Goal: Task Accomplishment & Management: Complete application form

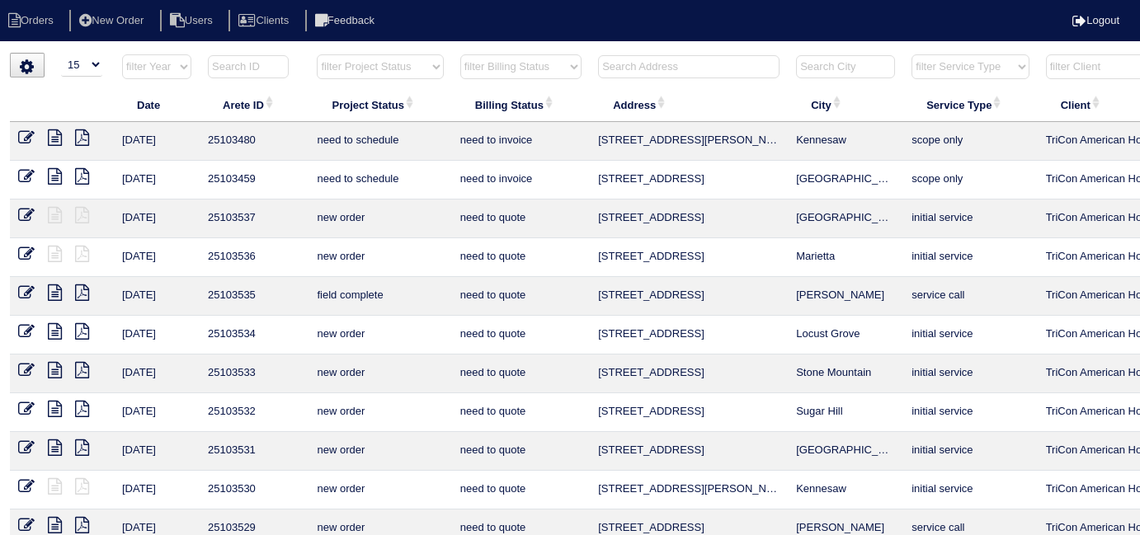
select select "15"
click at [609, 63] on input "text" at bounding box center [688, 66] width 181 height 23
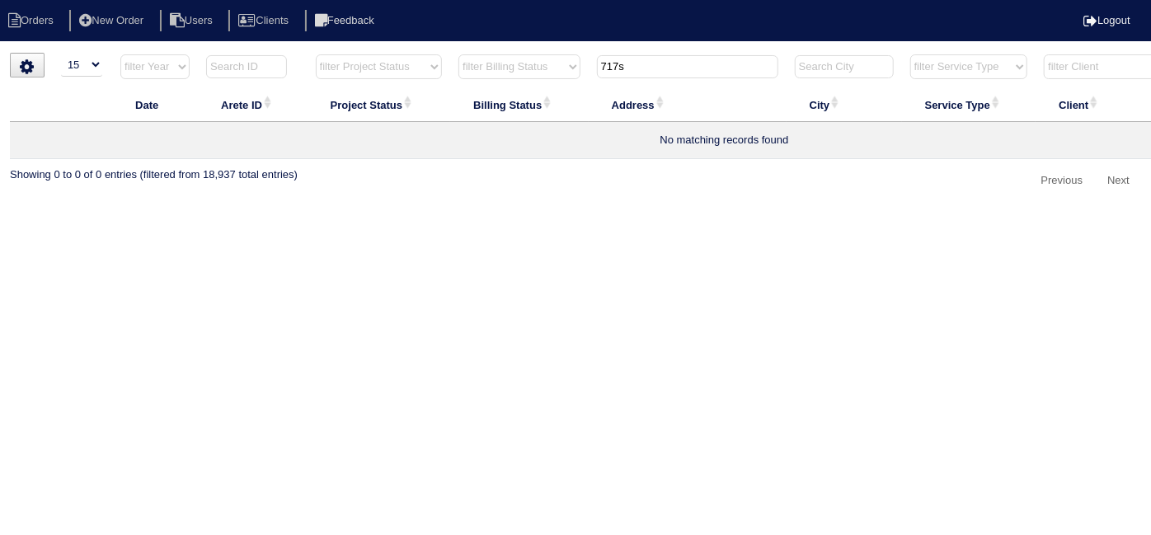
click at [619, 67] on input "717s" at bounding box center [687, 66] width 181 height 23
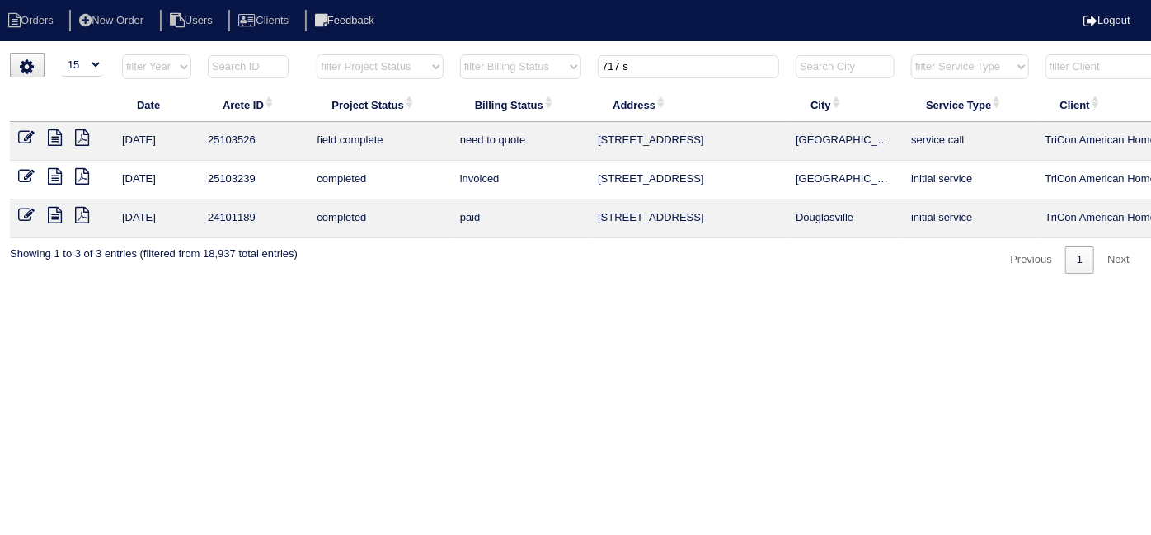
type input "717 s"
click at [21, 137] on icon at bounding box center [26, 137] width 16 height 16
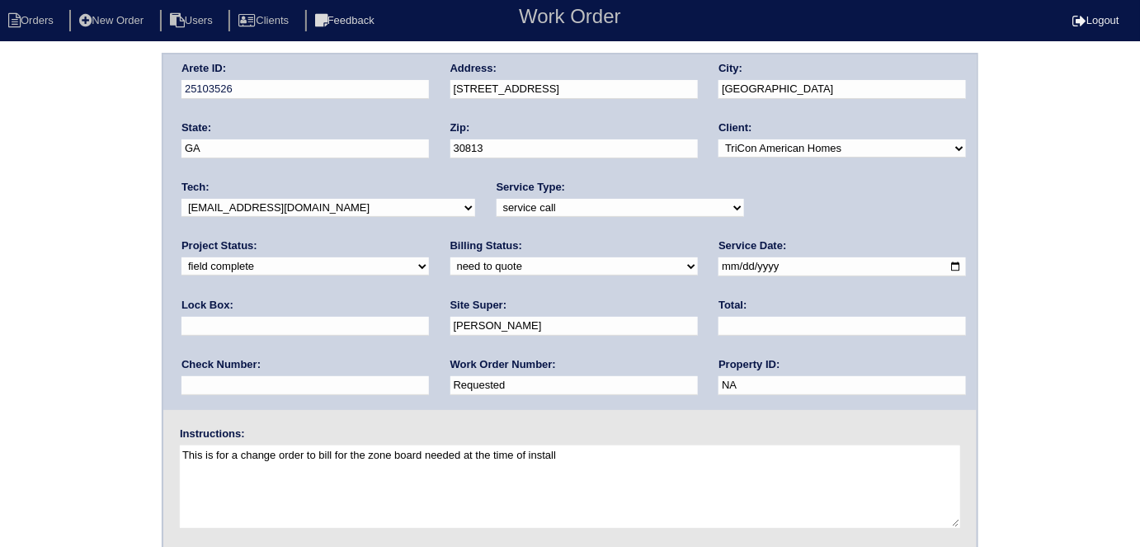
drag, startPoint x: 242, startPoint y: 388, endPoint x: 147, endPoint y: 389, distance: 95.7
click at [147, 389] on div "Arete ID: 25103526 Address: [STREET_ADDRESS] City: [GEOGRAPHIC_DATA] State: [GE…" at bounding box center [570, 386] width 1140 height 667
type input "551252"
click at [134, 381] on div "Arete ID: 25103526 Address: [STREET_ADDRESS] City: [GEOGRAPHIC_DATA] State: [GE…" at bounding box center [570, 386] width 1140 height 667
click at [450, 264] on select "need to quote quoted need to invoice invoiced paid warranty purchase order need…" at bounding box center [573, 266] width 247 height 18
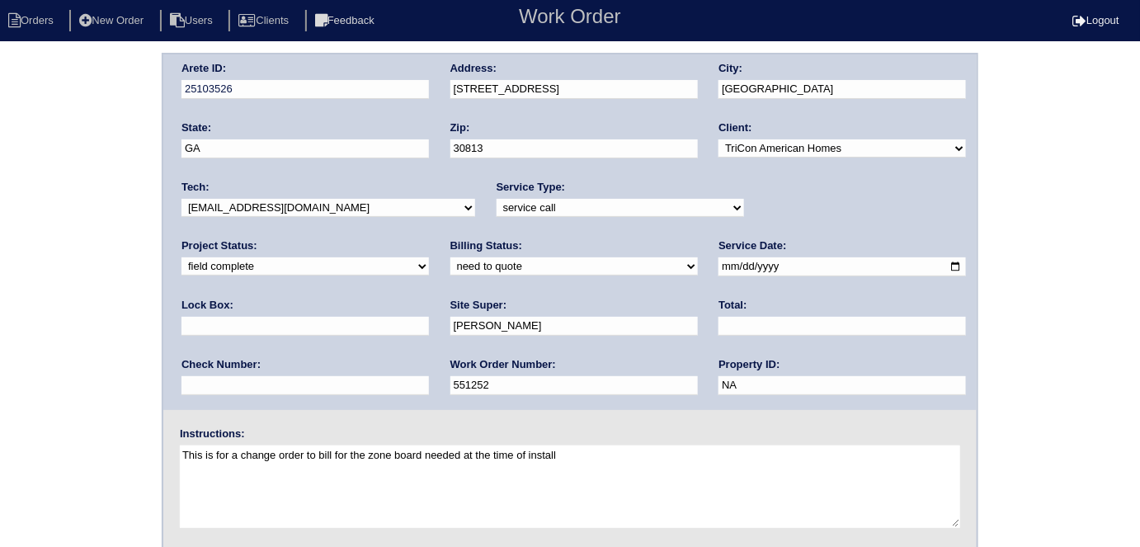
click at [718, 328] on input "text" at bounding box center [841, 326] width 247 height 19
type input "469.00"
click at [48, 317] on div "Arete ID: 25103526 Address: [STREET_ADDRESS] City: [GEOGRAPHIC_DATA] State: [GE…" at bounding box center [570, 386] width 1140 height 667
click at [450, 266] on select "need to quote quoted need to invoice invoiced paid warranty purchase order need…" at bounding box center [573, 266] width 247 height 18
select select "need to invoice"
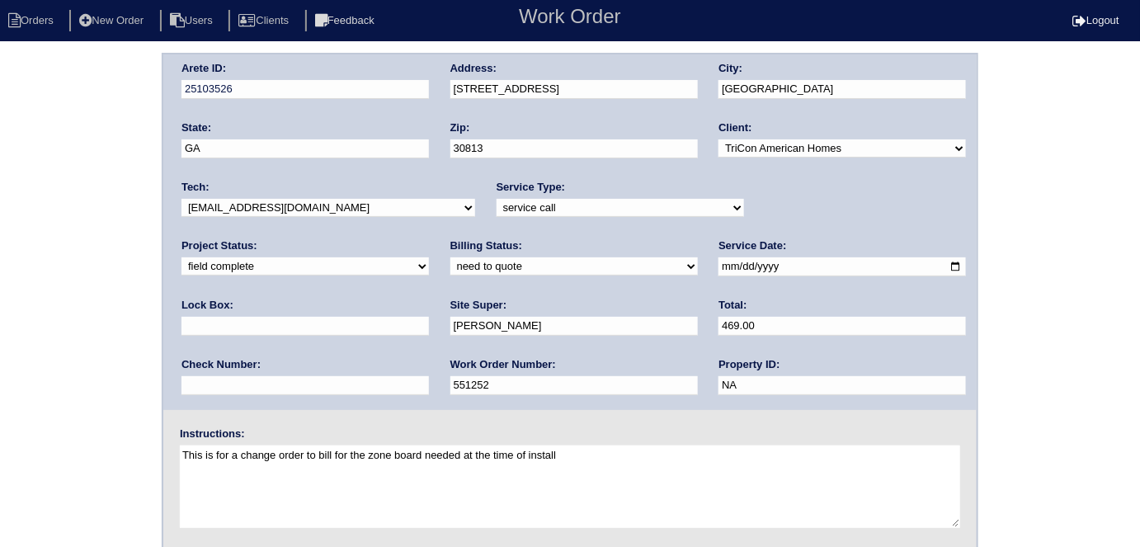
click at [450, 257] on select "need to quote quoted need to invoice invoiced paid warranty purchase order need…" at bounding box center [573, 266] width 247 height 18
click at [84, 332] on div "Arete ID: 25103526 Address: 717 Southwick Ave City: Grovetown State: GA Zip: 30…" at bounding box center [570, 386] width 1140 height 667
click at [33, 313] on div "Arete ID: 25103526 Address: 717 Southwick Ave City: Grovetown State: GA Zip: 30…" at bounding box center [570, 386] width 1140 height 667
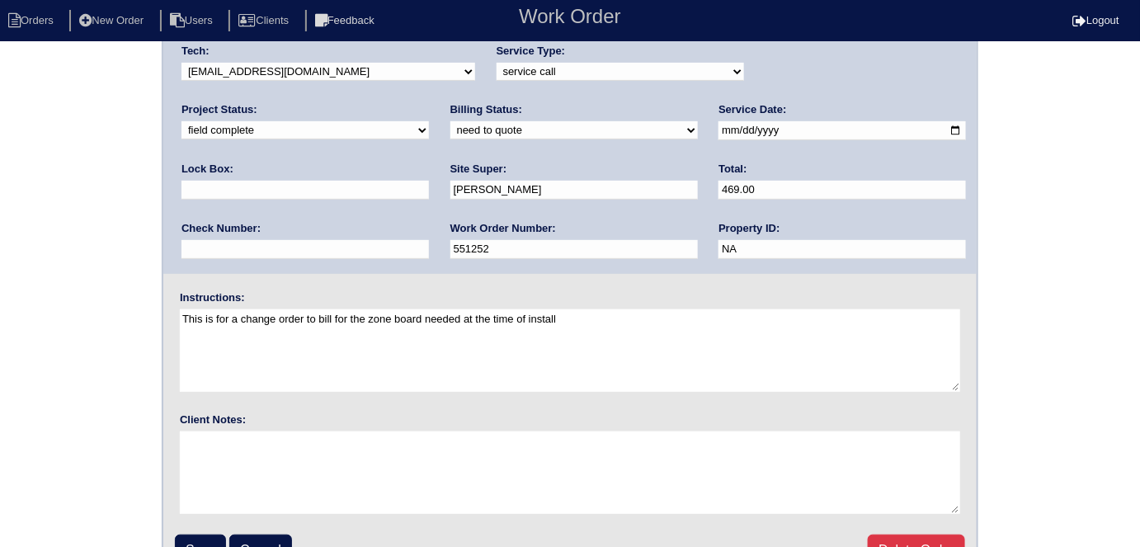
scroll to position [169, 0]
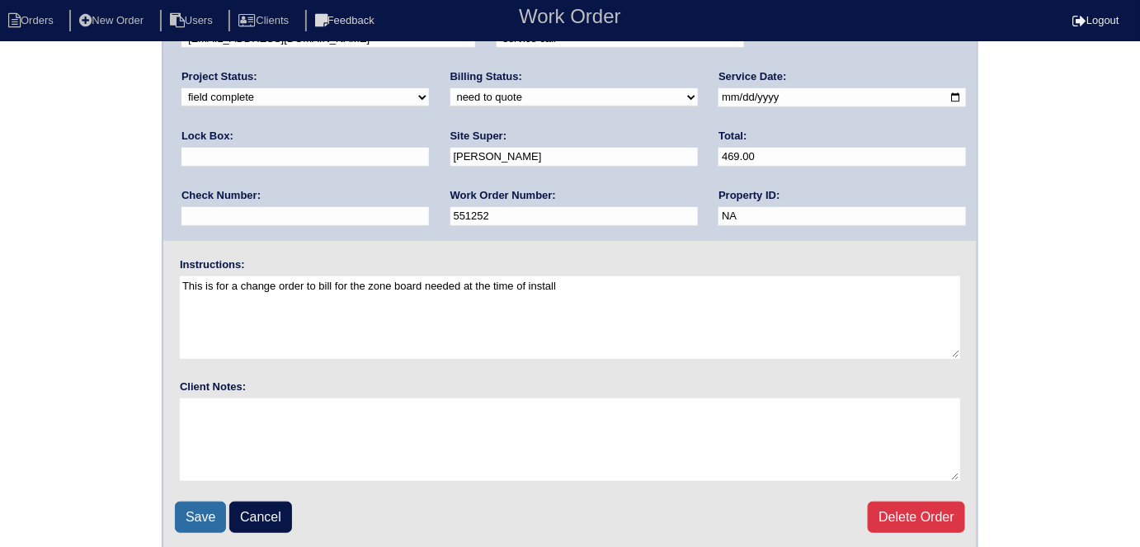
click at [197, 510] on input "Save" at bounding box center [200, 516] width 51 height 31
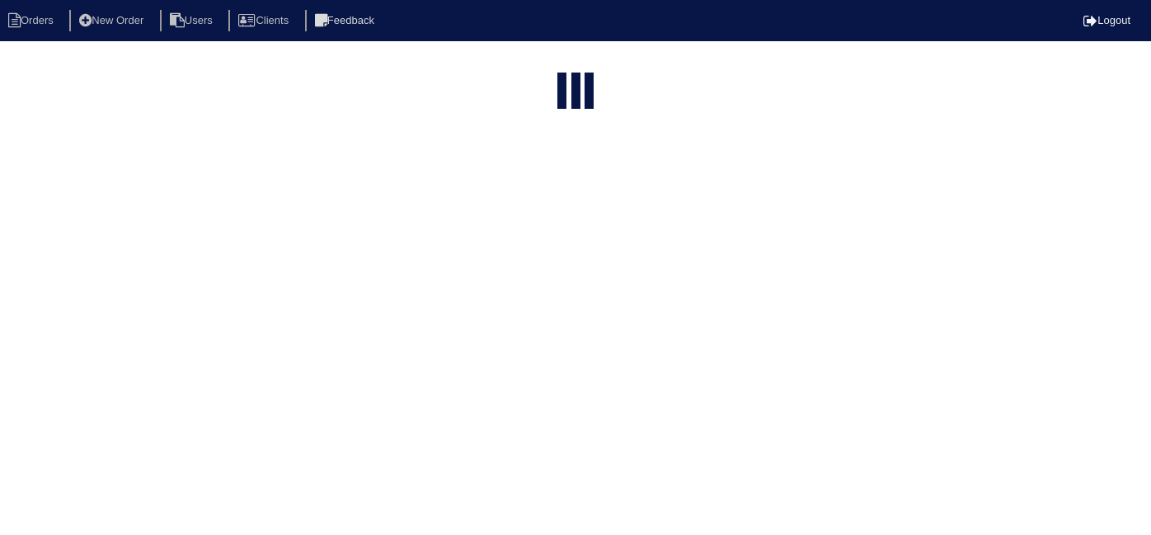
select select "15"
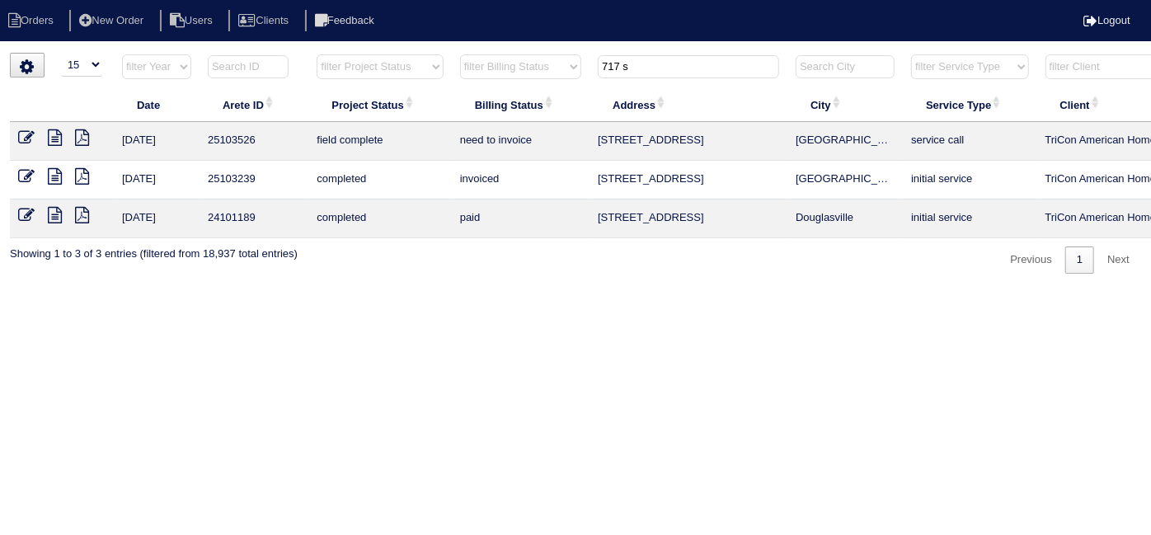
drag, startPoint x: 692, startPoint y: 59, endPoint x: 434, endPoint y: 77, distance: 258.7
click at [434, 77] on tr "filter Year -- Any Year -- 2025 2024 2023 2022 2021 2020 2019 filter Project St…" at bounding box center [724, 71] width 1429 height 34
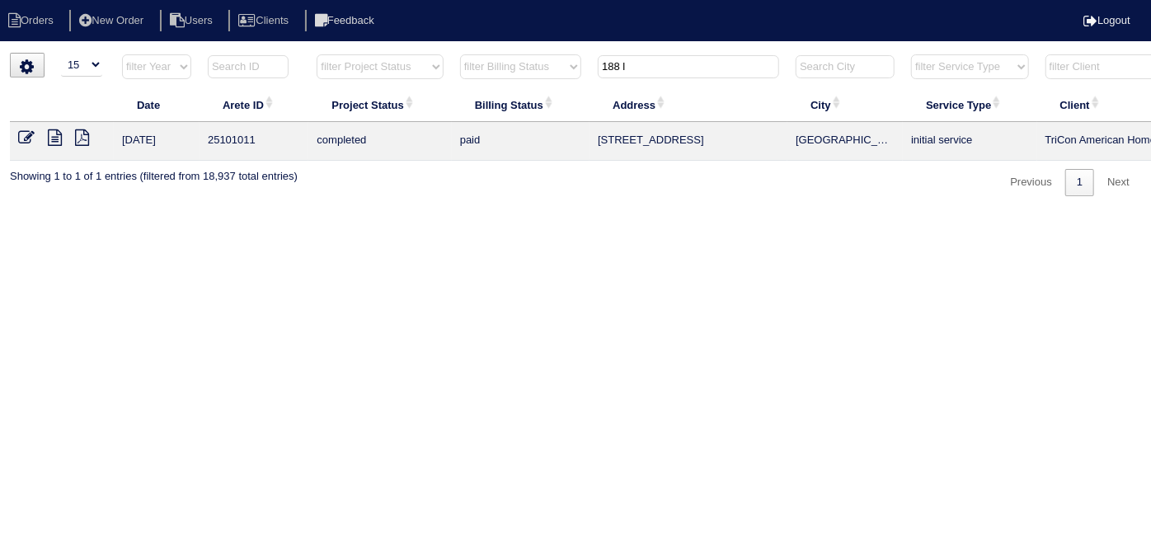
type input "188 l"
click at [54, 139] on icon at bounding box center [55, 137] width 14 height 16
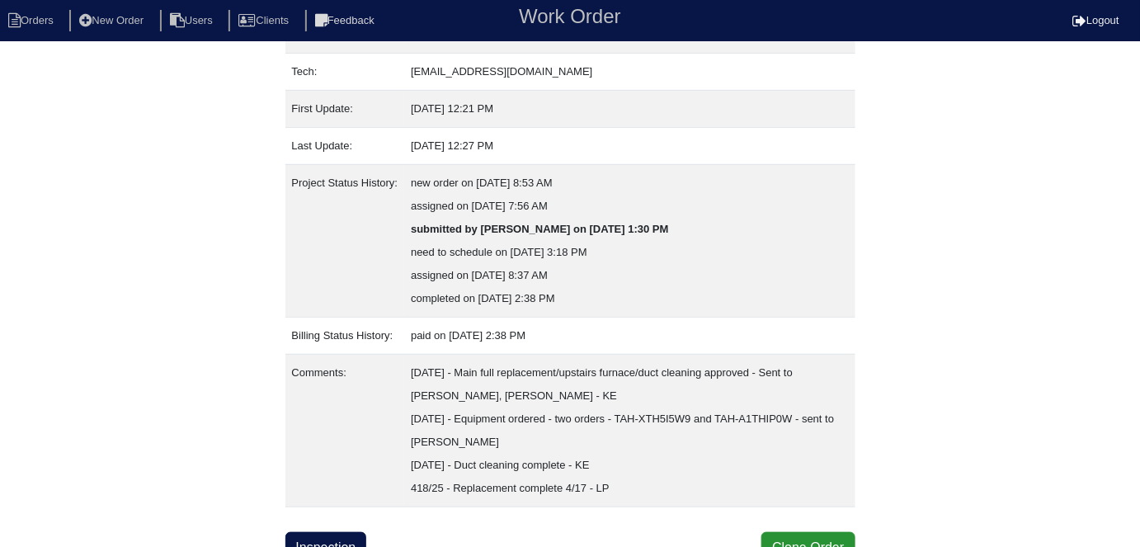
scroll to position [271, 0]
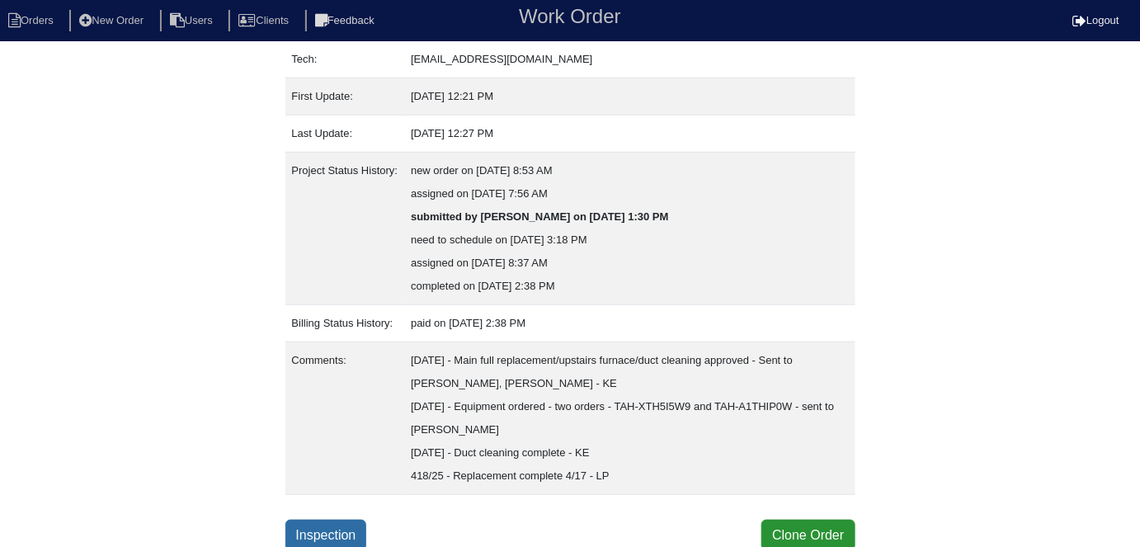
click at [360, 522] on link "Inspection" at bounding box center [326, 534] width 82 height 31
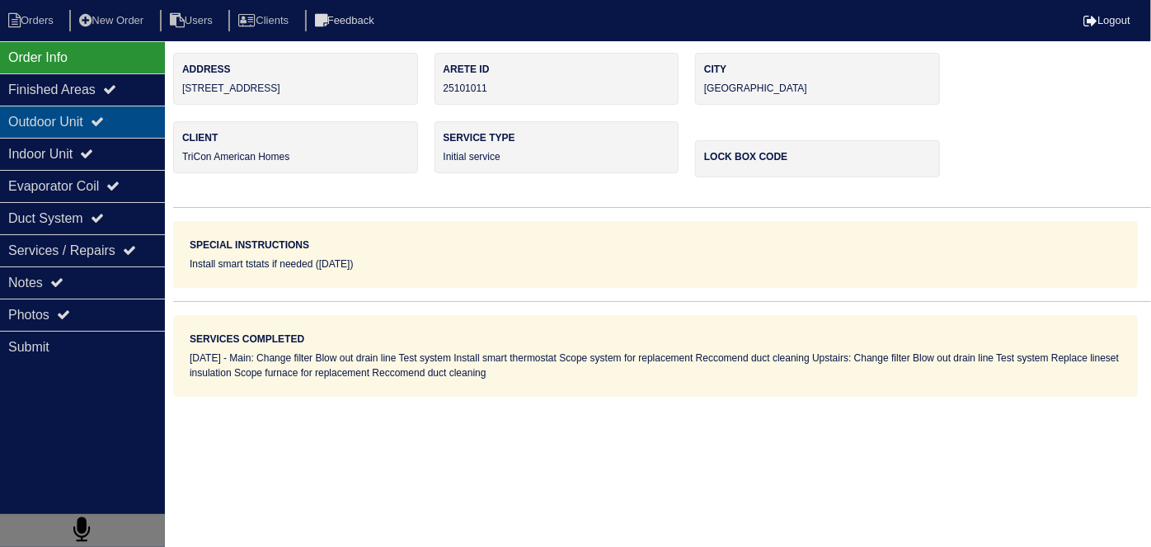
click at [115, 129] on div "Outdoor Unit" at bounding box center [82, 122] width 165 height 32
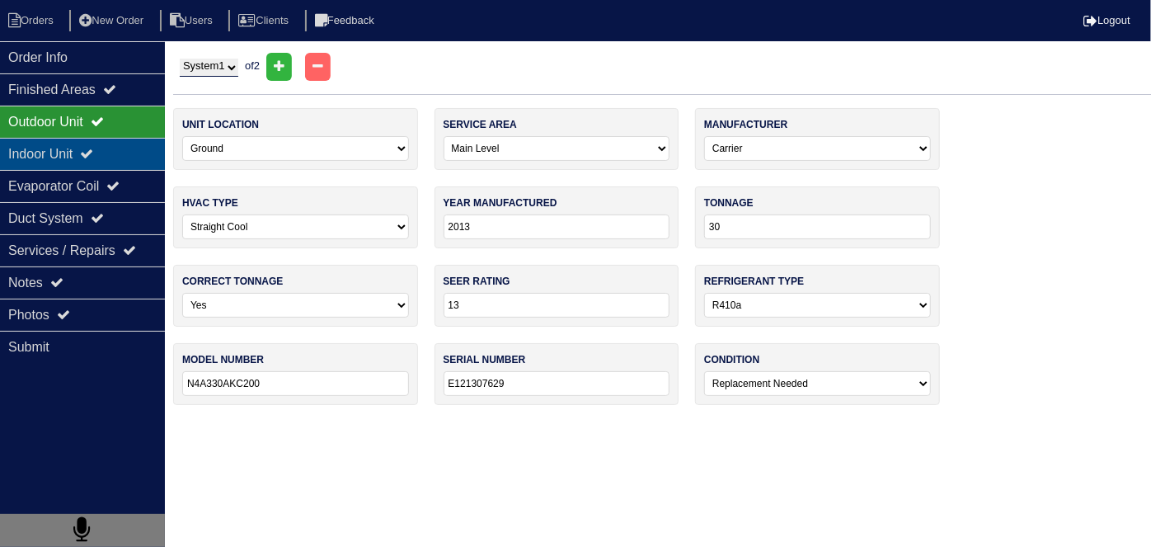
click at [109, 143] on div "Indoor Unit" at bounding box center [82, 154] width 165 height 32
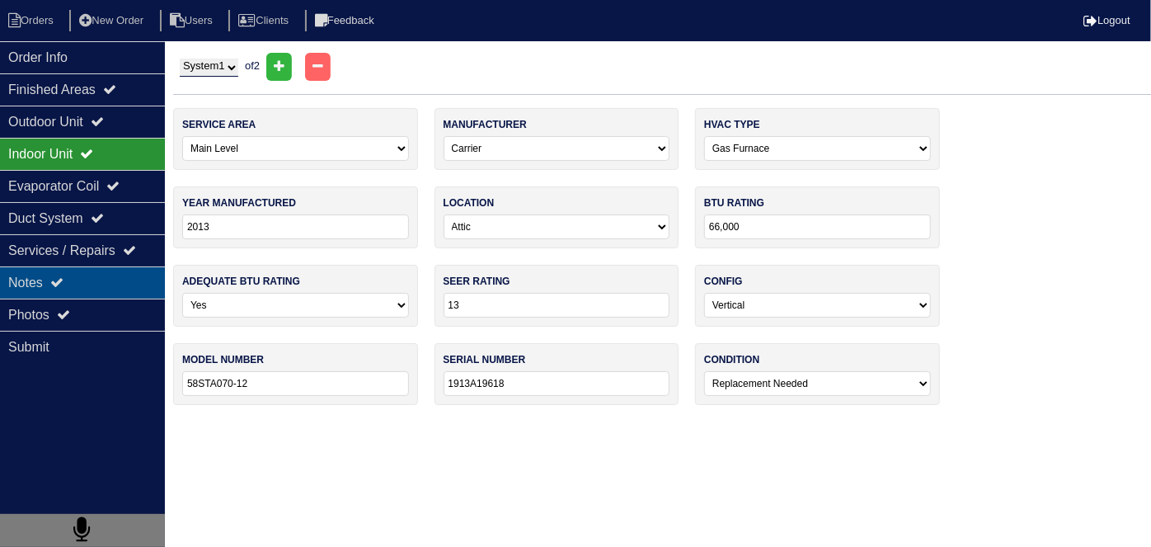
click at [67, 293] on div "Notes" at bounding box center [82, 282] width 165 height 32
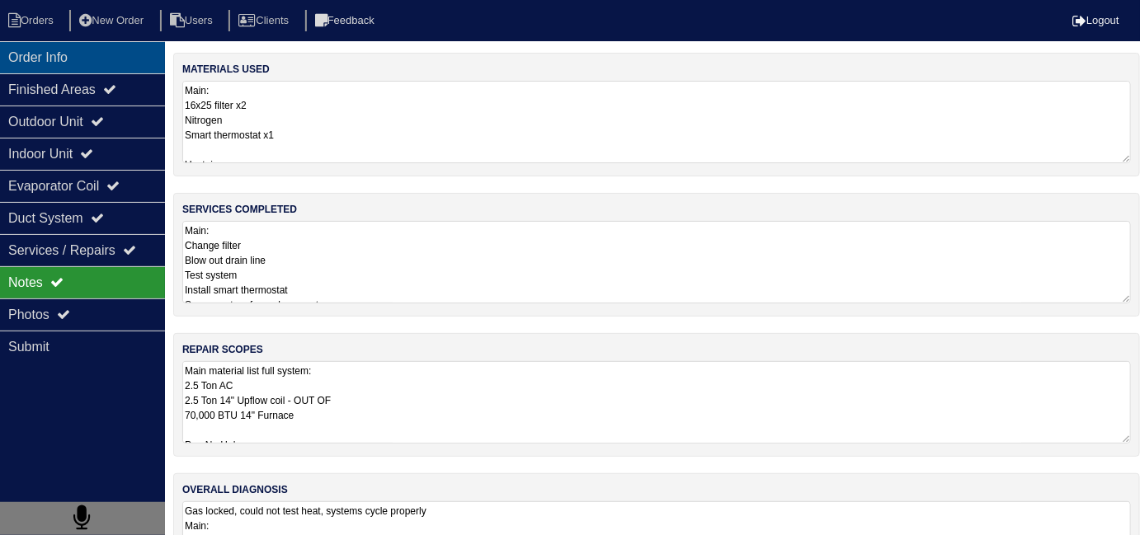
click at [109, 50] on div "Order Info" at bounding box center [82, 57] width 165 height 32
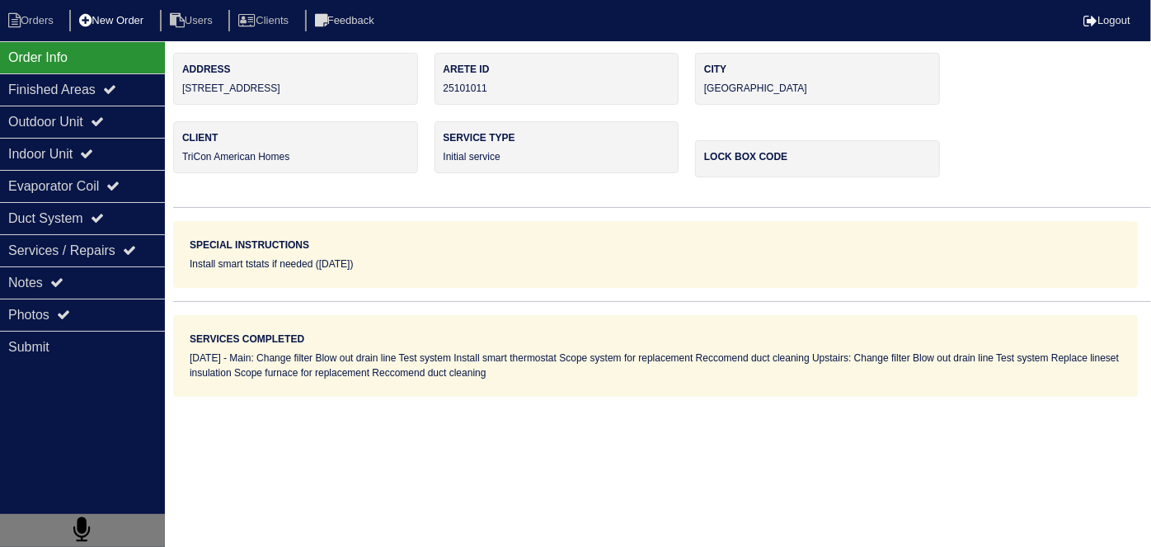
click at [132, 23] on li "New Order" at bounding box center [112, 21] width 87 height 22
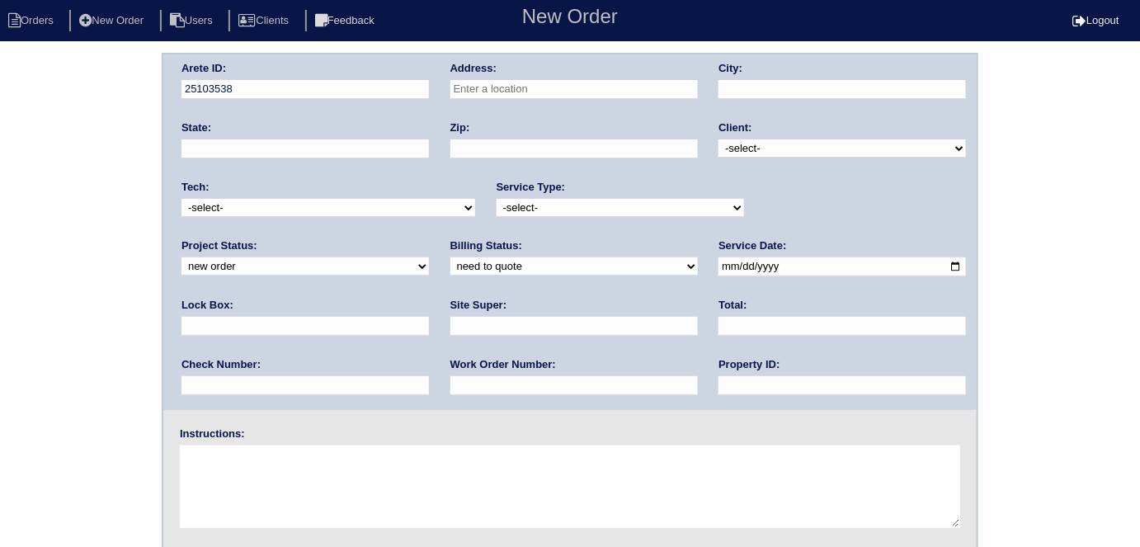
click at [521, 95] on input "text" at bounding box center [573, 89] width 247 height 19
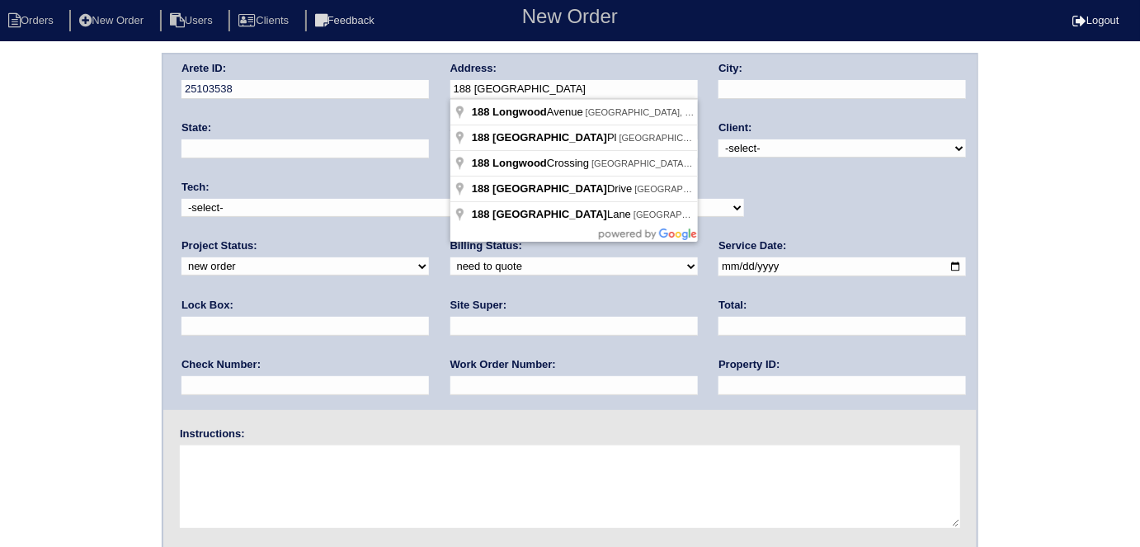
type input "188 Longwood Crossing"
type input "Dallas"
type input "GA"
type input "30132"
type input "188 Longwood Crossing"
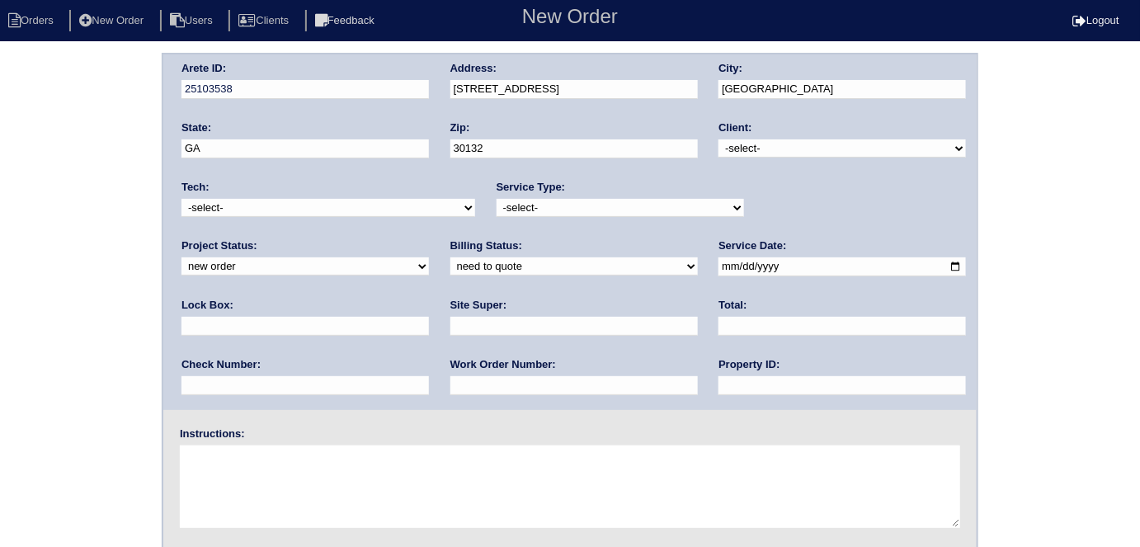
click at [736, 141] on select "-select- TriCon American Homes American Homes 4 Rent First Key Homes Zillow The…" at bounding box center [841, 148] width 247 height 18
select select "1"
click at [719, 139] on select "-select- TriCon American Homes American Homes 4 Rent First Key Homes Zillow The…" at bounding box center [841, 148] width 247 height 18
click at [496, 213] on select "-select- initial service basic service maintenance call replacement scope servi…" at bounding box center [619, 208] width 247 height 18
select select "basic service"
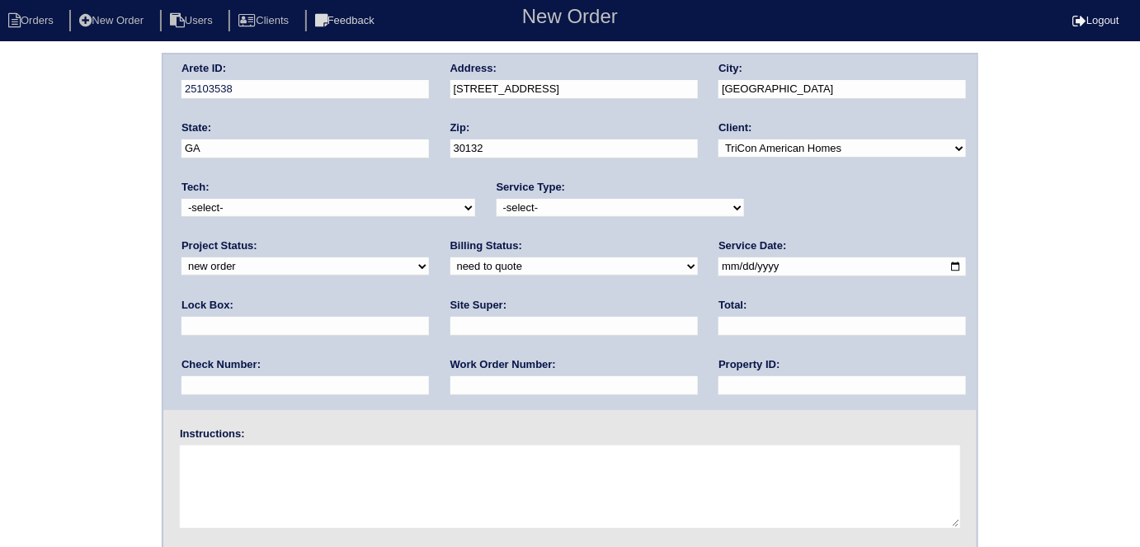
click at [496, 199] on select "-select- initial service basic service maintenance call replacement scope servi…" at bounding box center [619, 208] width 247 height 18
click at [429, 317] on input "text" at bounding box center [304, 326] width 247 height 19
type input "9470"
click at [450, 323] on input "text" at bounding box center [573, 326] width 247 height 19
type input "e"
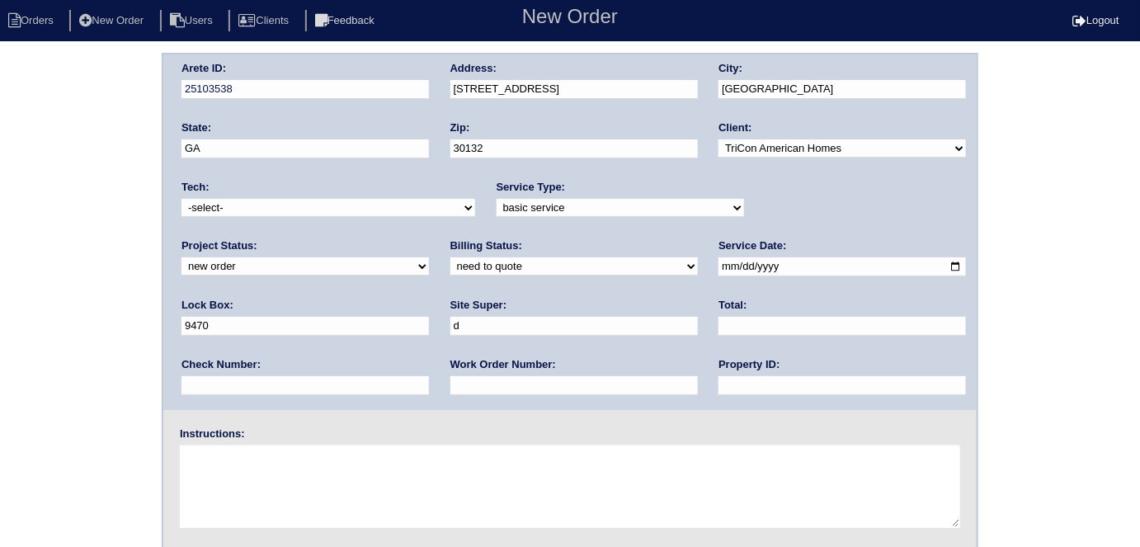
type input "Darryl Glover"
click at [718, 261] on input "date" at bounding box center [841, 266] width 247 height 19
type input "2025-09-24"
drag, startPoint x: 472, startPoint y: 387, endPoint x: 502, endPoint y: 335, distance: 59.8
click at [718, 387] on input "text" at bounding box center [841, 385] width 247 height 19
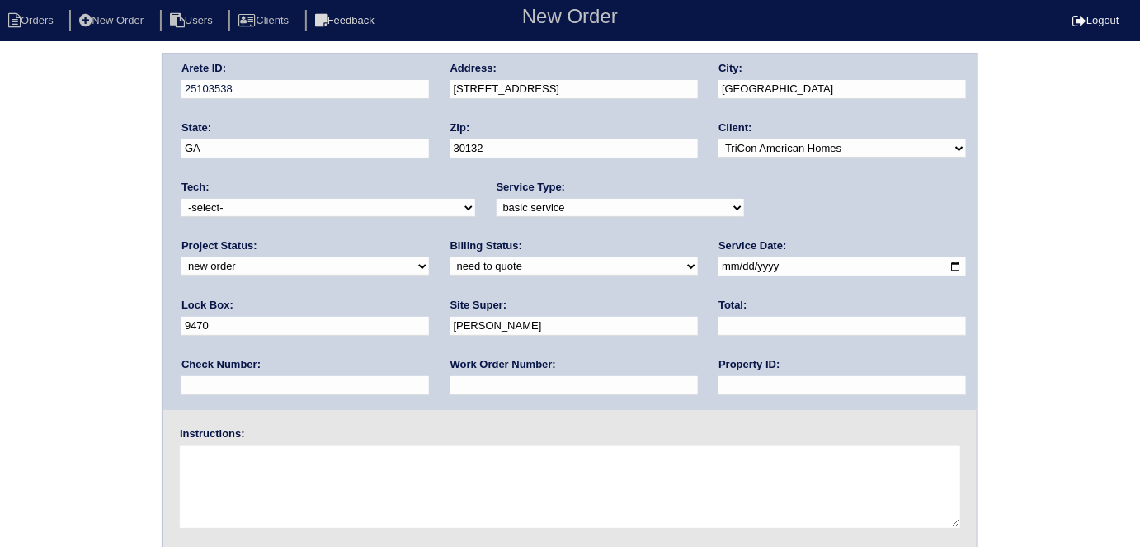
type input "N/A"
click at [450, 386] on input "text" at bounding box center [573, 385] width 247 height 19
click at [450, 389] on input "text" at bounding box center [573, 385] width 247 height 19
type input "551272"
click at [307, 480] on textarea at bounding box center [570, 486] width 780 height 82
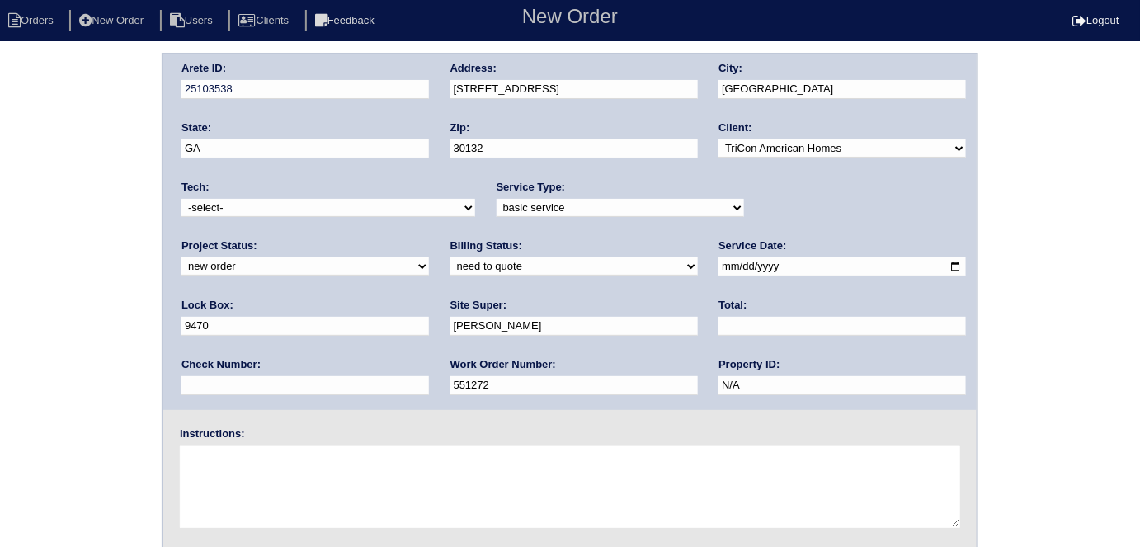
click at [288, 487] on textarea at bounding box center [570, 486] width 780 height 82
type textarea "Install smart tstats if needed"
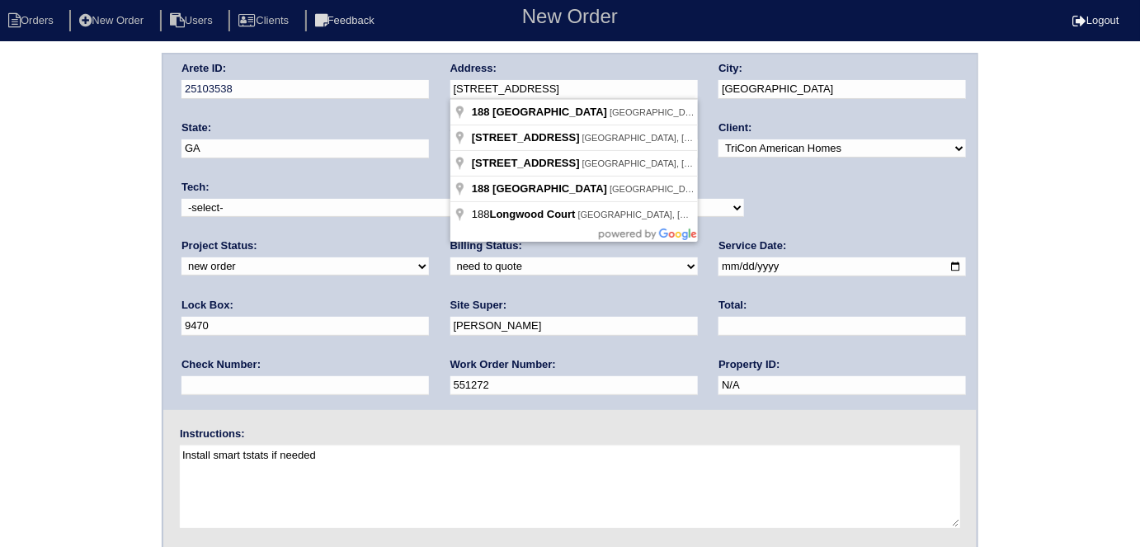
drag, startPoint x: 621, startPoint y: 86, endPoint x: 440, endPoint y: 95, distance: 180.8
click at [440, 95] on div "Arete ID: 25103538 Address: 188 Longwood Crossing City: Dallas State: GA Zip: 3…" at bounding box center [569, 231] width 813 height 355
click at [31, 205] on div "Arete ID: 25103538 Address: 188 Longwood Crossing City: Dallas State: GA Zip: 3…" at bounding box center [570, 386] width 1140 height 667
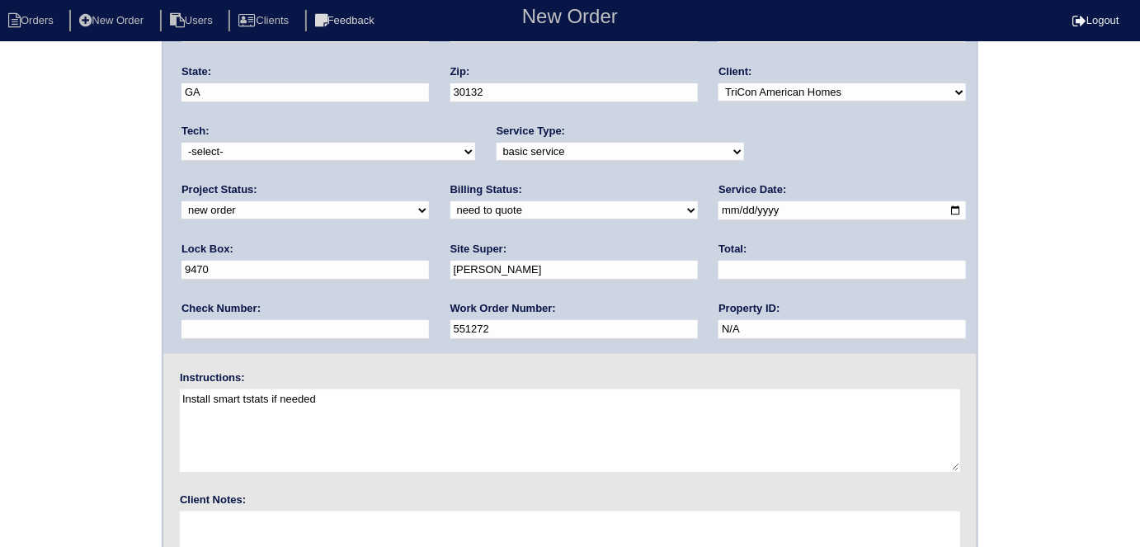
scroll to position [169, 0]
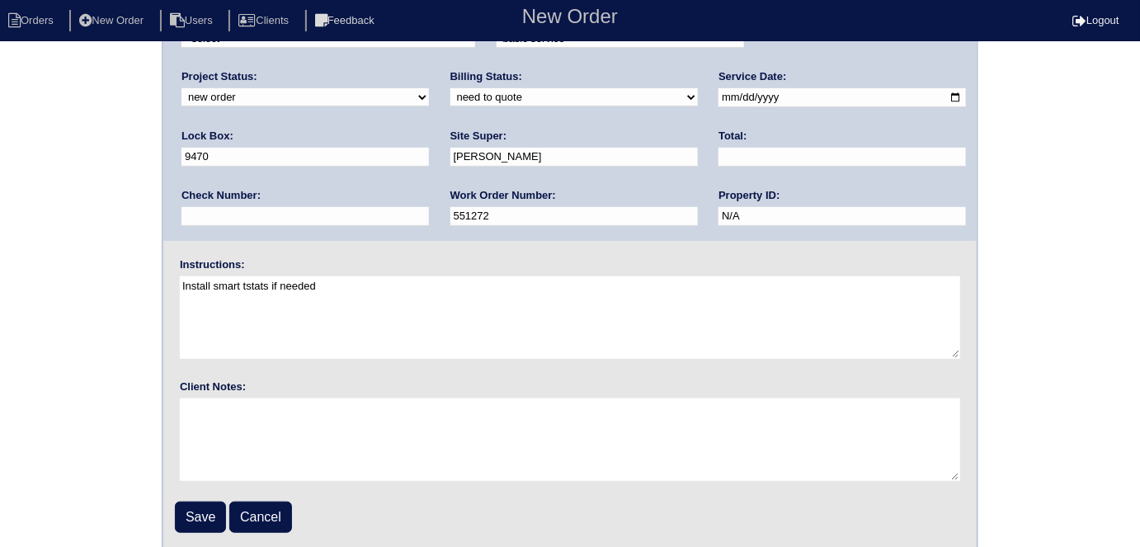
click at [200, 496] on fieldset "Arete ID: 25103538 Address: 188 Longwood Crossing City: Dallas State: GA Zip: 3…" at bounding box center [569, 217] width 813 height 664
click at [206, 506] on input "Save" at bounding box center [200, 516] width 51 height 31
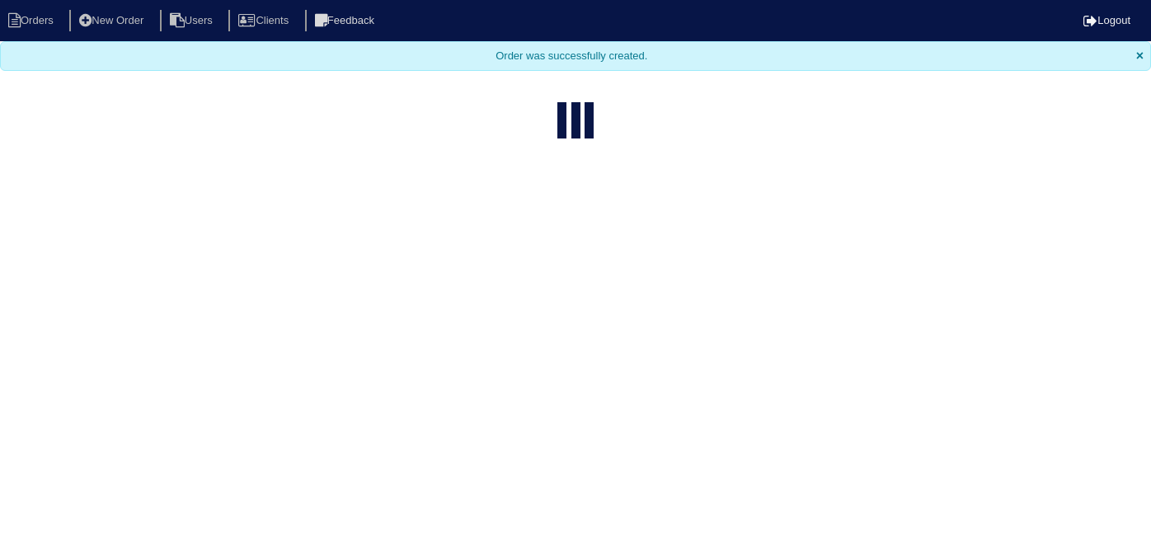
select select "15"
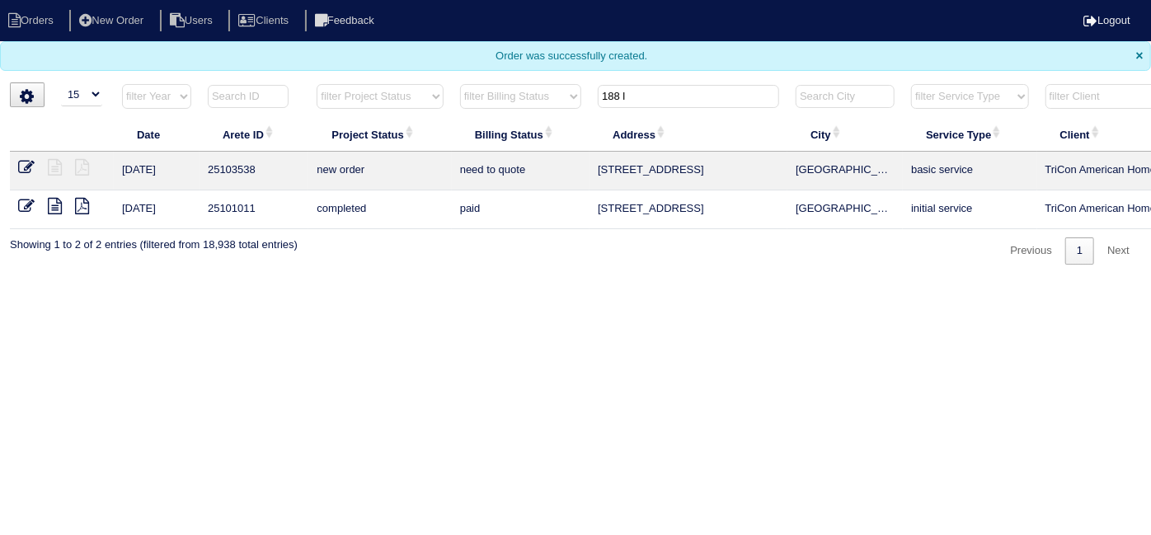
drag, startPoint x: 675, startPoint y: 89, endPoint x: 515, endPoint y: 91, distance: 159.2
click at [523, 94] on tr "filter Year -- Any Year -- 2025 2024 2023 2022 2021 2020 2019 filter Project St…" at bounding box center [724, 100] width 1429 height 34
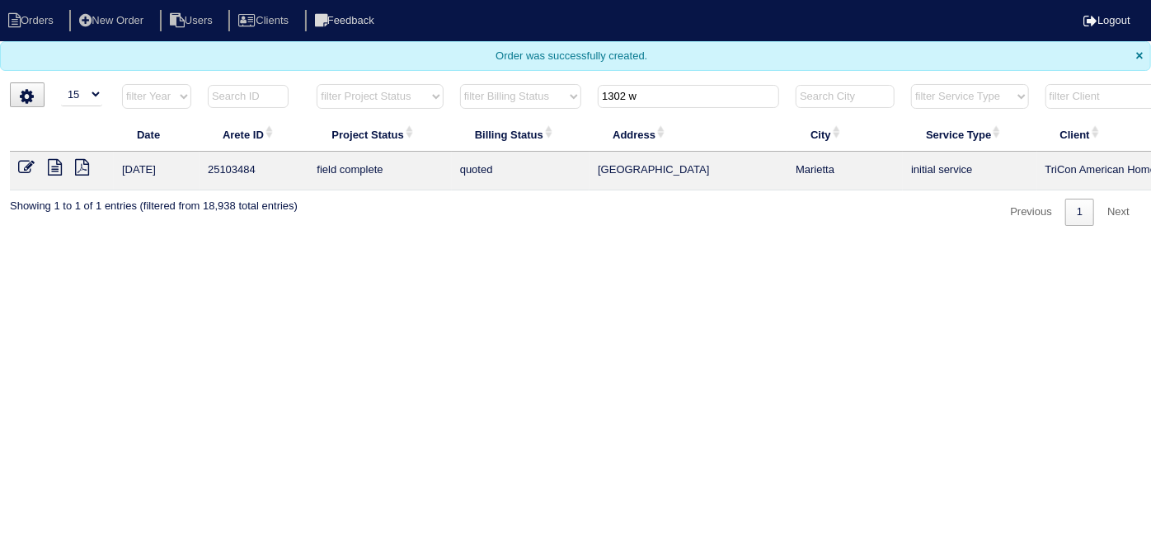
type input "1302 w"
click at [24, 165] on icon at bounding box center [26, 167] width 16 height 16
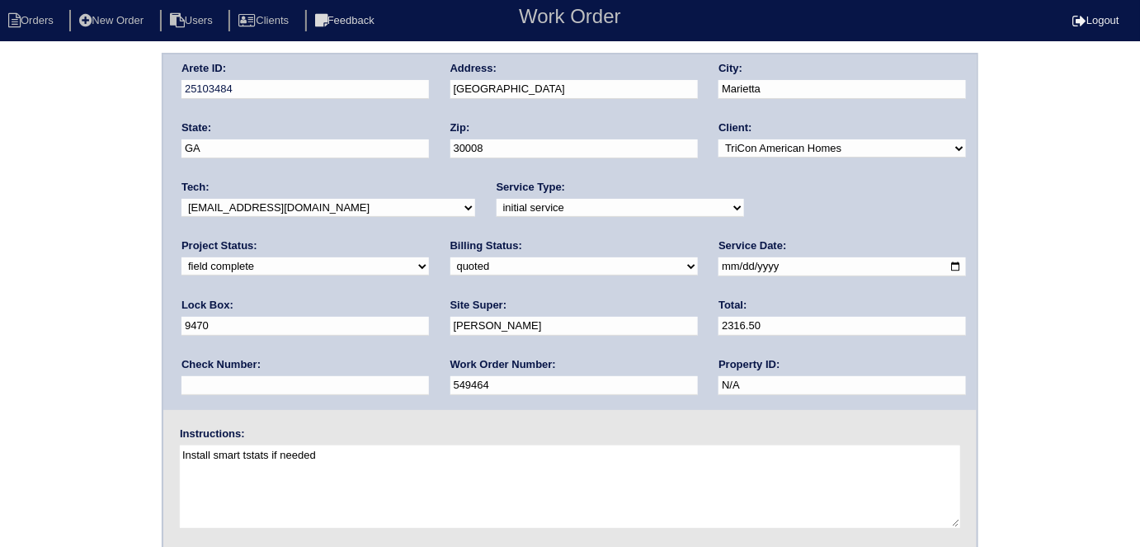
click at [450, 271] on select "need to quote quoted need to invoice invoiced paid warranty purchase order need…" at bounding box center [573, 266] width 247 height 18
select select "need to invoice"
click at [450, 257] on select "need to quote quoted need to invoice invoiced paid warranty purchase order need…" at bounding box center [573, 266] width 247 height 18
click at [91, 267] on div "Arete ID: 25103484 Address: [STREET_ADDRESS] City: [GEOGRAPHIC_DATA] State: [GE…" at bounding box center [570, 386] width 1140 height 667
click at [29, 212] on div "Arete ID: 25103484 Address: [STREET_ADDRESS] City: [GEOGRAPHIC_DATA] State: [GE…" at bounding box center [570, 386] width 1140 height 667
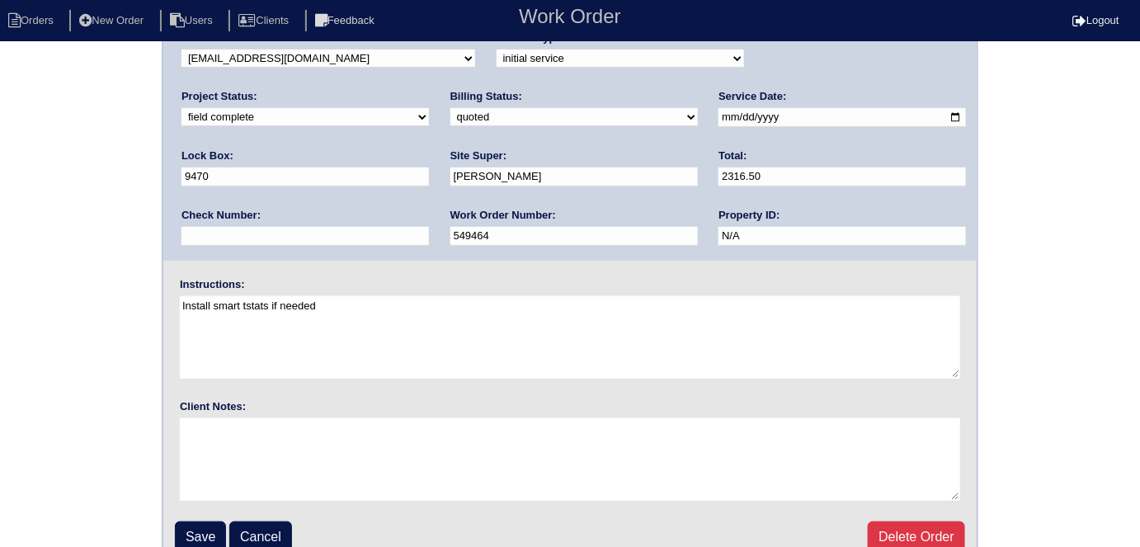
scroll to position [169, 0]
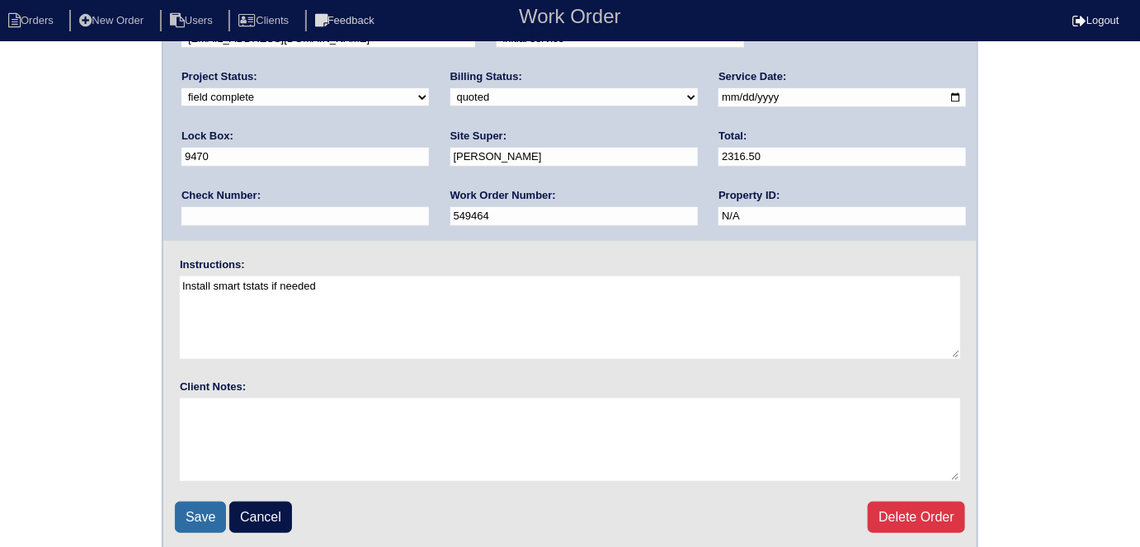
click at [191, 510] on input "Save" at bounding box center [200, 516] width 51 height 31
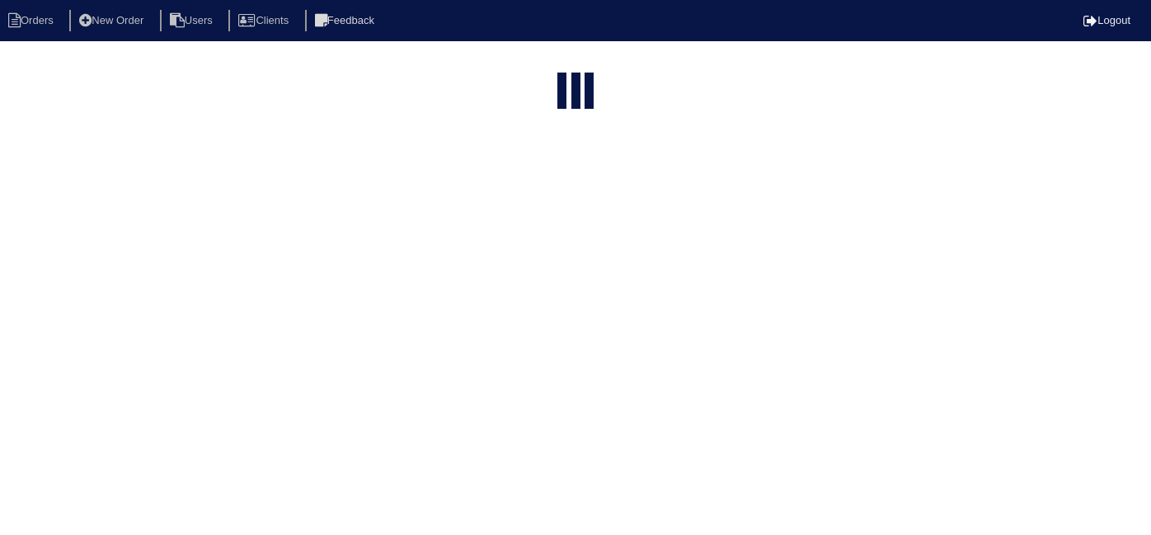
select select "15"
type input "1302 w"
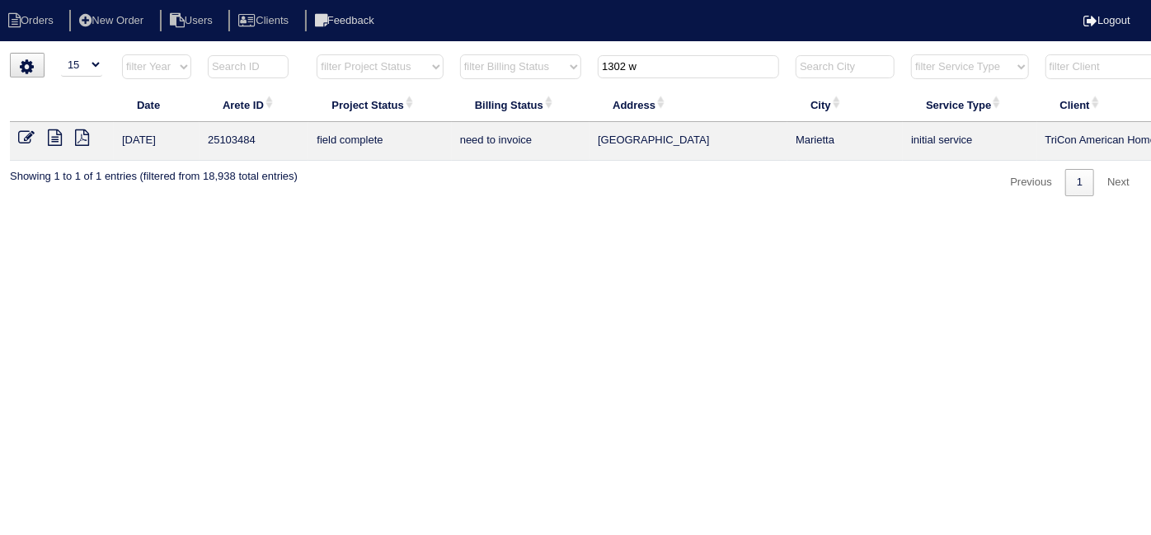
scroll to position [0, 287]
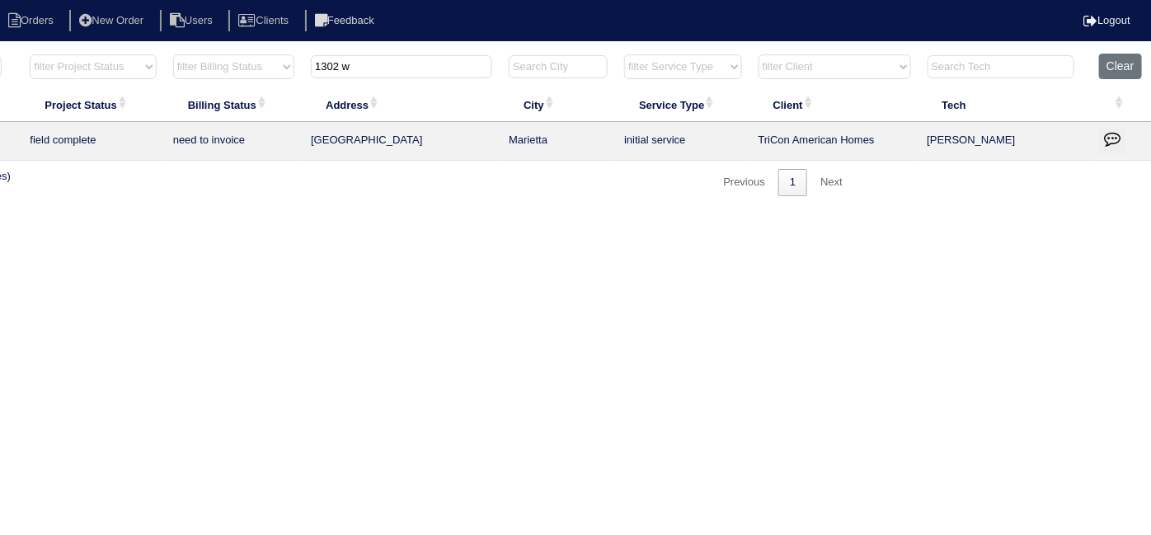
click at [1114, 139] on icon "button" at bounding box center [1112, 138] width 16 height 16
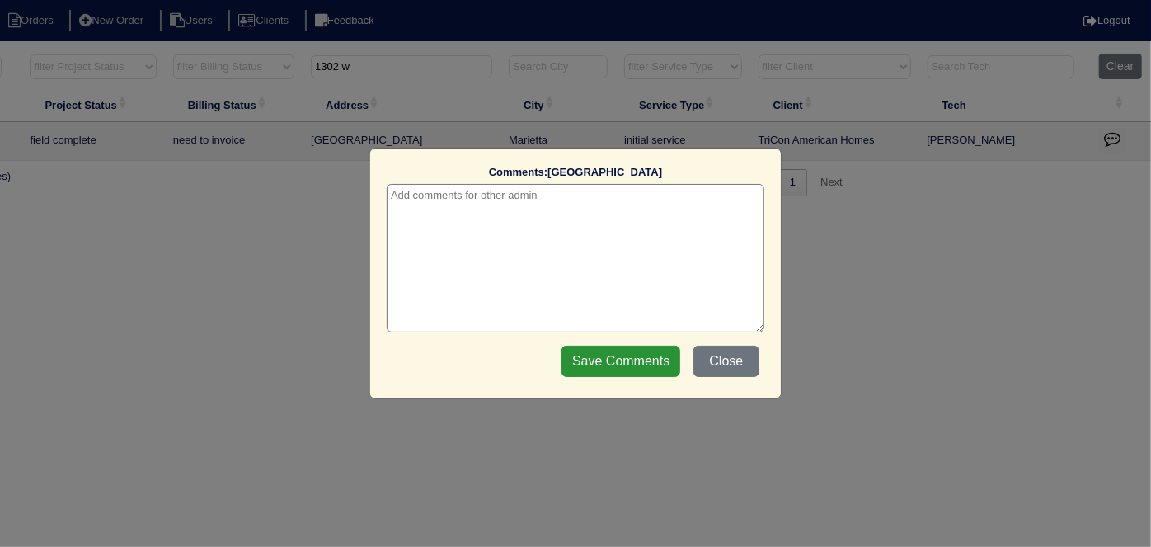
click at [437, 192] on textarea at bounding box center [576, 258] width 378 height 148
paste textarea "Duct cleaning/12x4 floor supply register"
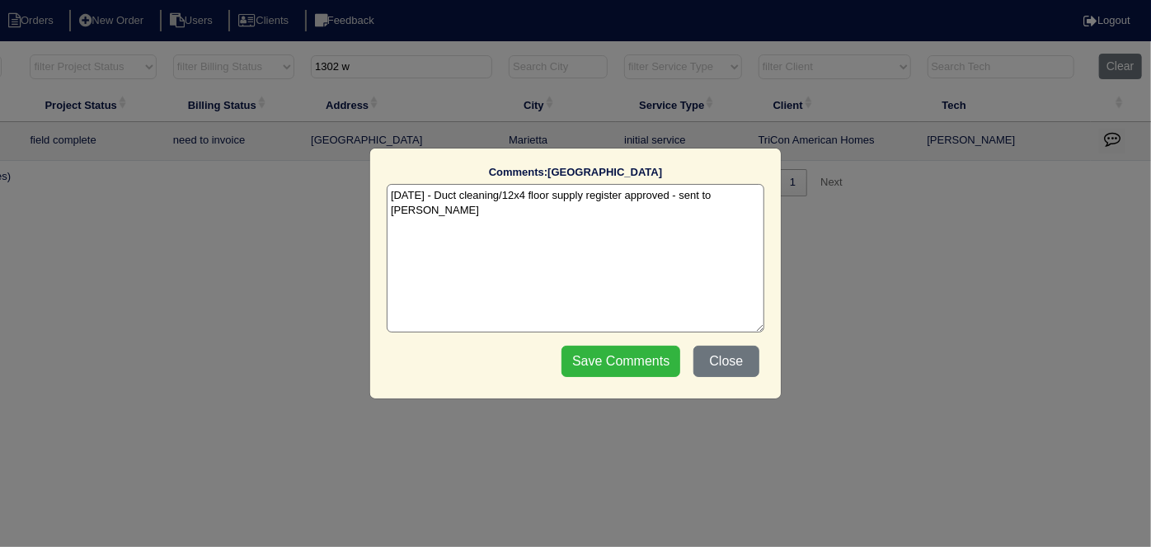
type textarea "9/24/25 - Duct cleaning/12x4 floor supply register approved - sent to Dan - KE"
click at [596, 356] on input "Save Comments" at bounding box center [621, 361] width 119 height 31
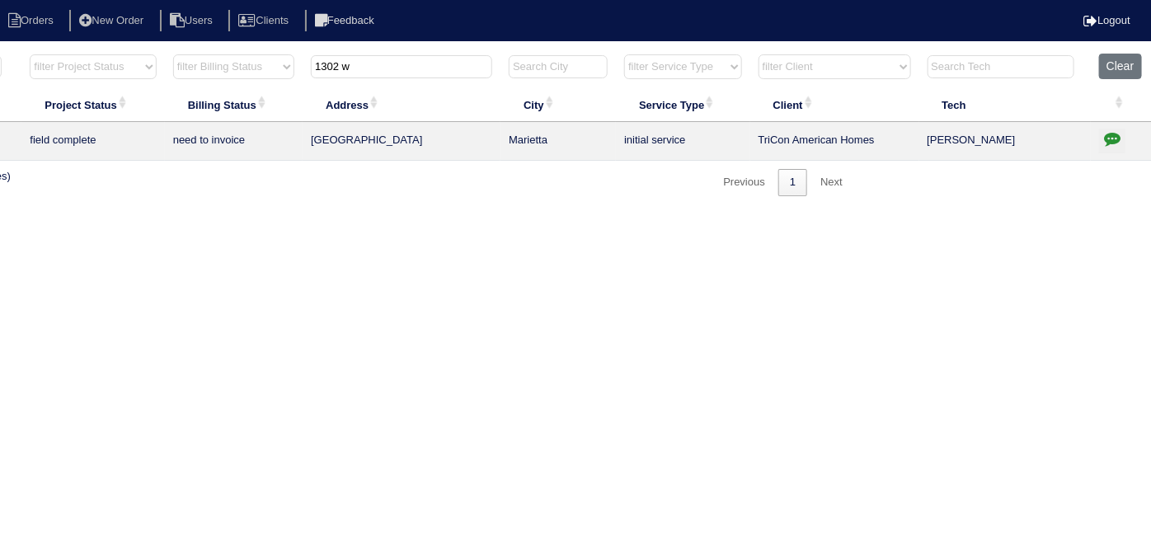
drag, startPoint x: 375, startPoint y: 54, endPoint x: 267, endPoint y: 59, distance: 108.1
click at [267, 59] on tr "filter Year -- Any Year -- 2025 2024 2023 2022 2021 2020 2019 filter Project St…" at bounding box center [437, 71] width 1429 height 34
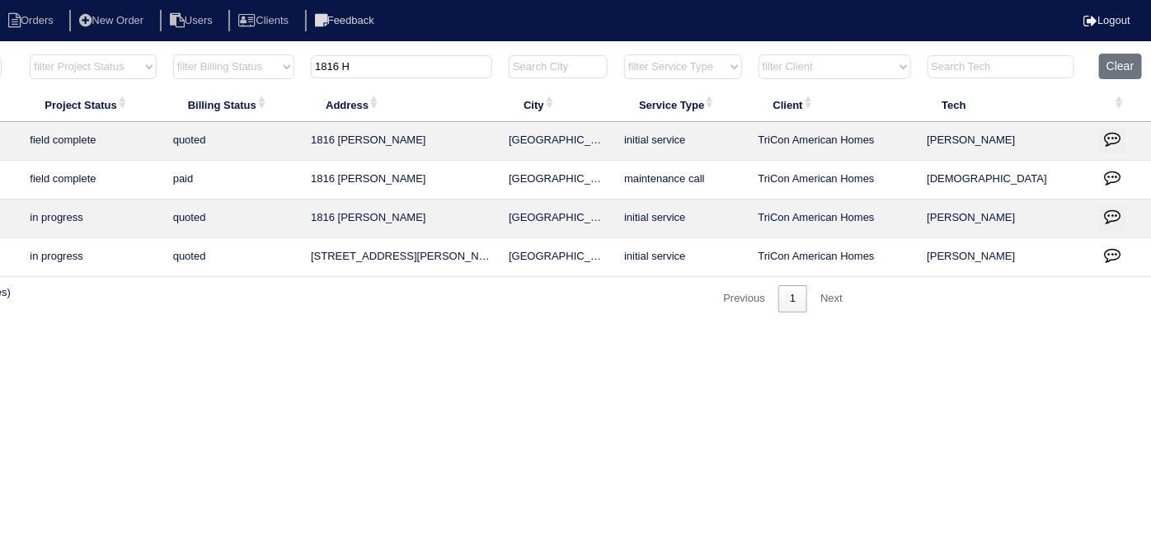
type input "1816 H"
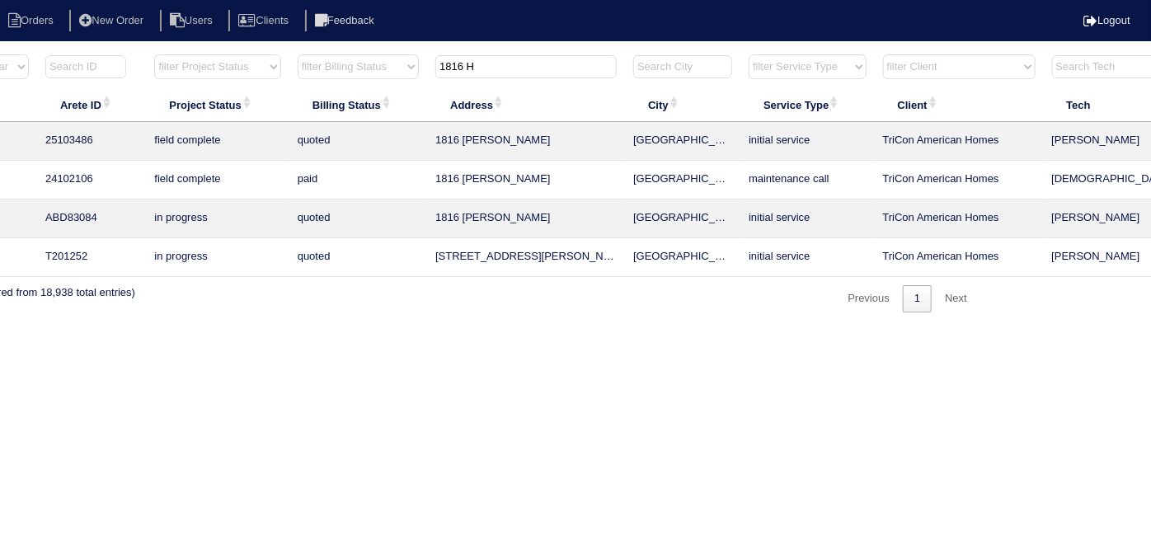
scroll to position [0, 0]
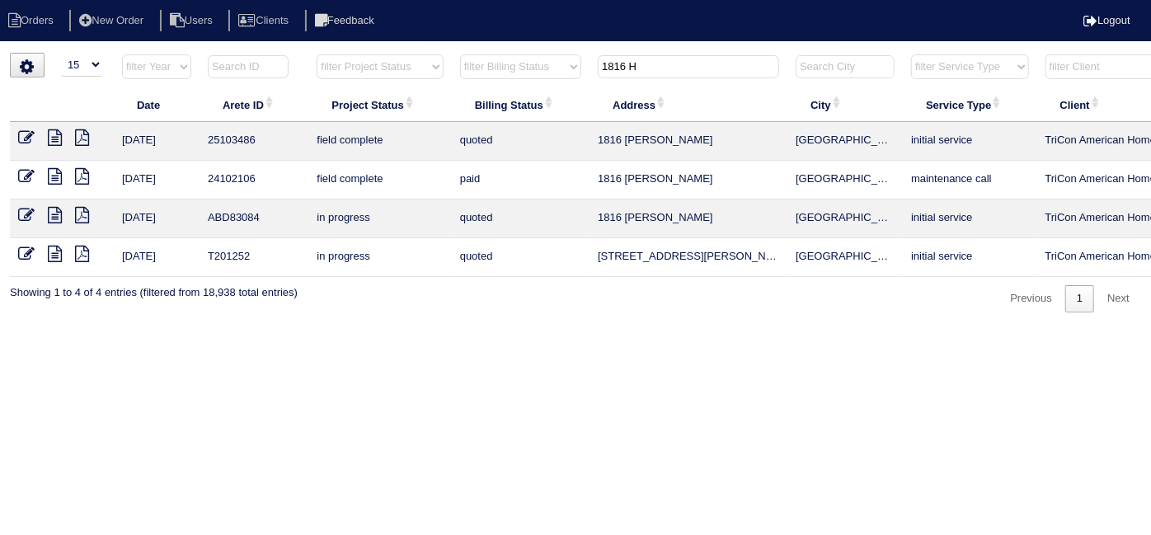
click at [31, 133] on icon at bounding box center [26, 137] width 16 height 16
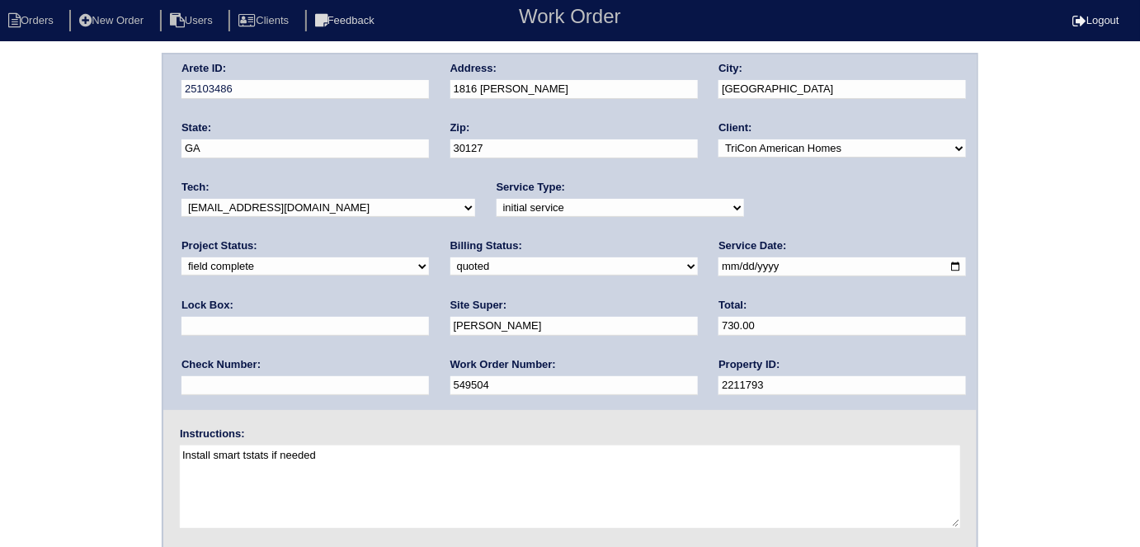
drag, startPoint x: 241, startPoint y: 262, endPoint x: 236, endPoint y: 270, distance: 9.6
click at [450, 262] on select "need to quote quoted need to invoice invoiced paid warranty purchase order need…" at bounding box center [573, 266] width 247 height 18
select select "need to invoice"
click at [450, 257] on select "need to quote quoted need to invoice invoiced paid warranty purchase order need…" at bounding box center [573, 266] width 247 height 18
drag, startPoint x: 63, startPoint y: 313, endPoint x: 617, endPoint y: 260, distance: 556.6
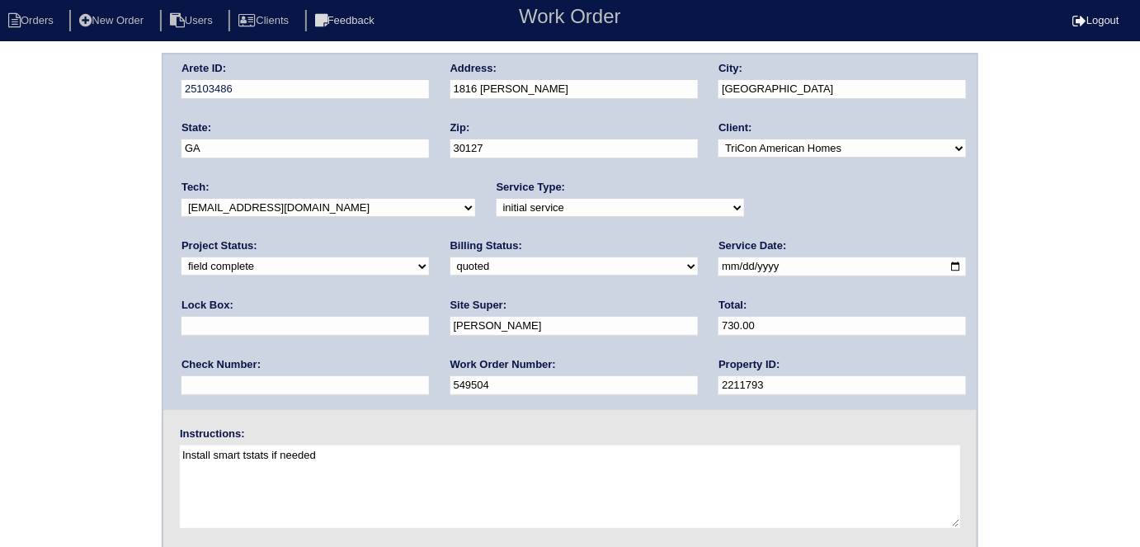
click at [60, 313] on div "Arete ID: 25103486 Address: 1816 [PERSON_NAME] City: [GEOGRAPHIC_DATA] State: […" at bounding box center [570, 386] width 1140 height 667
click at [8, 224] on div "Arete ID: 25103486 Address: 1816 [PERSON_NAME] City: [GEOGRAPHIC_DATA] State: […" at bounding box center [570, 386] width 1140 height 667
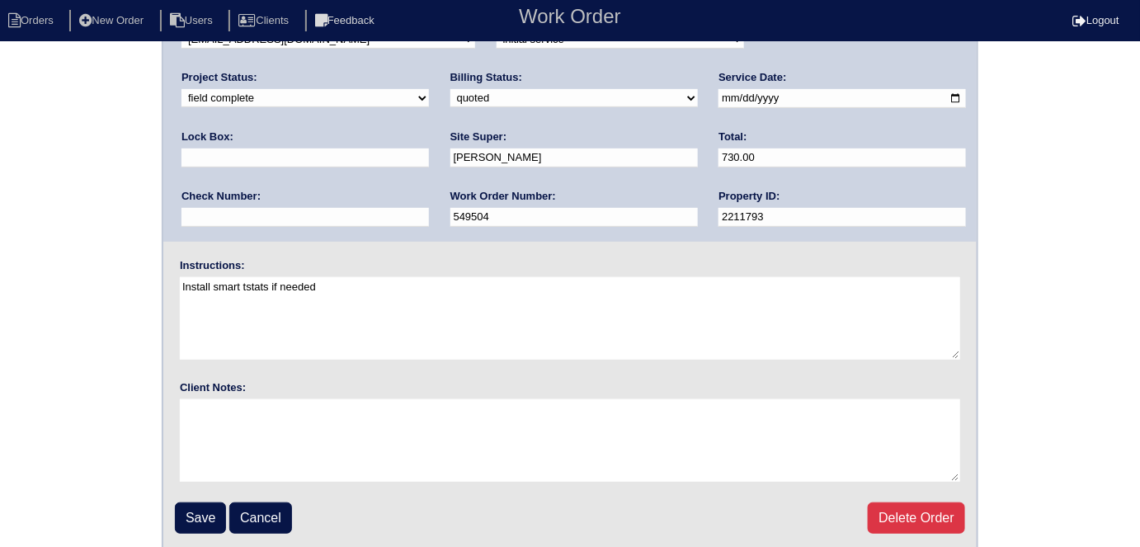
scroll to position [169, 0]
click at [206, 518] on input "Save" at bounding box center [200, 516] width 51 height 31
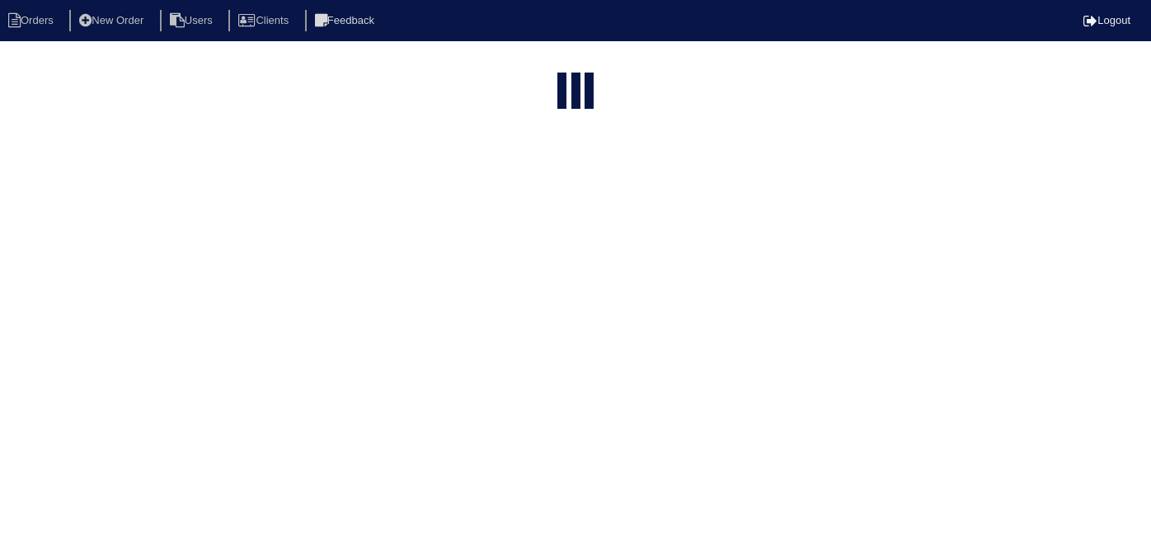
select select "15"
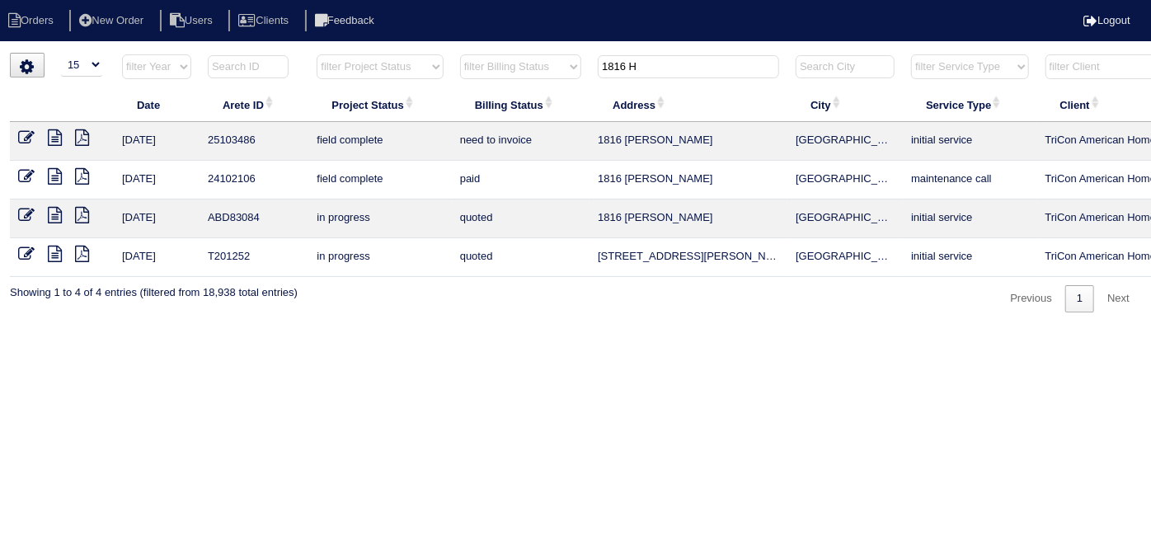
drag, startPoint x: 679, startPoint y: 68, endPoint x: 499, endPoint y: 60, distance: 180.7
click at [505, 67] on tr "filter Year -- Any Year -- 2025 2024 2023 2022 2021 2020 2019 filter Project St…" at bounding box center [724, 71] width 1429 height 34
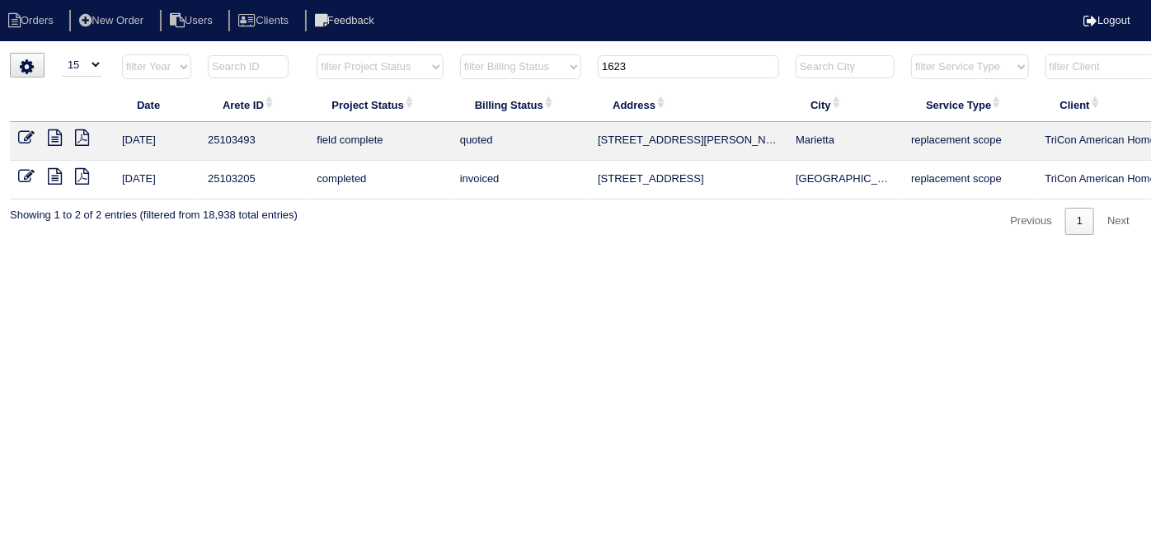
type input "1623"
click at [24, 137] on icon at bounding box center [26, 137] width 16 height 16
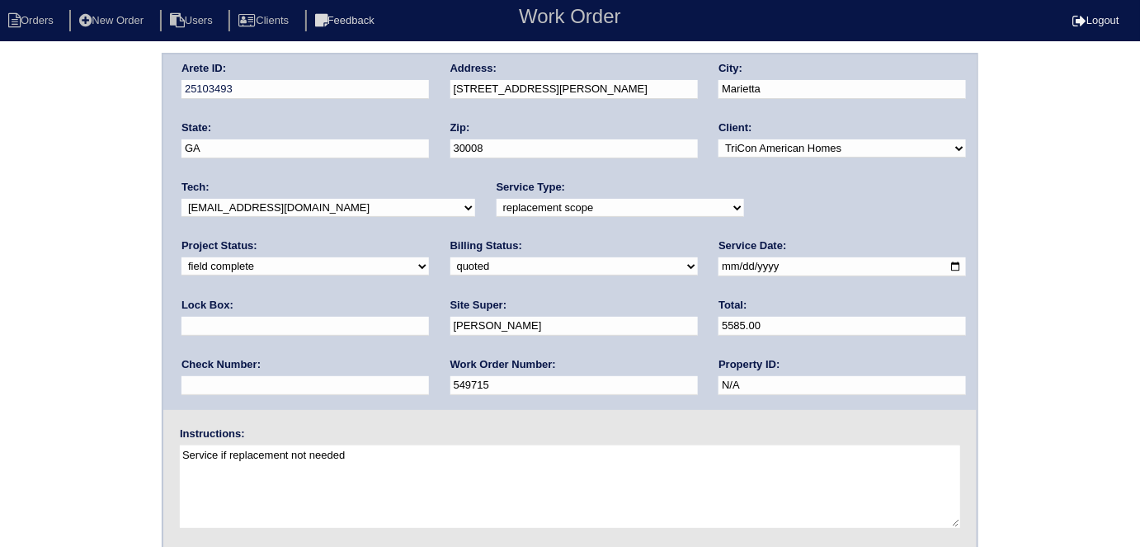
click at [450, 261] on select "need to quote quoted need to invoice invoiced paid warranty purchase order need…" at bounding box center [573, 266] width 247 height 18
select select "need to invoice"
click at [450, 257] on select "need to quote quoted need to invoice invoiced paid warranty purchase order need…" at bounding box center [573, 266] width 247 height 18
drag, startPoint x: 834, startPoint y: 213, endPoint x: 811, endPoint y: 214, distance: 23.1
click at [429, 257] on select "new order assigned in progress field complete need to schedule admin review arc…" at bounding box center [304, 266] width 247 height 18
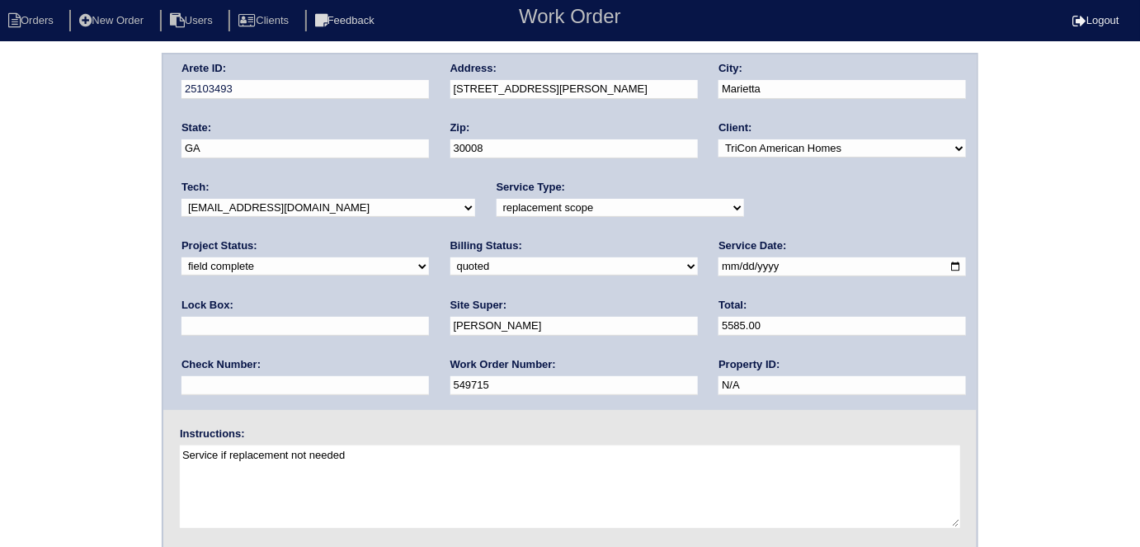
select select "need to schedule"
click at [429, 257] on select "new order assigned in progress field complete need to schedule admin review arc…" at bounding box center [304, 266] width 247 height 18
click at [718, 270] on input "2025-09-23" at bounding box center [841, 266] width 247 height 19
type input "2025-09-25"
click at [8, 314] on div "Arete ID: 25103493 Address: 1623 Sparrow Wood Ln SW City: Marietta State: GA Zi…" at bounding box center [570, 386] width 1140 height 667
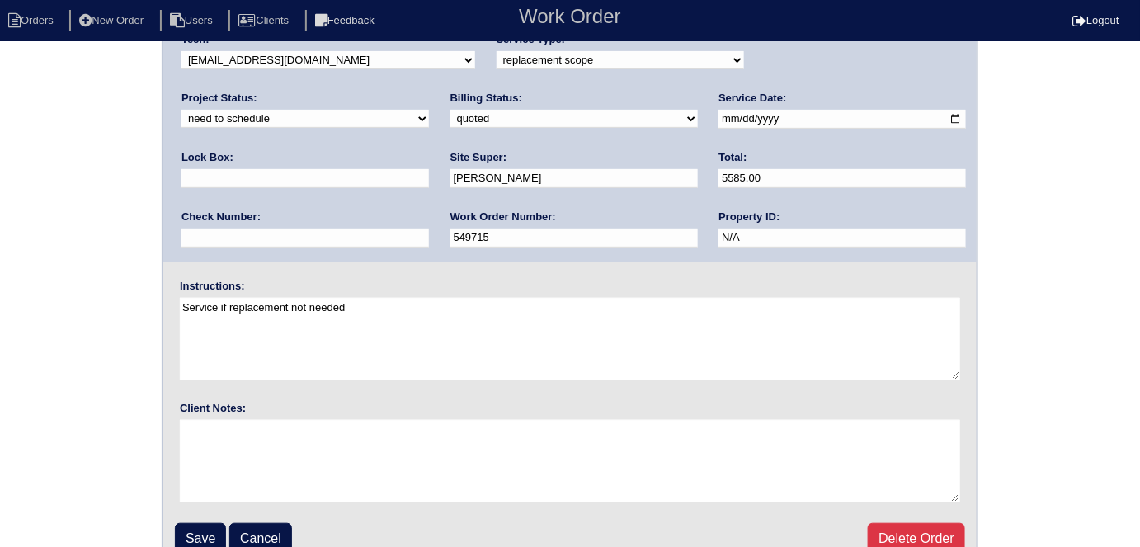
scroll to position [169, 0]
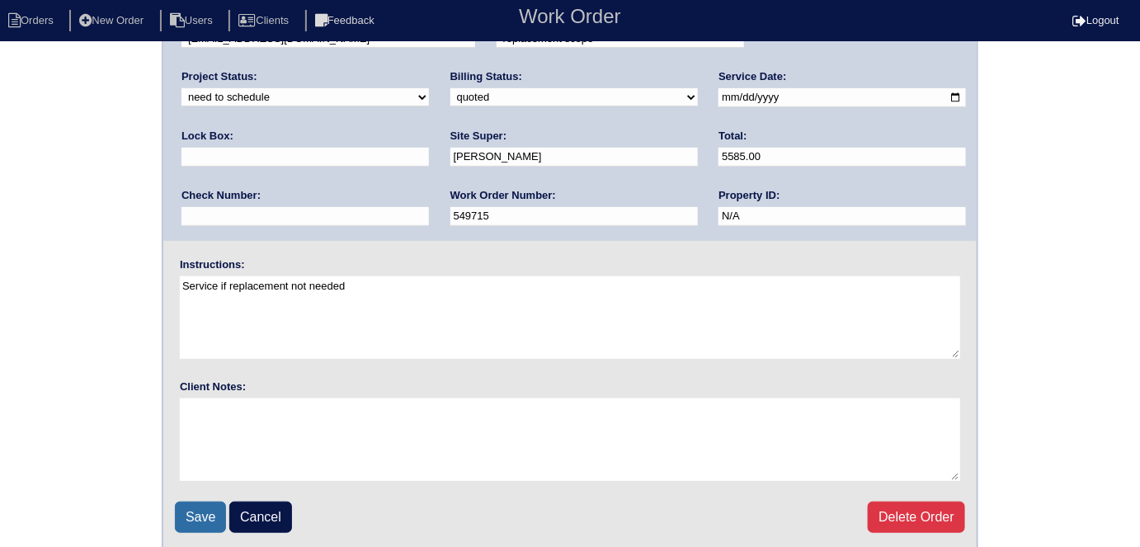
click at [196, 515] on input "Save" at bounding box center [200, 516] width 51 height 31
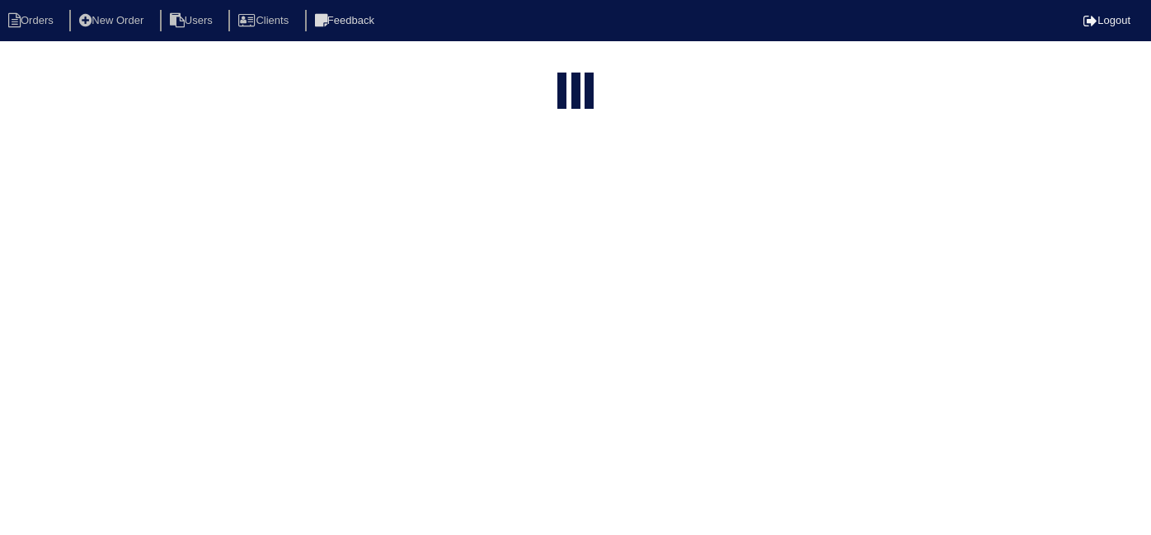
select select "15"
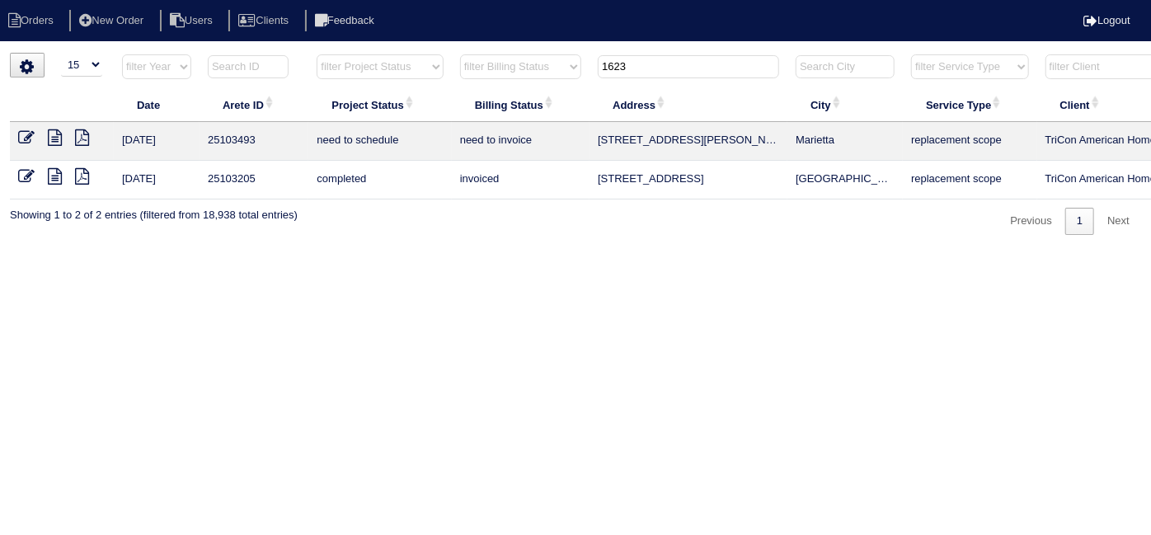
scroll to position [0, 287]
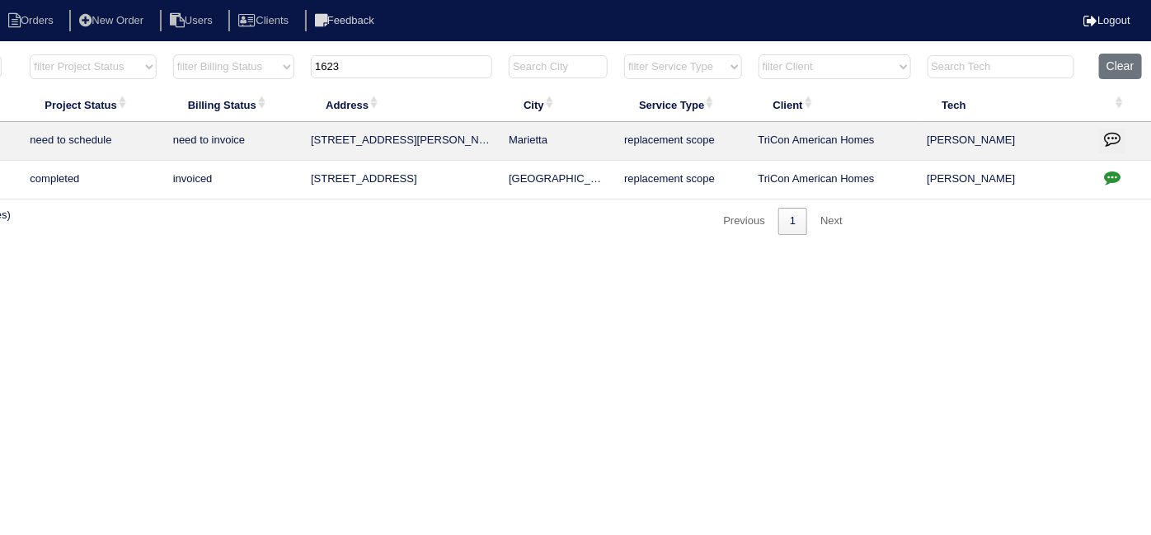
click at [1104, 141] on icon "button" at bounding box center [1112, 138] width 16 height 16
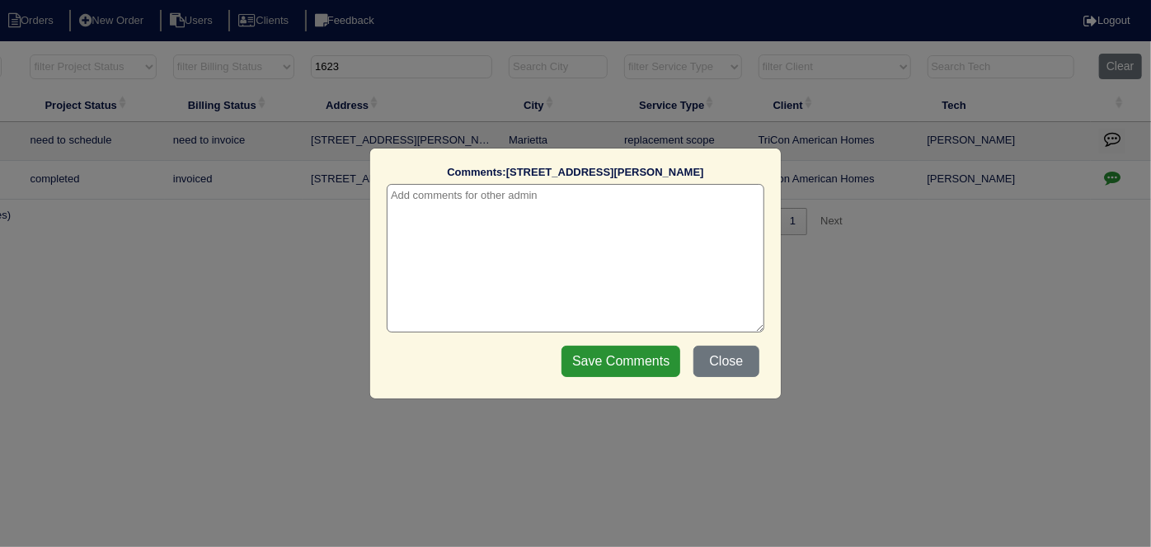
click at [536, 182] on div "Comments: [STREET_ADDRESS][PERSON_NAME] The comments on file have changed since…" at bounding box center [576, 248] width 378 height 167
click at [529, 191] on textarea at bounding box center [576, 258] width 378 height 148
paste textarea "Replacement"
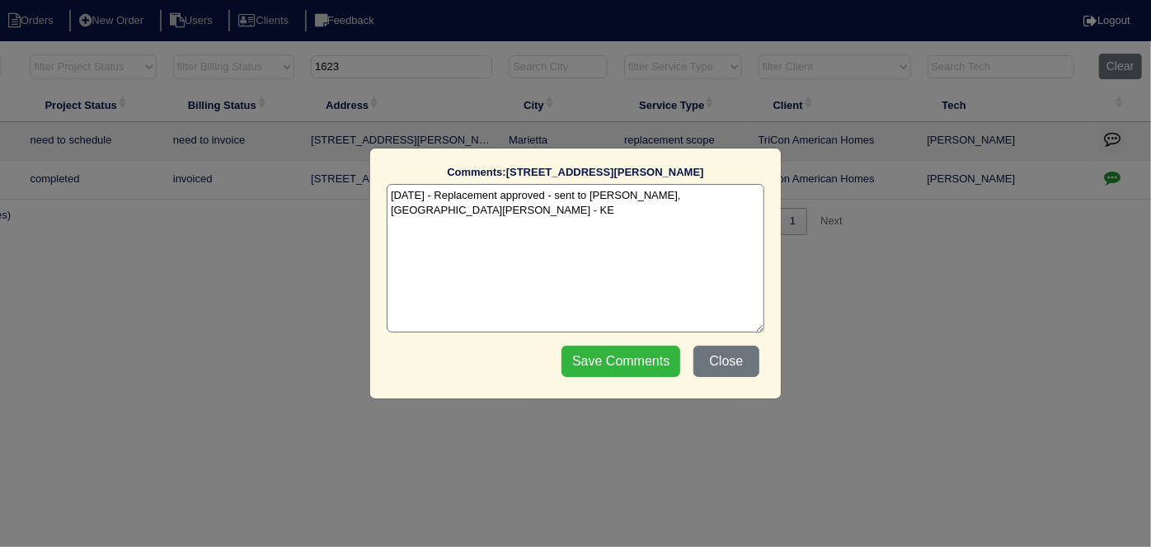
type textarea "9/24/25 - Replacement approved - sent to Dan, Payton, Reeca - KE"
click at [589, 363] on input "Save Comments" at bounding box center [621, 361] width 119 height 31
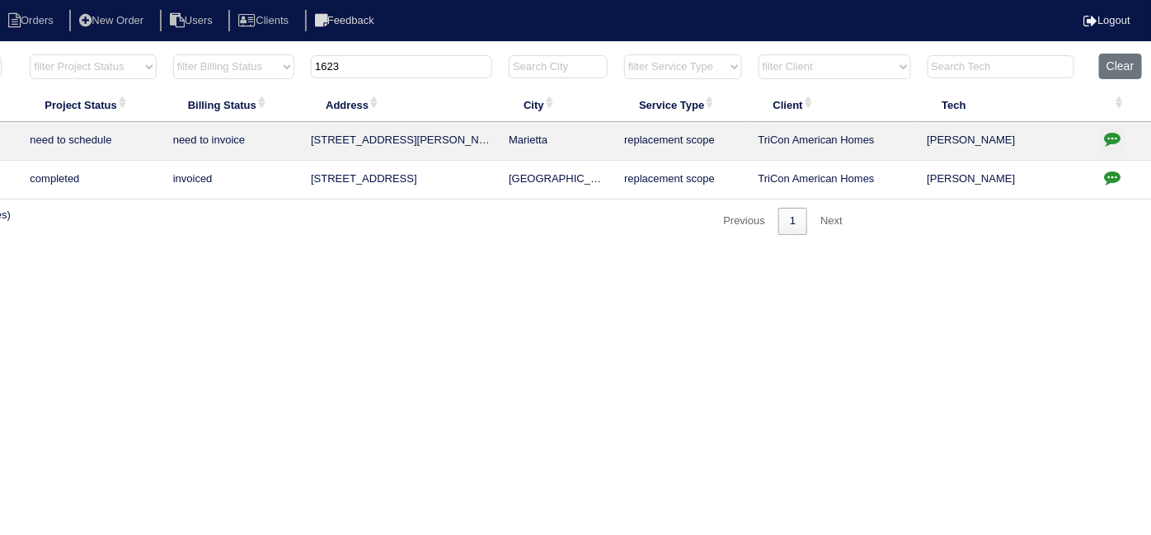
drag, startPoint x: 383, startPoint y: 62, endPoint x: 218, endPoint y: 65, distance: 165.0
click at [215, 66] on tr "filter Year -- Any Year -- 2025 2024 2023 2022 2021 2020 2019 filter Project St…" at bounding box center [437, 71] width 1429 height 34
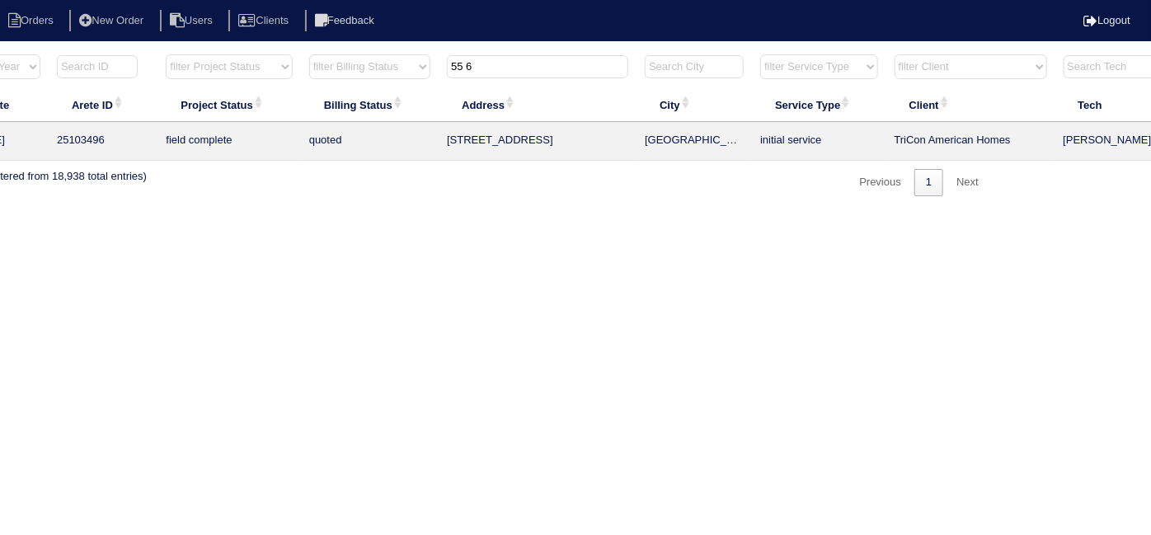
scroll to position [0, 0]
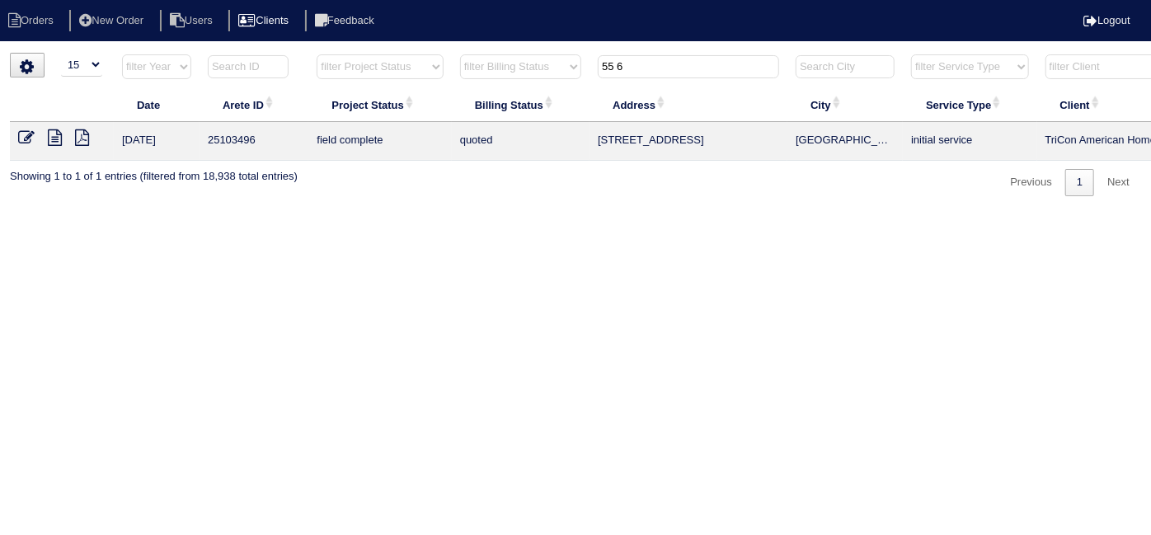
type input "55 6"
click at [26, 137] on icon at bounding box center [26, 137] width 16 height 16
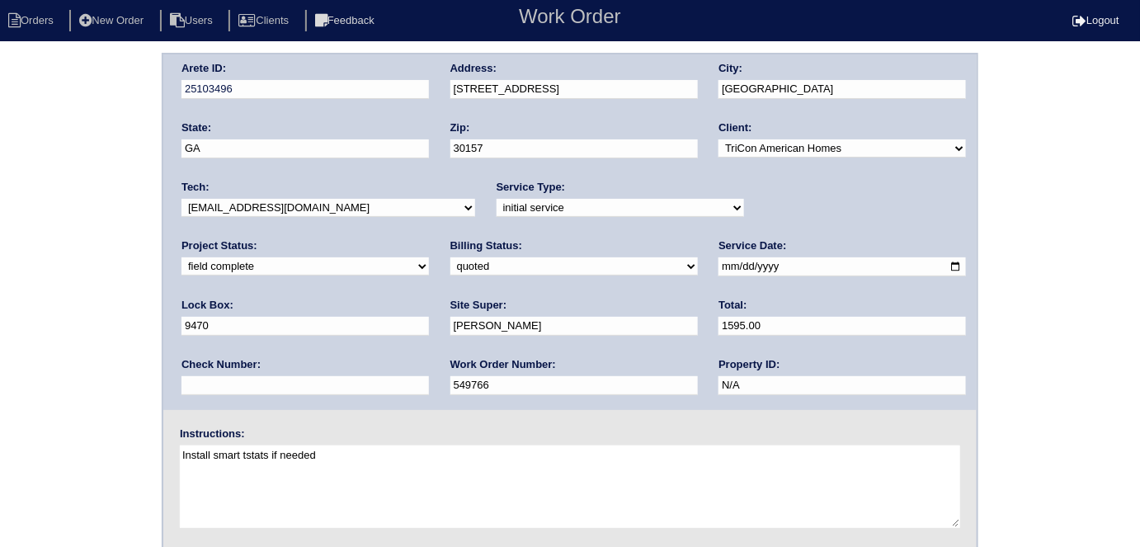
click at [450, 261] on select "need to quote quoted need to invoice invoiced paid warranty purchase order need…" at bounding box center [573, 266] width 247 height 18
select select "need to invoice"
click at [450, 257] on select "need to quote quoted need to invoice invoiced paid warranty purchase order need…" at bounding box center [573, 266] width 247 height 18
click at [16, 303] on div "Arete ID: 25103496 Address: [STREET_ADDRESS] City: [GEOGRAPHIC_DATA] State: [GE…" at bounding box center [570, 386] width 1140 height 667
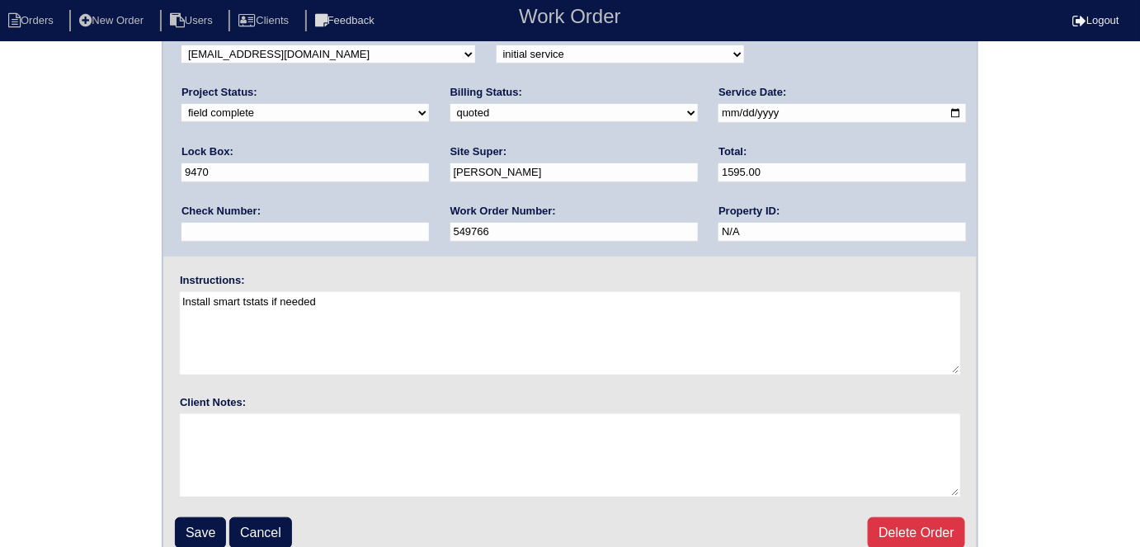
scroll to position [169, 0]
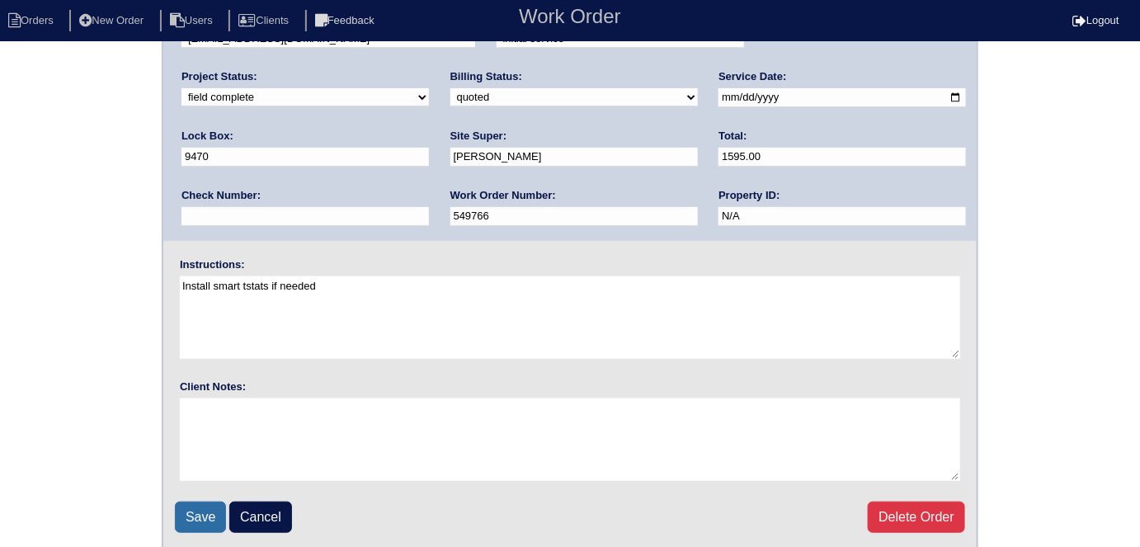
click at [186, 513] on input "Save" at bounding box center [200, 516] width 51 height 31
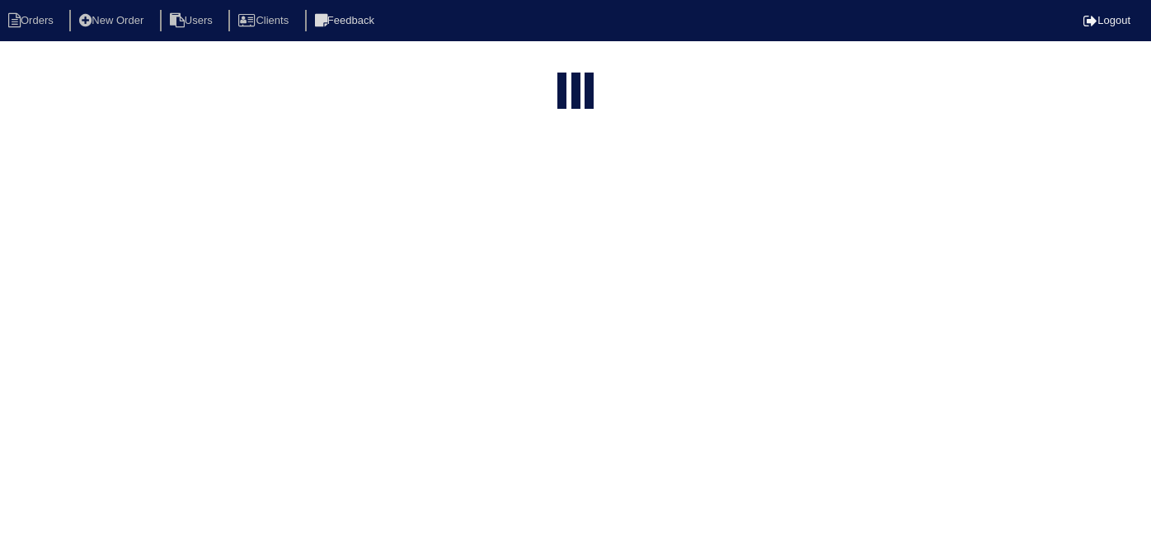
select select "15"
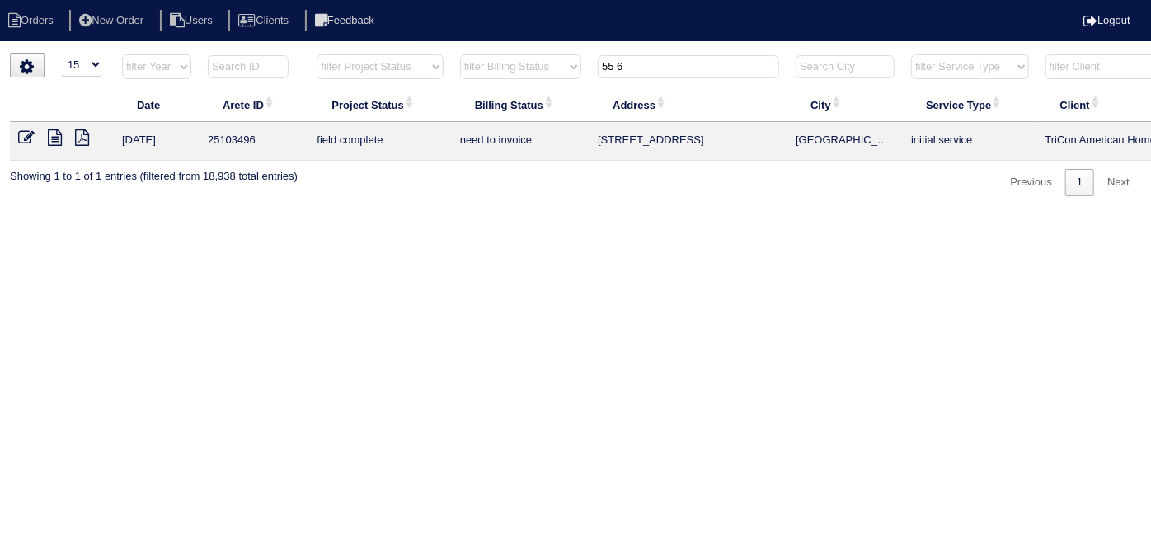
scroll to position [0, 287]
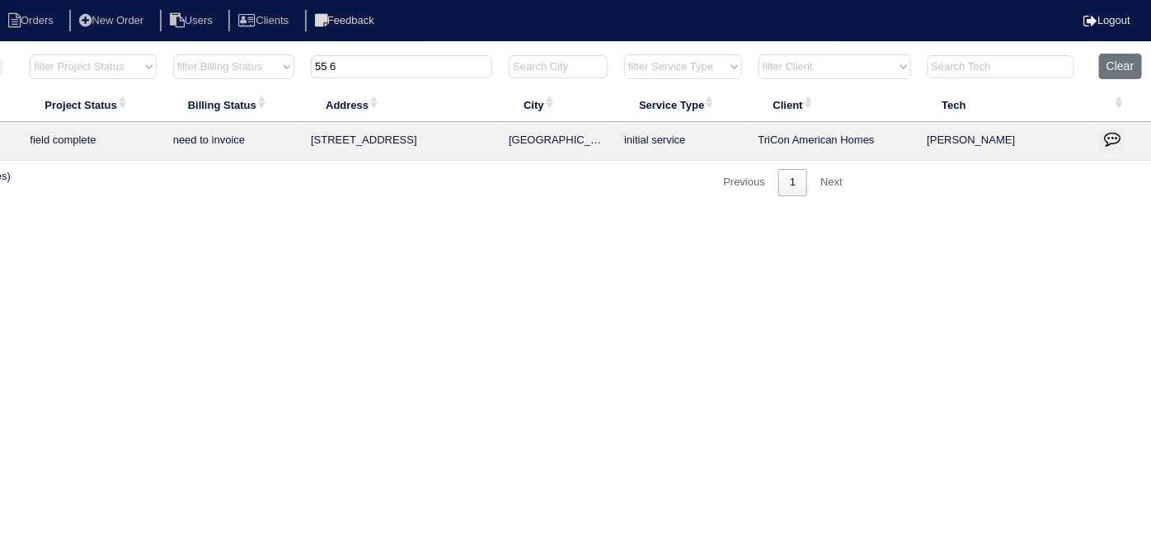
click at [1110, 140] on icon "button" at bounding box center [1112, 138] width 16 height 16
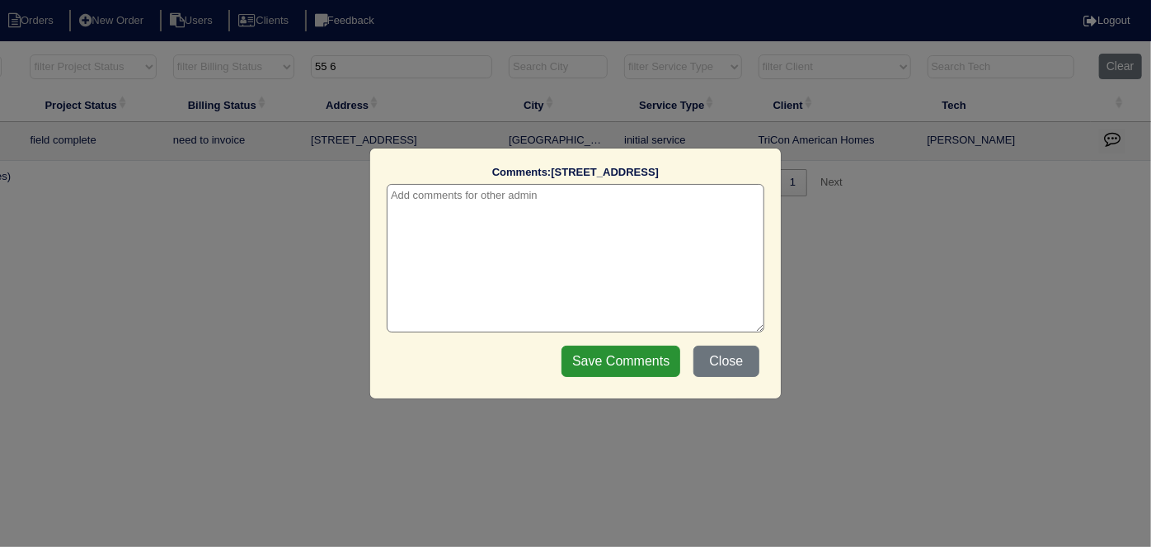
click at [568, 200] on textarea at bounding box center [576, 258] width 378 height 148
paste textarea "Duct cleaning"
type textarea "[DATE] - Duct cleaning approved - sent to [PERSON_NAME]"
click at [602, 355] on input "Save Comments" at bounding box center [621, 361] width 119 height 31
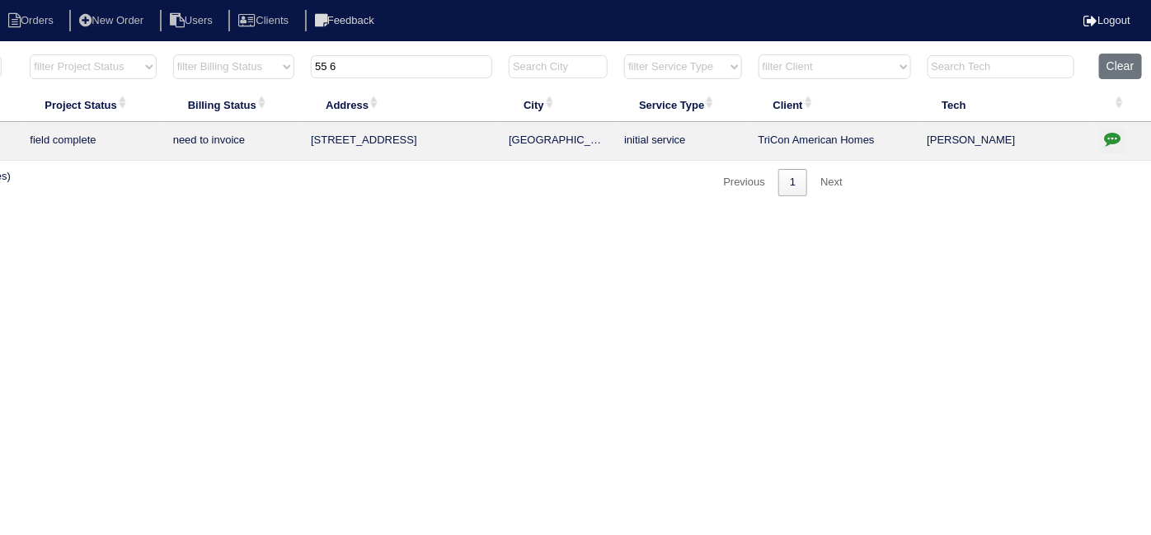
drag, startPoint x: 435, startPoint y: 68, endPoint x: 298, endPoint y: 59, distance: 138.0
click at [298, 59] on tr "filter Year -- Any Year -- 2025 2024 2023 2022 2021 2020 2019 filter Project St…" at bounding box center [437, 71] width 1429 height 34
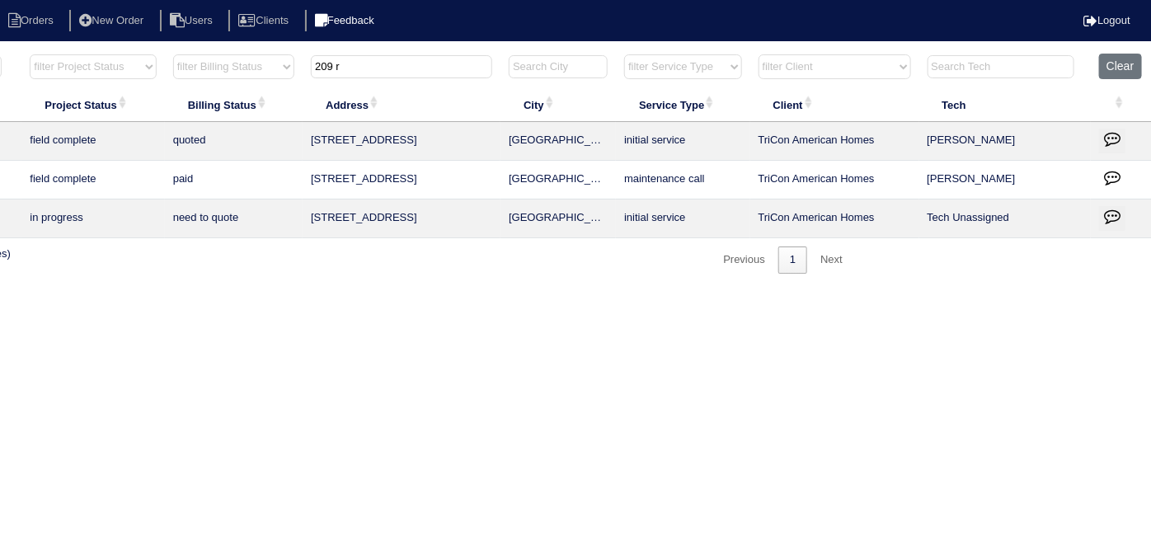
type input "209 r"
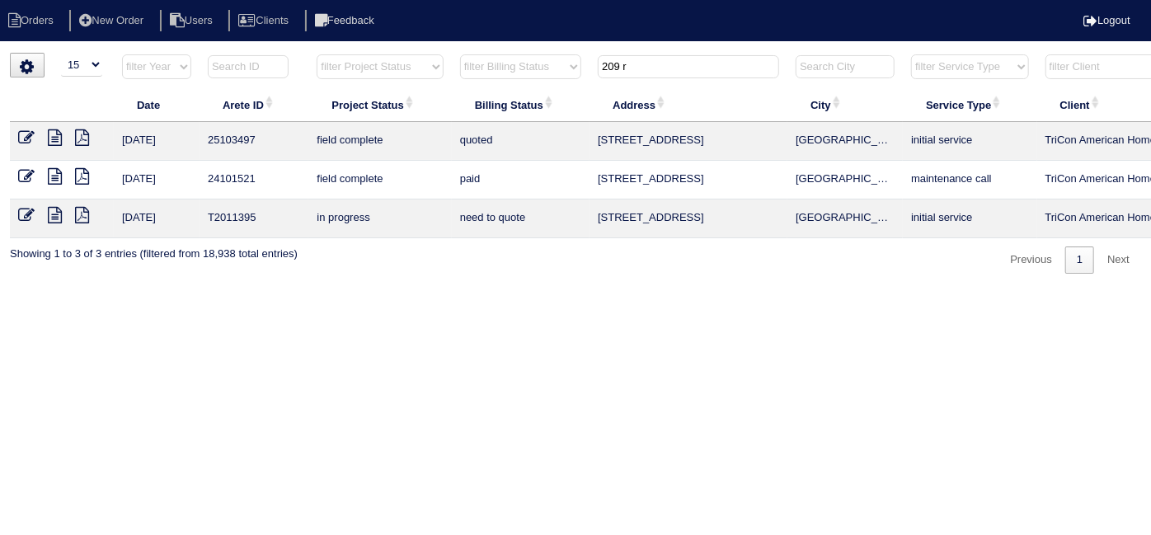
click at [26, 132] on icon at bounding box center [26, 137] width 16 height 16
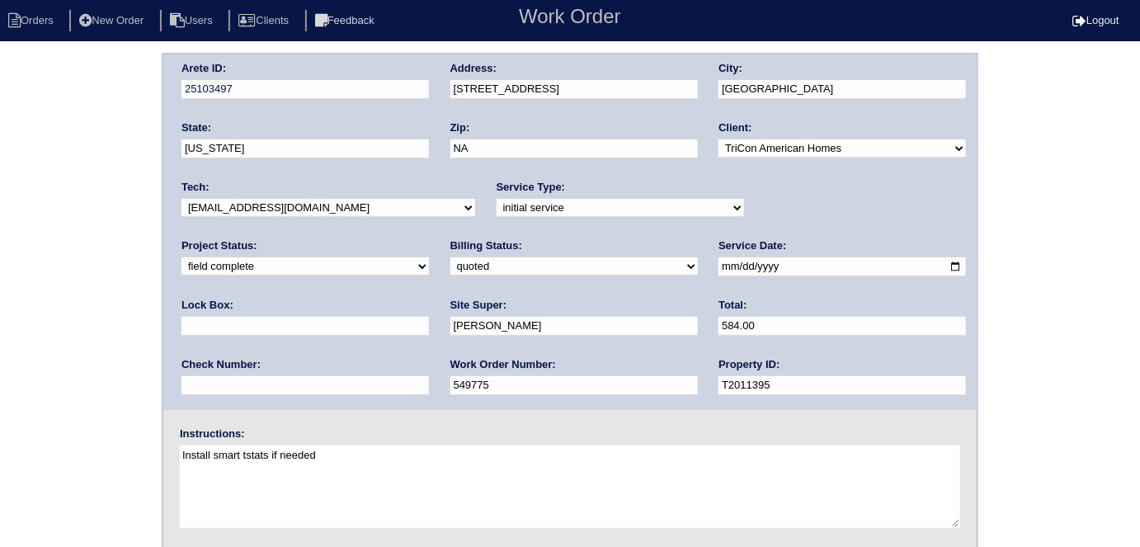
click at [450, 265] on select "need to quote quoted need to invoice invoiced paid warranty purchase order need…" at bounding box center [573, 266] width 247 height 18
select select "need to invoice"
click at [450, 257] on select "need to quote quoted need to invoice invoiced paid warranty purchase order need…" at bounding box center [573, 266] width 247 height 18
drag, startPoint x: 369, startPoint y: 338, endPoint x: 337, endPoint y: 322, distance: 35.4
click at [450, 331] on input "[PERSON_NAME]" at bounding box center [573, 326] width 247 height 19
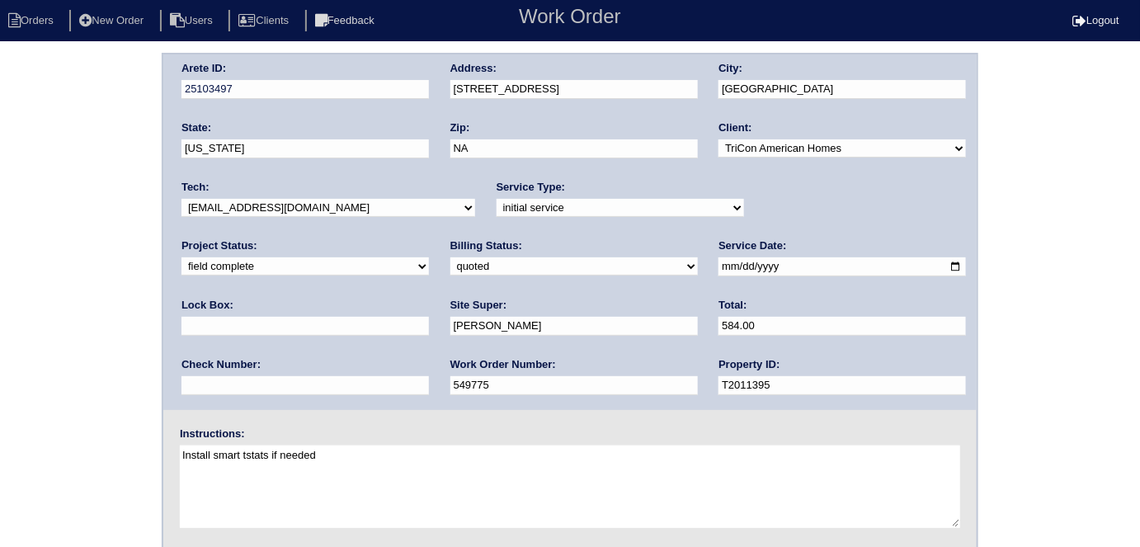
click at [63, 271] on div "Arete ID: 25103497 Address: [STREET_ADDRESS] City: [GEOGRAPHIC_DATA] State: [US…" at bounding box center [570, 386] width 1140 height 667
drag, startPoint x: 73, startPoint y: 291, endPoint x: 106, endPoint y: 305, distance: 35.8
click at [73, 290] on div "Arete ID: 25103497 Address: [STREET_ADDRESS] City: [GEOGRAPHIC_DATA] State: [US…" at bounding box center [570, 386] width 1140 height 667
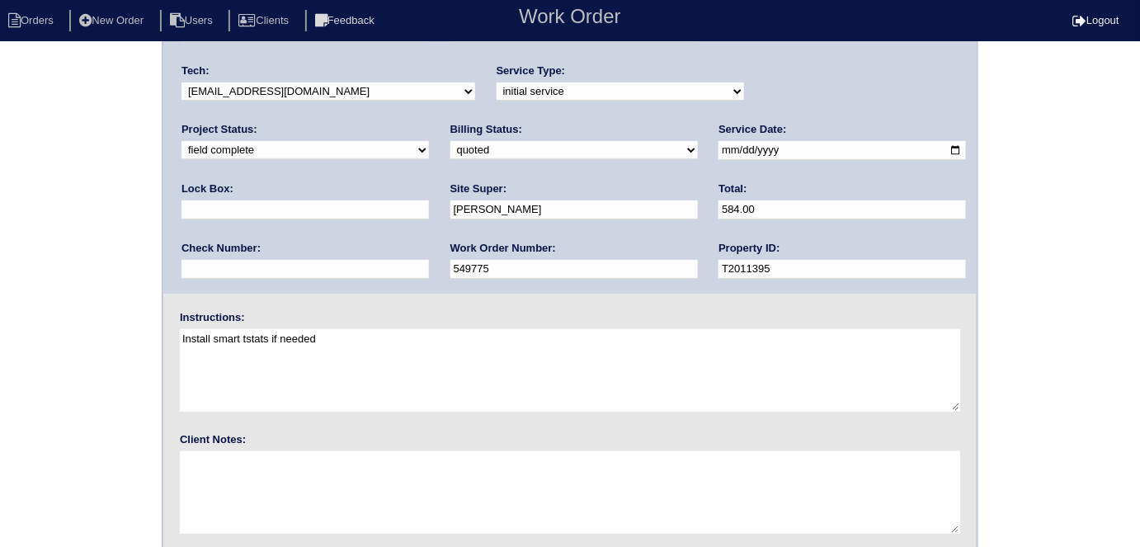
scroll to position [169, 0]
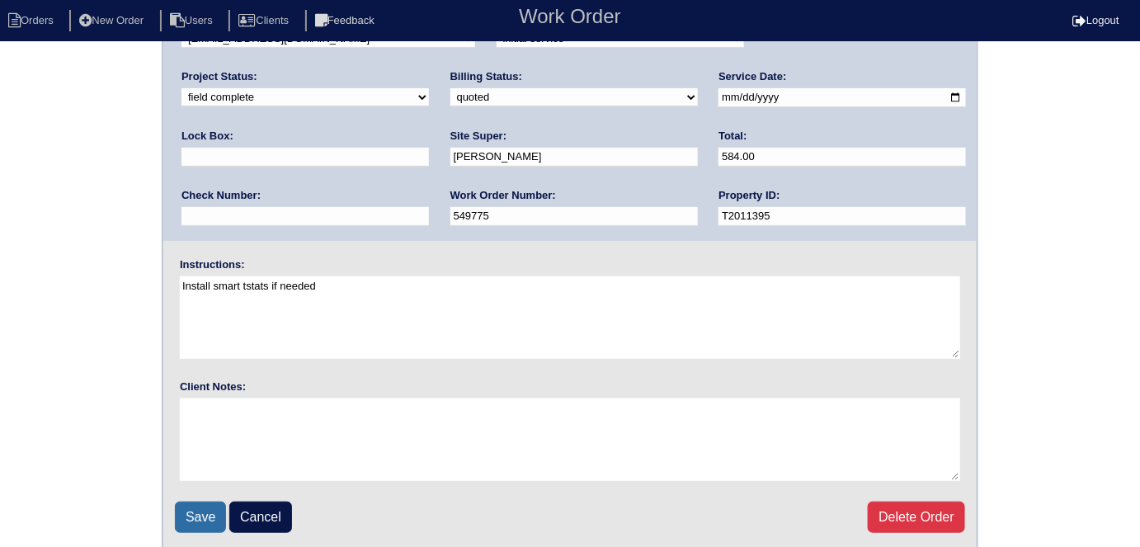
click at [195, 512] on input "Save" at bounding box center [200, 516] width 51 height 31
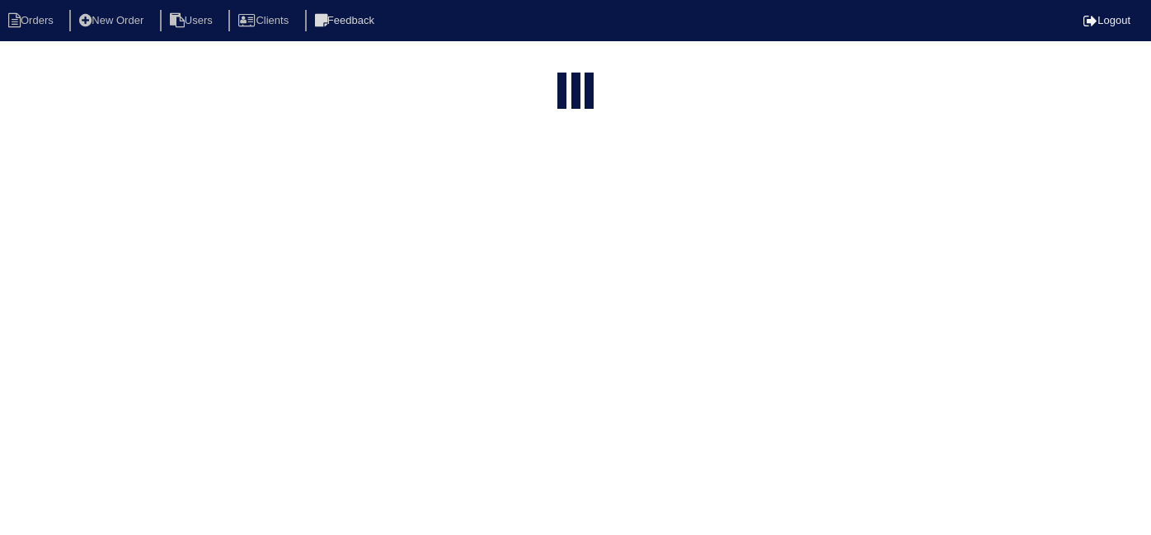
select select "15"
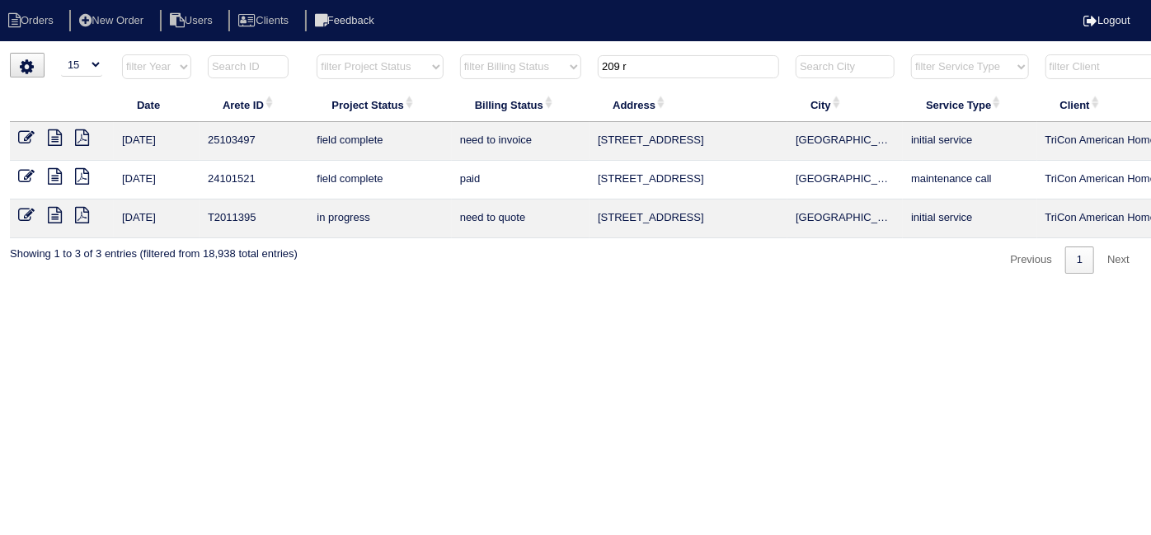
click at [590, 60] on tr "filter Year -- Any Year -- 2025 2024 2023 2022 2021 2020 2019 filter Project St…" at bounding box center [724, 71] width 1429 height 34
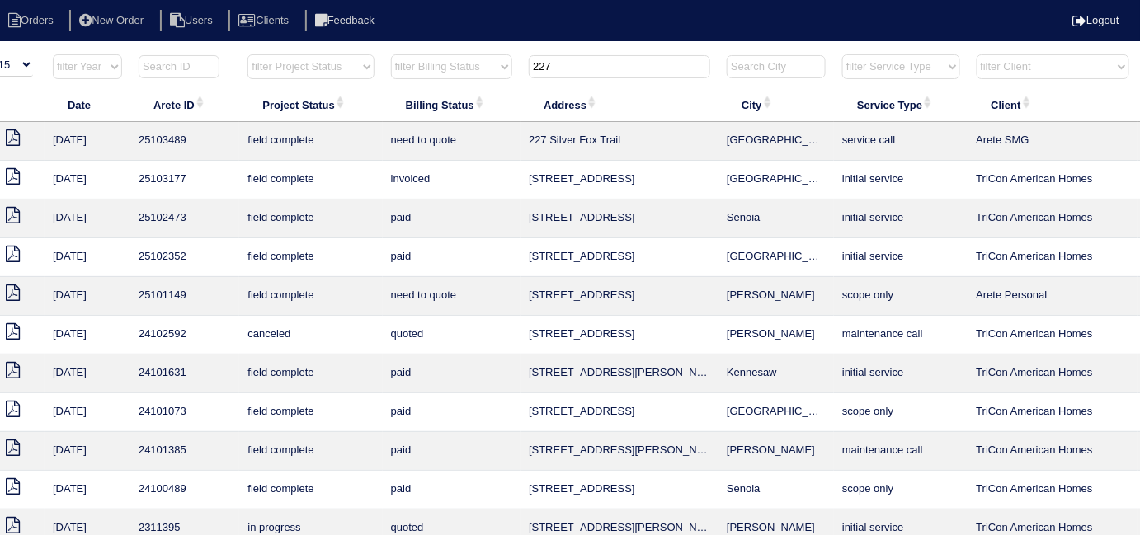
scroll to position [0, 299]
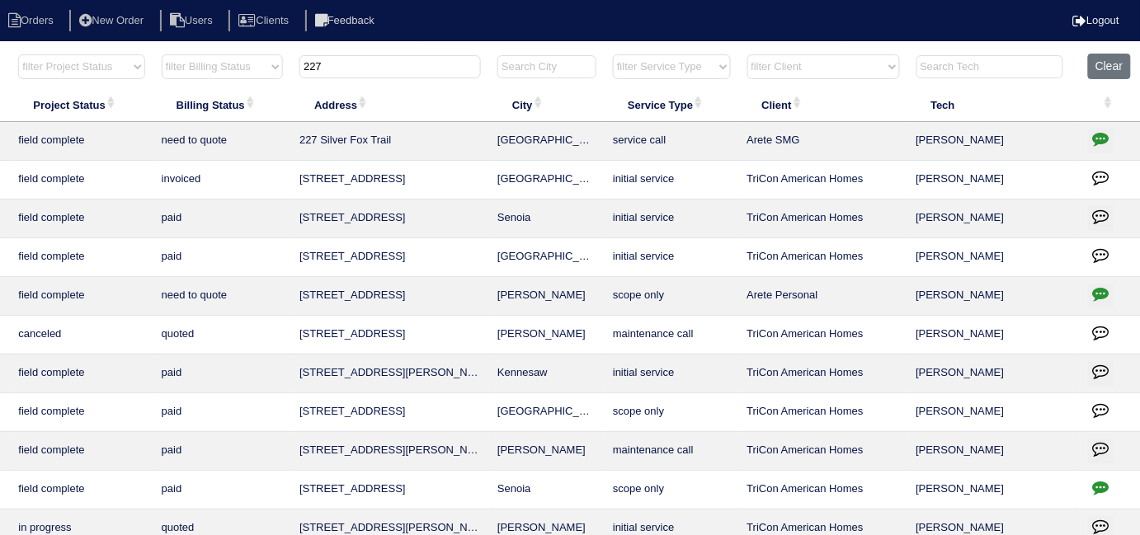
type input "227"
click at [1106, 133] on icon "button" at bounding box center [1101, 138] width 16 height 16
type textarea "9/24/25 - Per Dan - order equipment - texted Dan to review quote - rk"
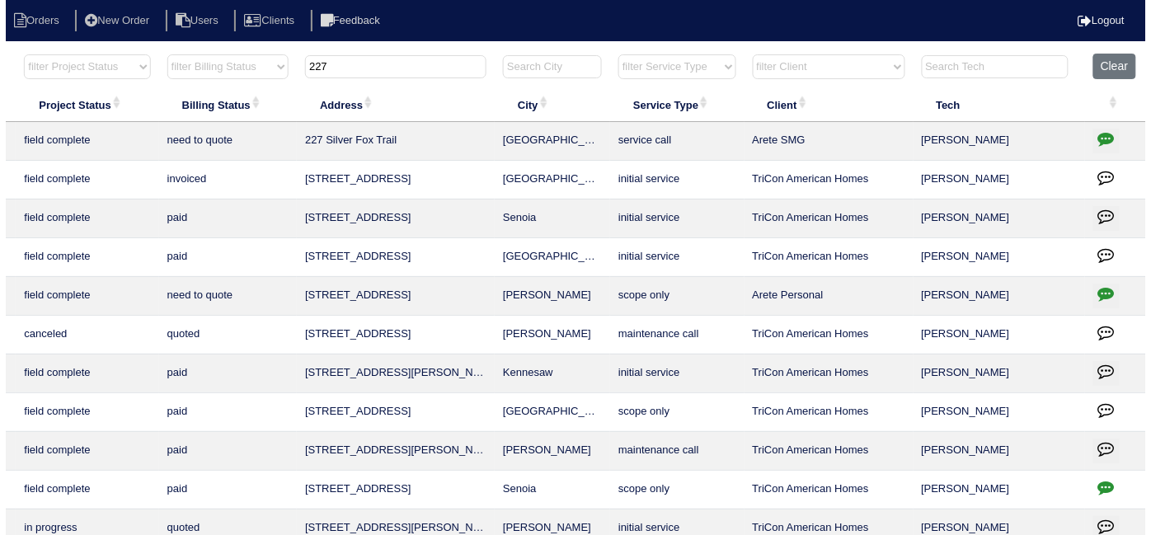
scroll to position [0, 287]
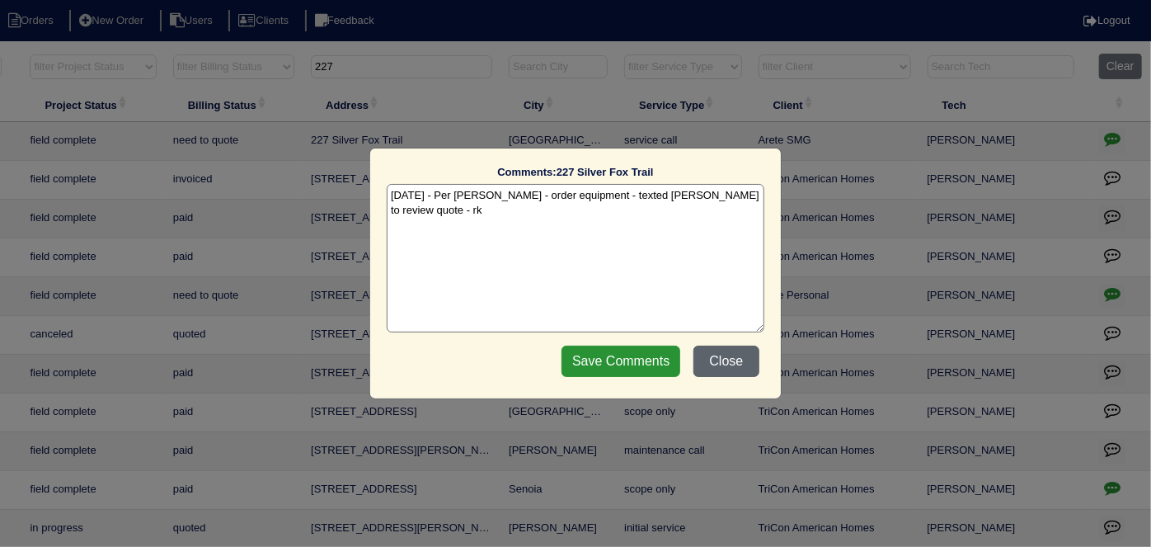
drag, startPoint x: 718, startPoint y: 363, endPoint x: 742, endPoint y: 347, distance: 28.6
click at [718, 363] on button "Close" at bounding box center [726, 361] width 66 height 31
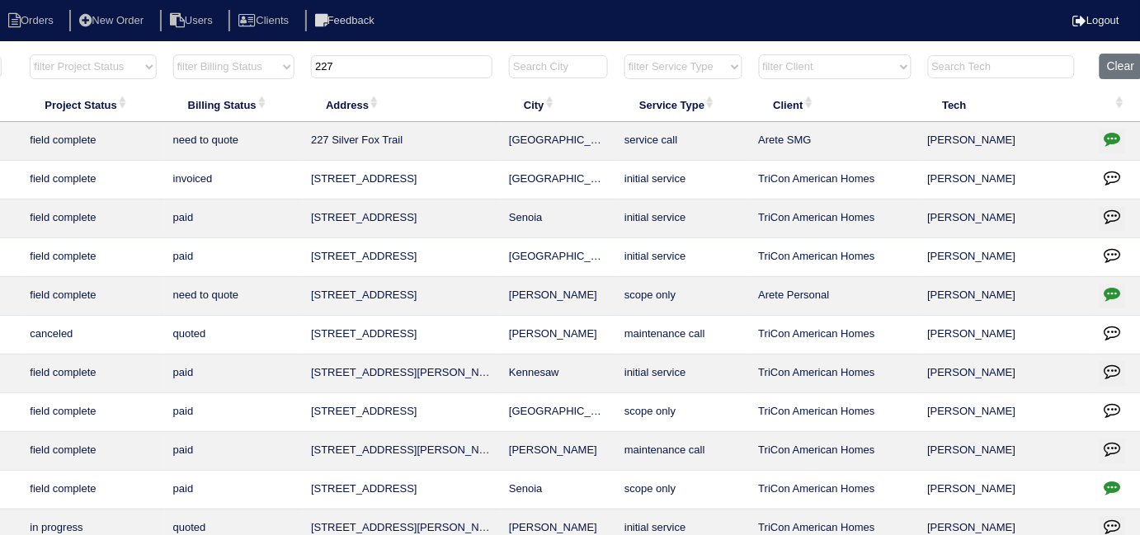
drag, startPoint x: 399, startPoint y: 57, endPoint x: 301, endPoint y: 59, distance: 98.2
click at [301, 59] on tr "filter Year -- Any Year -- 2025 2024 2023 2022 2021 2020 2019 filter Project St…" at bounding box center [437, 71] width 1429 height 34
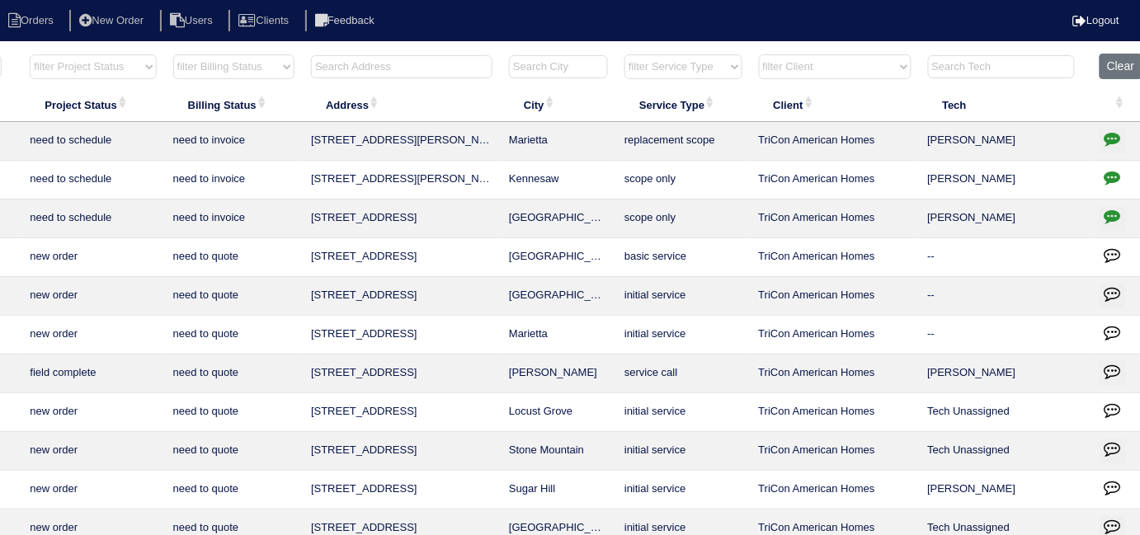
click at [370, 66] on input "text" at bounding box center [401, 66] width 181 height 23
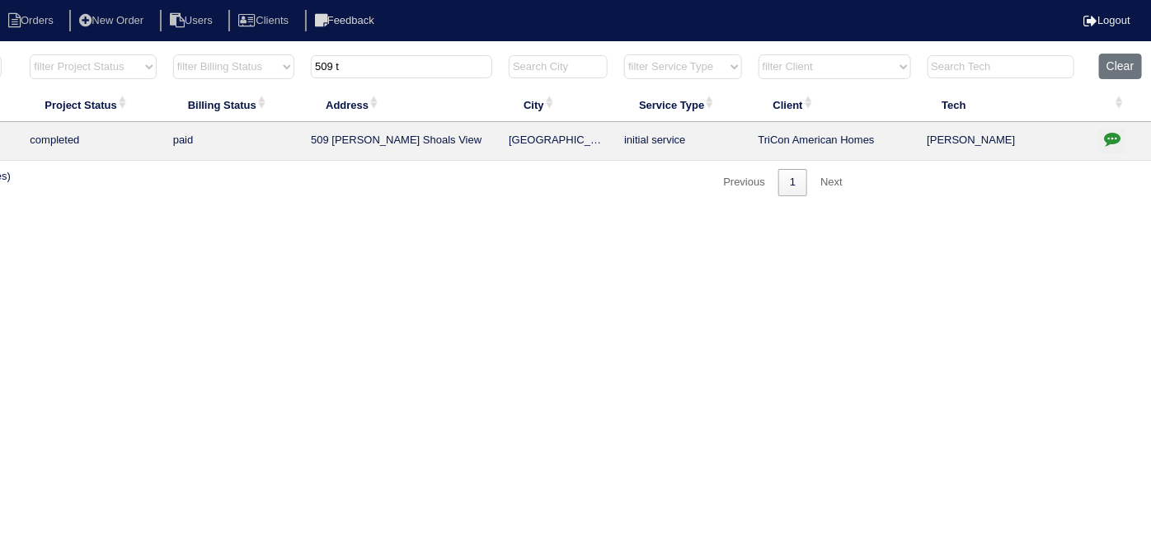
type input "509 t"
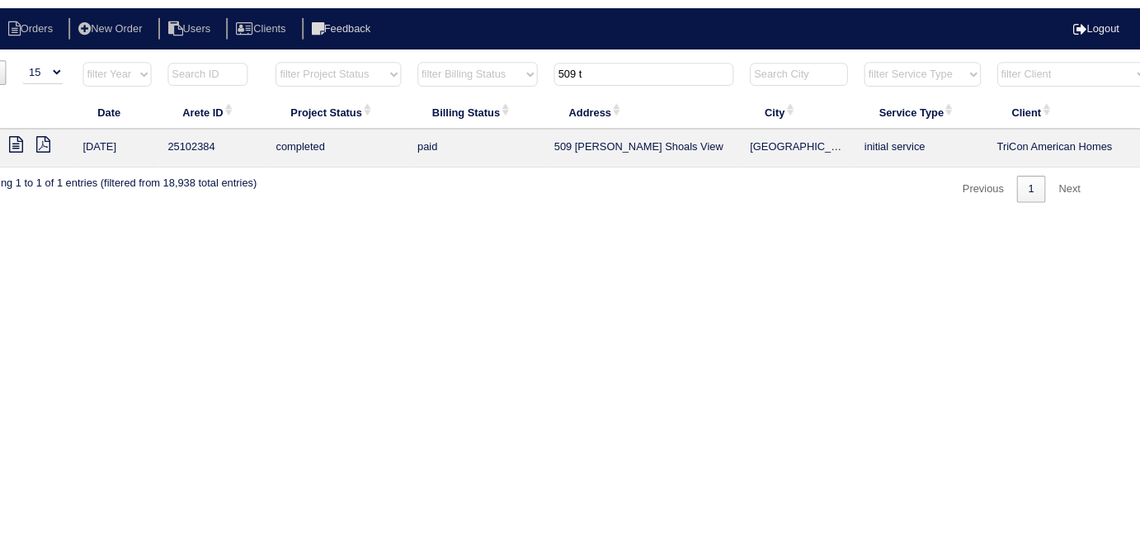
scroll to position [0, 0]
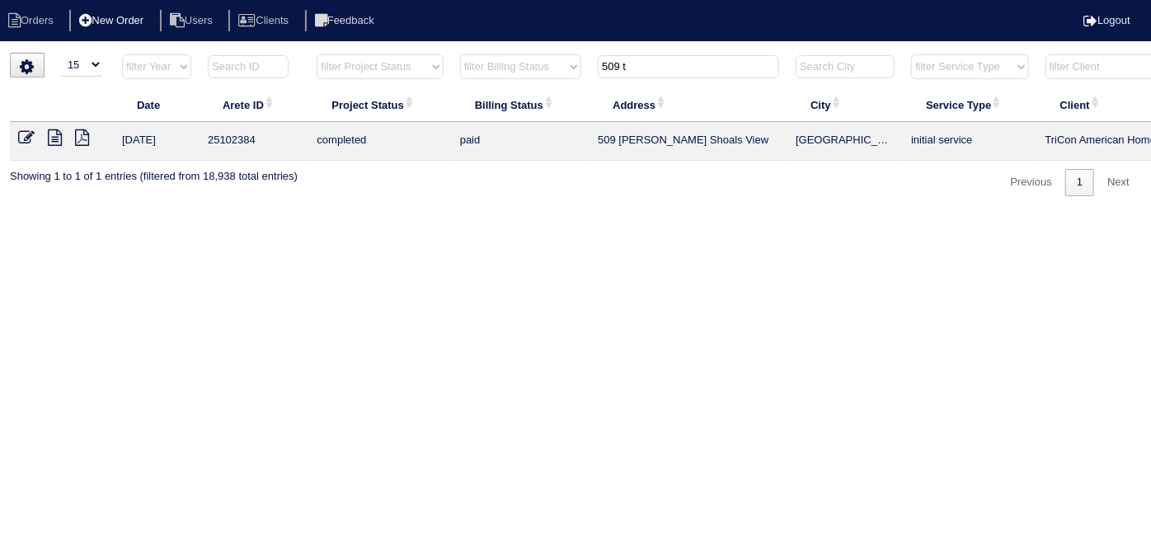
click at [147, 23] on li "New Order" at bounding box center [112, 21] width 87 height 22
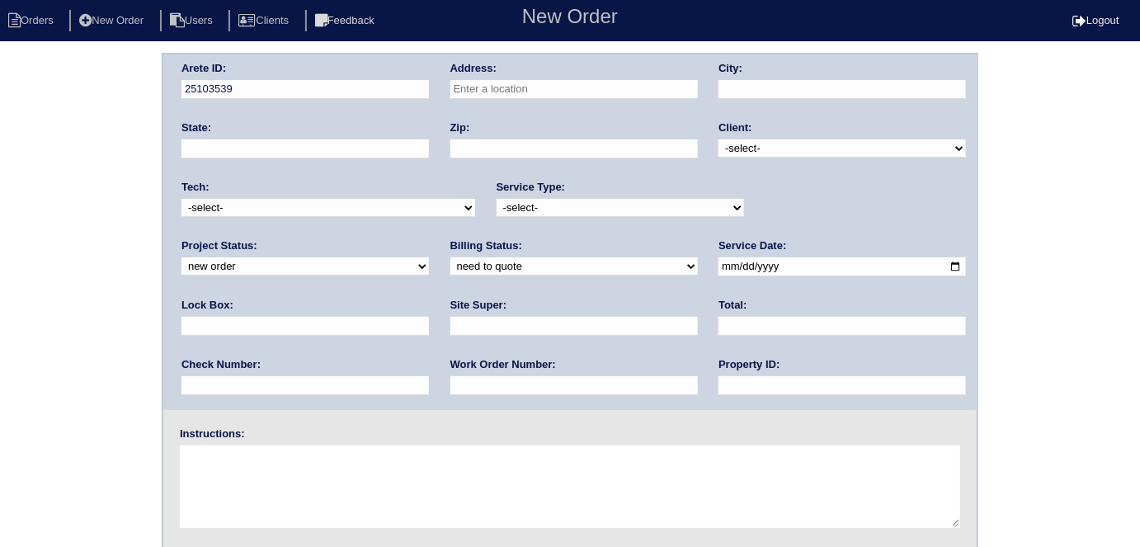
click at [492, 92] on input "text" at bounding box center [573, 89] width 247 height 19
type input "[STREET_ADDRESS]"
type input "[GEOGRAPHIC_DATA]"
type input "GA"
type input "30044"
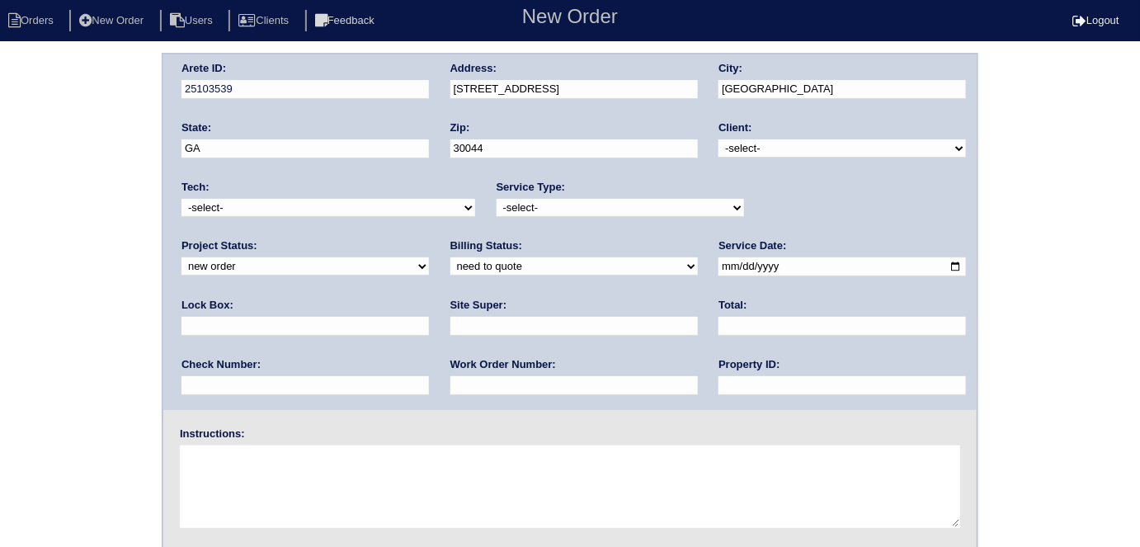
click at [734, 150] on select "-select- TriCon American Homes American Homes 4 Rent First Key Homes Zillow The…" at bounding box center [841, 148] width 247 height 18
select select "1"
click at [719, 139] on select "-select- TriCon American Homes American Homes 4 Rent First Key Homes Zillow The…" at bounding box center [841, 148] width 247 height 18
click at [560, 207] on select "-select- initial service basic service maintenance call replacement scope servi…" at bounding box center [619, 208] width 247 height 18
select select "initial service"
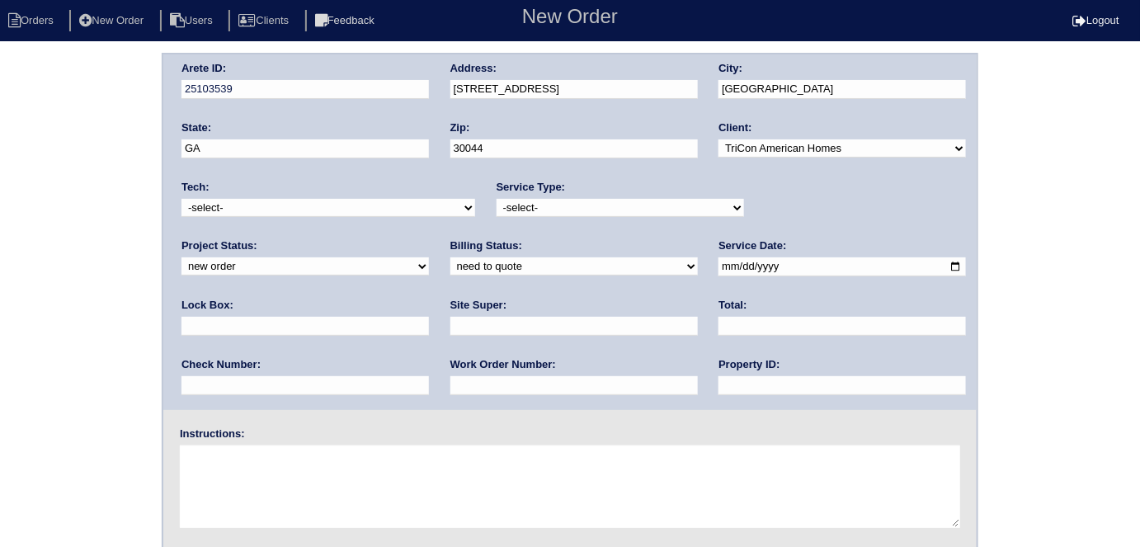
click at [496, 199] on select "-select- initial service basic service maintenance call replacement scope servi…" at bounding box center [619, 208] width 247 height 18
click at [429, 317] on input "text" at bounding box center [304, 326] width 247 height 19
type input "0610"
click at [718, 262] on input "date" at bounding box center [841, 266] width 247 height 19
type input "2025-09-24"
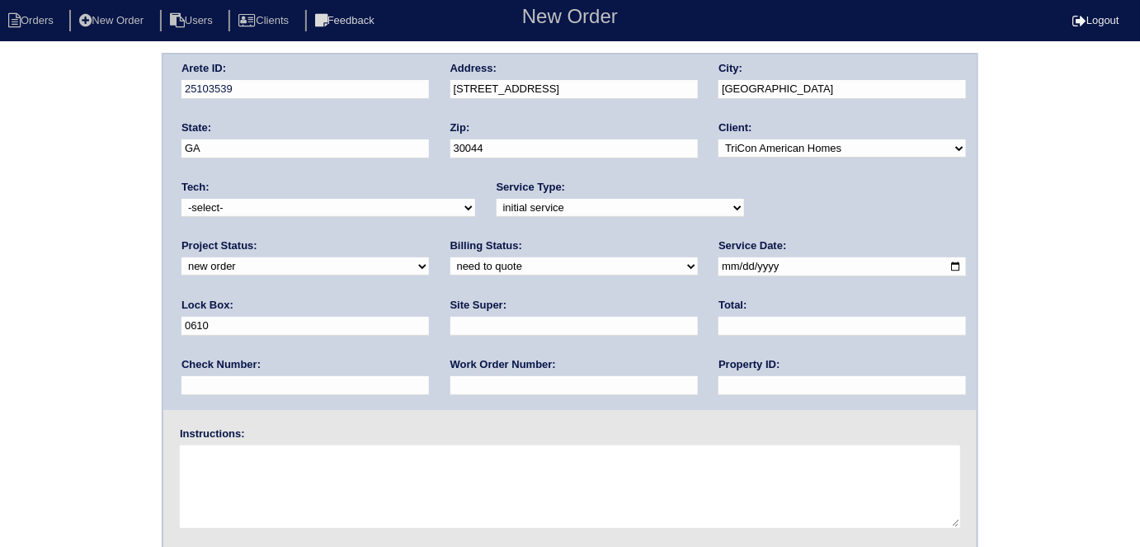
drag, startPoint x: 528, startPoint y: 391, endPoint x: 529, endPoint y: 376, distance: 14.9
click at [718, 390] on input "text" at bounding box center [841, 385] width 247 height 19
type input "N/A"
click at [450, 328] on input "text" at bounding box center [573, 326] width 247 height 19
type input "Daniel Rodriguez"
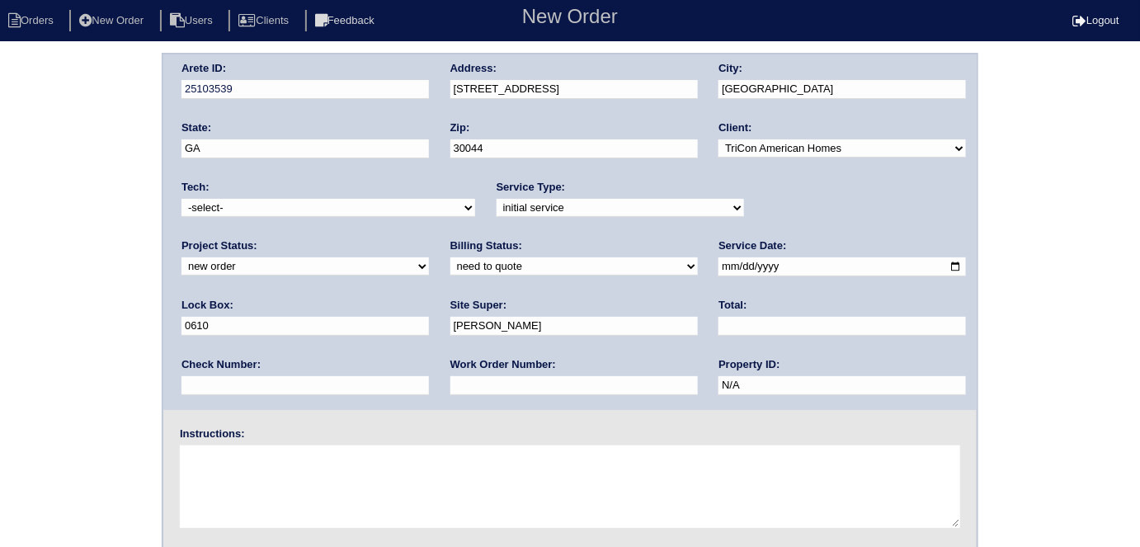
click at [450, 383] on input "text" at bounding box center [573, 385] width 247 height 19
type input "551315"
click at [256, 470] on textarea at bounding box center [570, 486] width 780 height 82
type textarea "Install smart tstats if needed"
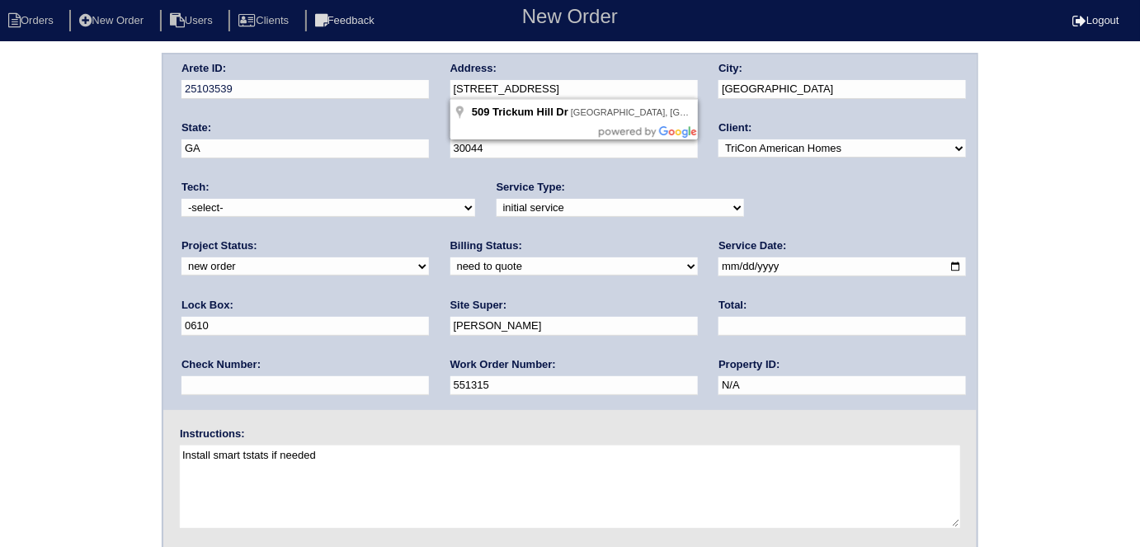
drag, startPoint x: 589, startPoint y: 91, endPoint x: 435, endPoint y: 86, distance: 153.5
click at [435, 86] on div "Arete ID: 25103539 Address: 509 Trickum Hill Dr City: Lawrenceville State: GA Z…" at bounding box center [569, 231] width 813 height 355
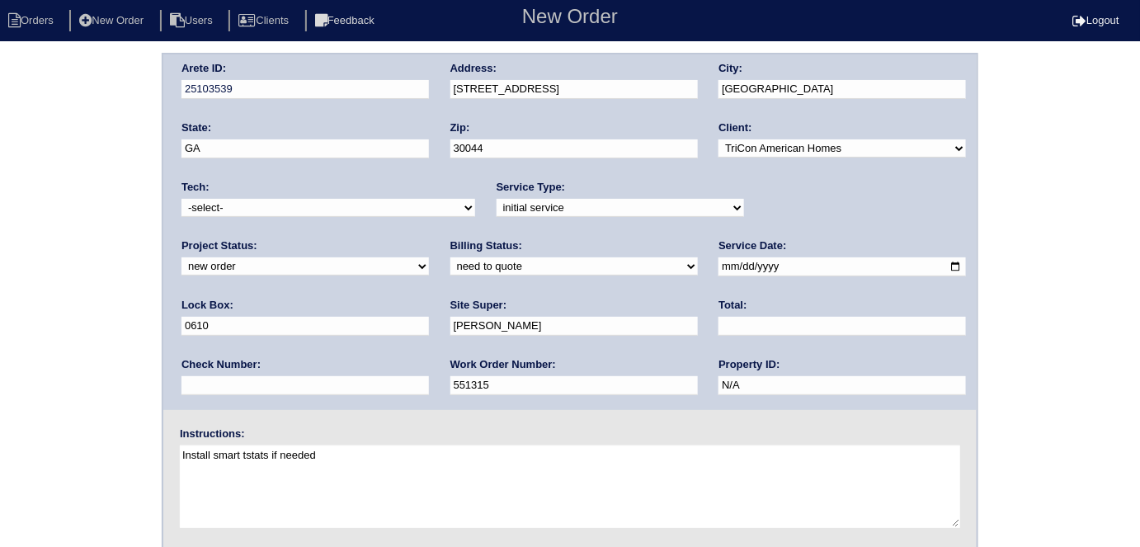
drag, startPoint x: 822, startPoint y: 89, endPoint x: 701, endPoint y: 62, distance: 124.2
click at [701, 62] on div "Arete ID: 25103539 Address: 509 Trickum Hill Dr City: Lawrenceville State: GA Z…" at bounding box center [569, 231] width 813 height 355
click at [4, 185] on div "Arete ID: 25103539 Address: 509 Trickum Hill Dr City: Lawrenceville State: GA Z…" at bounding box center [570, 386] width 1140 height 667
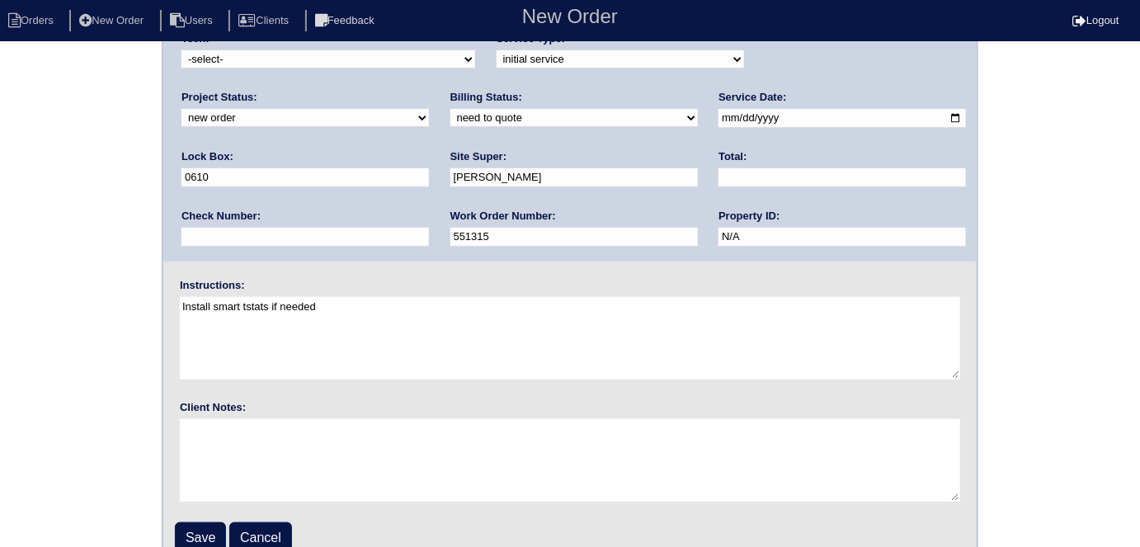
scroll to position [169, 0]
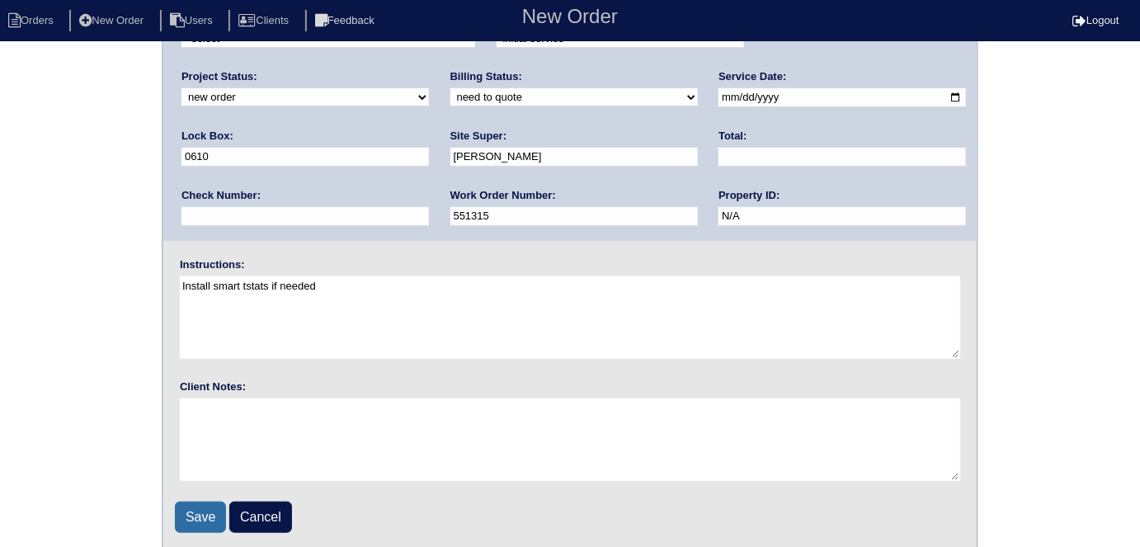
click at [191, 501] on input "Save" at bounding box center [200, 516] width 51 height 31
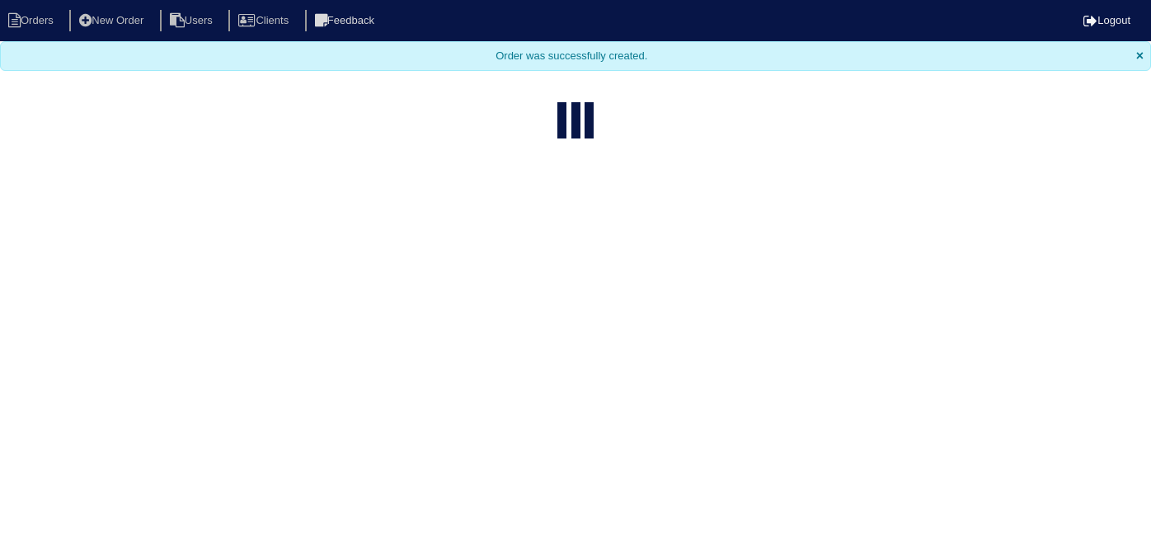
select select "15"
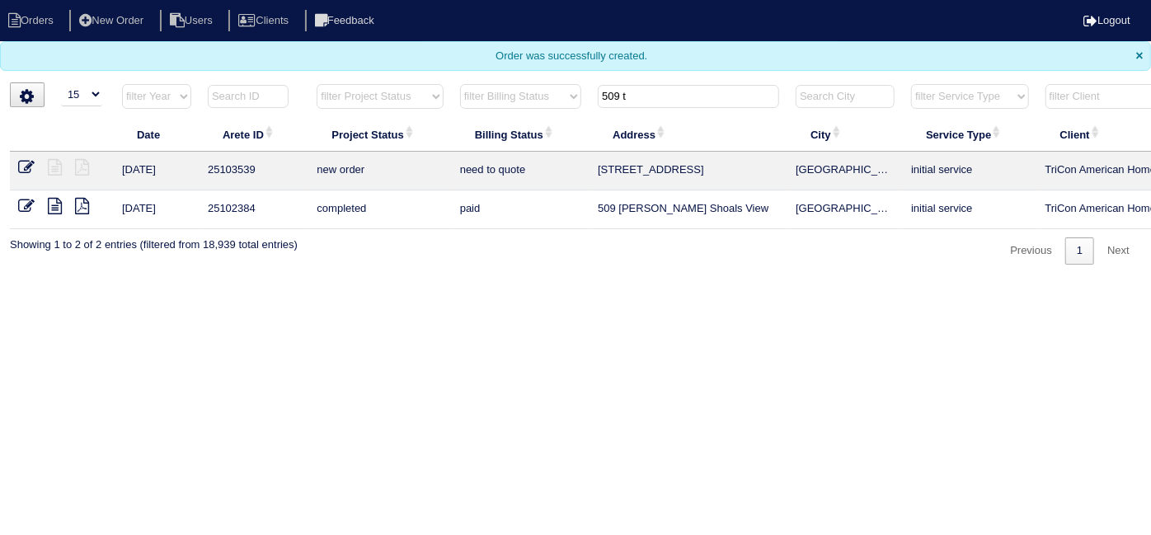
drag, startPoint x: 662, startPoint y: 93, endPoint x: 556, endPoint y: 26, distance: 125.6
click at [556, 26] on body "Orders New Order Users Clients Feedback Logout Orders New Order Users Clients M…" at bounding box center [575, 132] width 1151 height 265
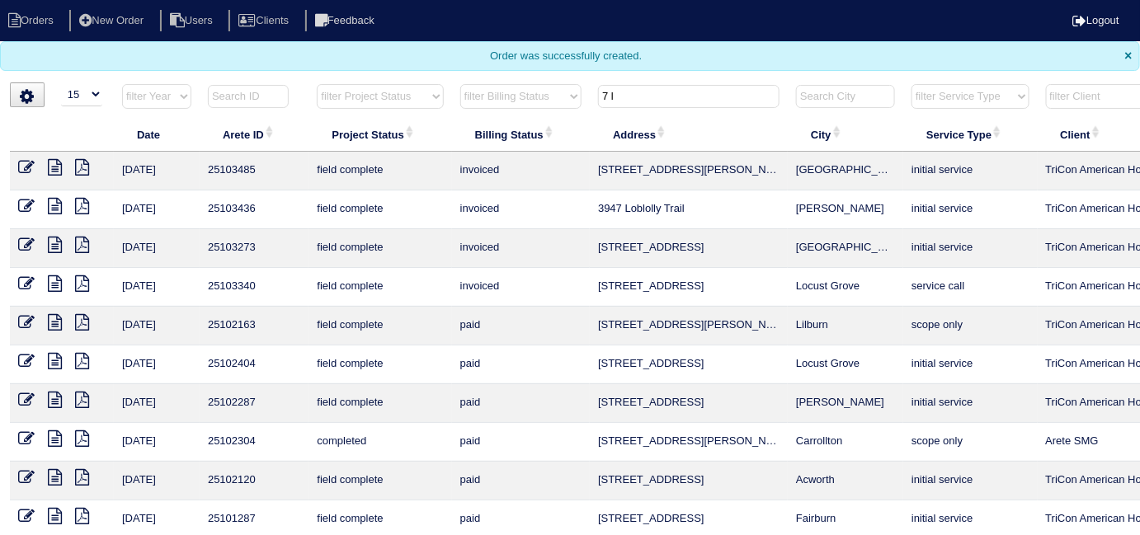
drag, startPoint x: 643, startPoint y: 92, endPoint x: 595, endPoint y: 92, distance: 47.8
click at [595, 92] on th "7 l" at bounding box center [689, 100] width 198 height 34
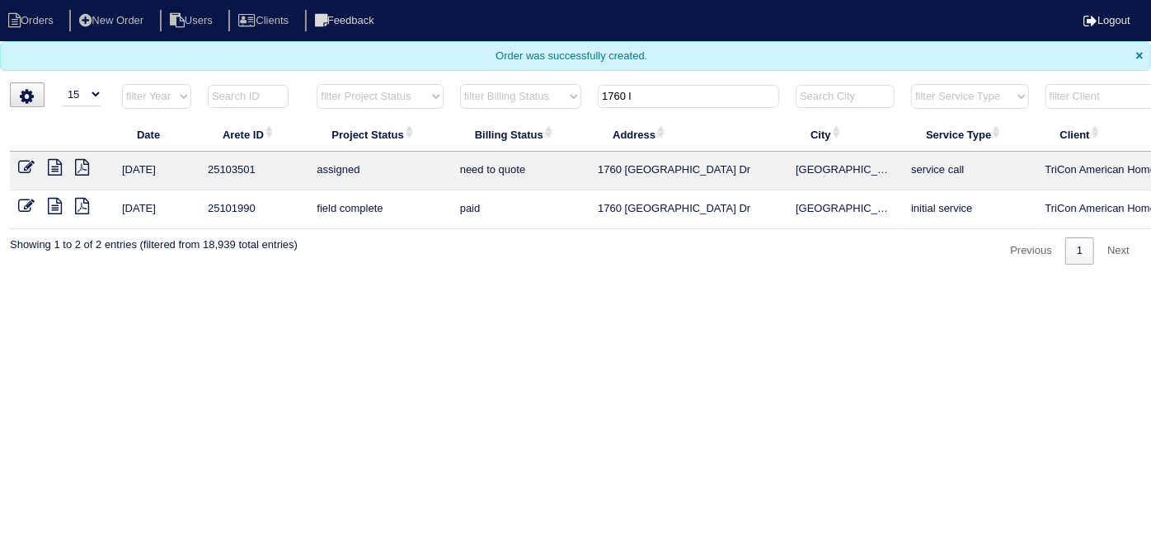
click at [57, 168] on icon at bounding box center [55, 167] width 14 height 16
click at [473, 281] on html "Orders New Order Users Clients Feedback Logout Orders New Order Users Clients M…" at bounding box center [575, 140] width 1151 height 281
drag, startPoint x: 646, startPoint y: 89, endPoint x: 476, endPoint y: 66, distance: 172.2
click at [476, 66] on body "Orders New Order Users Clients Feedback Logout Orders New Order Users Clients M…" at bounding box center [575, 132] width 1151 height 265
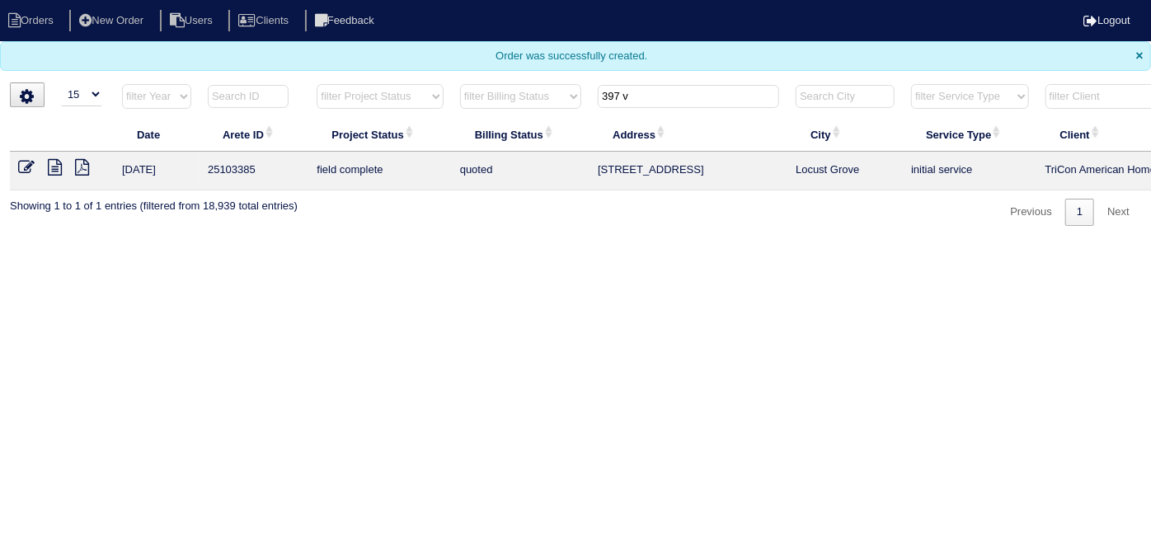
type input "397 v"
click at [26, 162] on icon at bounding box center [26, 167] width 16 height 16
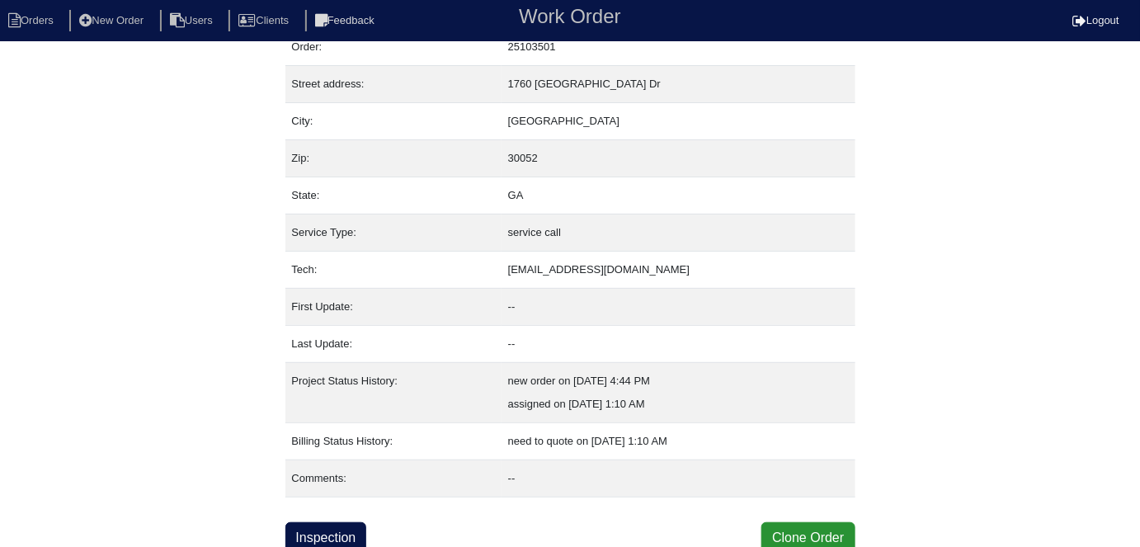
scroll to position [63, 0]
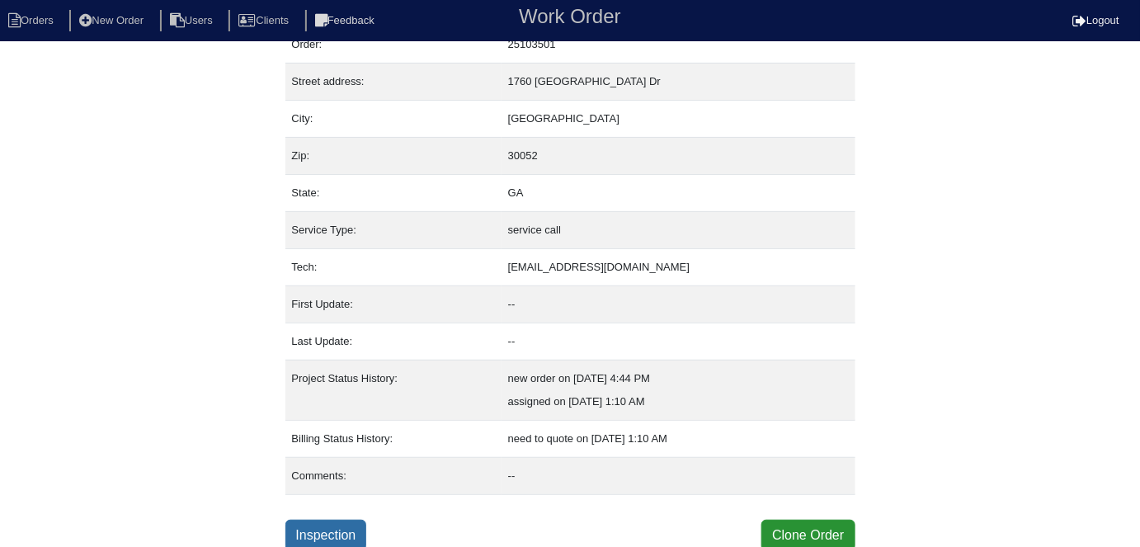
click at [338, 529] on link "Inspection" at bounding box center [326, 534] width 82 height 31
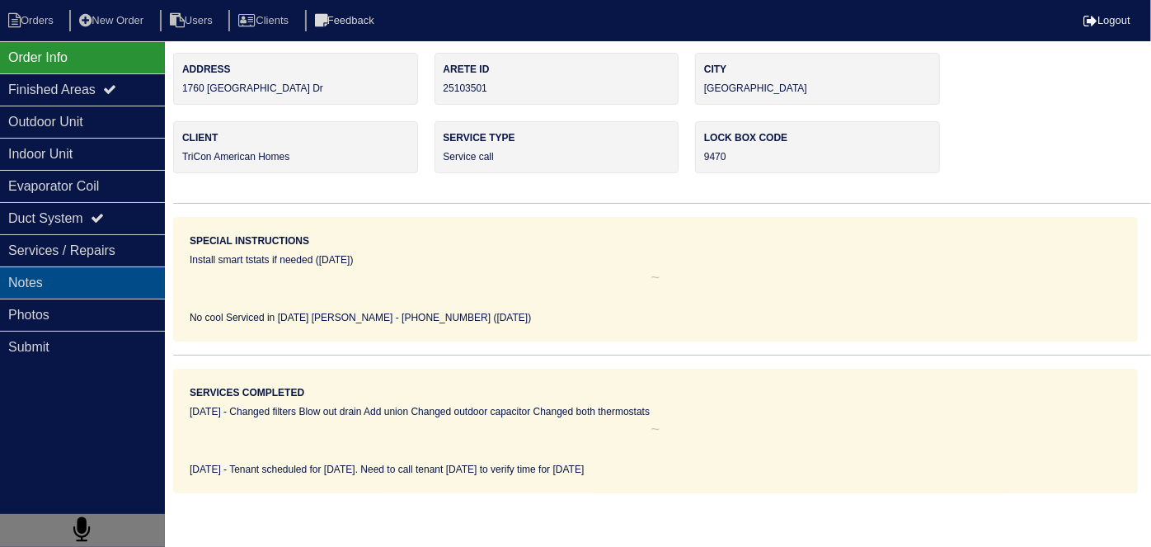
click at [96, 282] on div "Notes" at bounding box center [82, 282] width 165 height 32
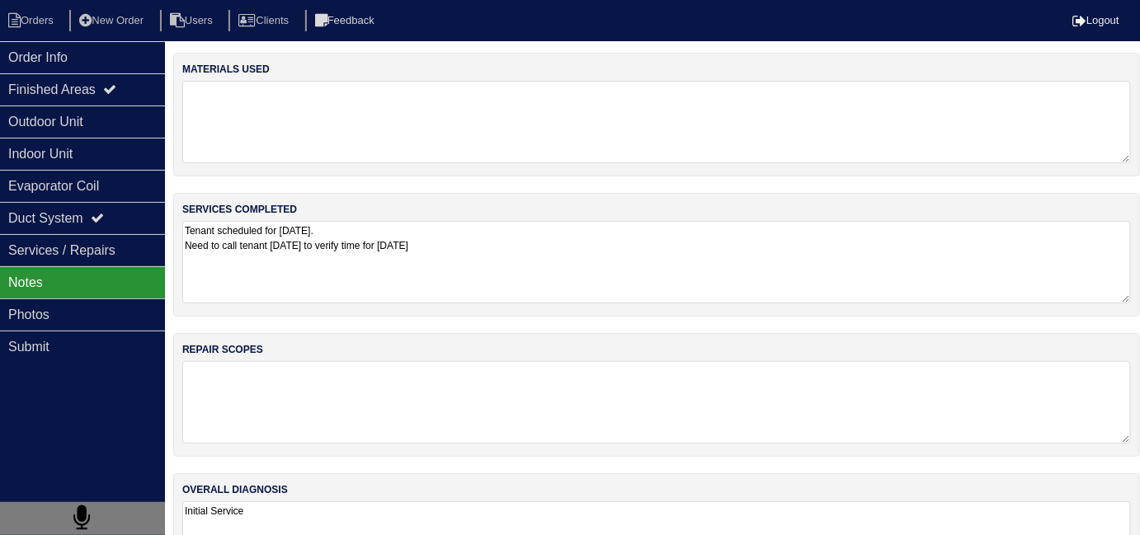
click at [562, 273] on textarea "Tenant scheduled for [DATE]. Need to call tenant [DATE] to verify time for [DAT…" at bounding box center [656, 262] width 948 height 82
click at [78, 69] on div "Order Info" at bounding box center [82, 57] width 165 height 32
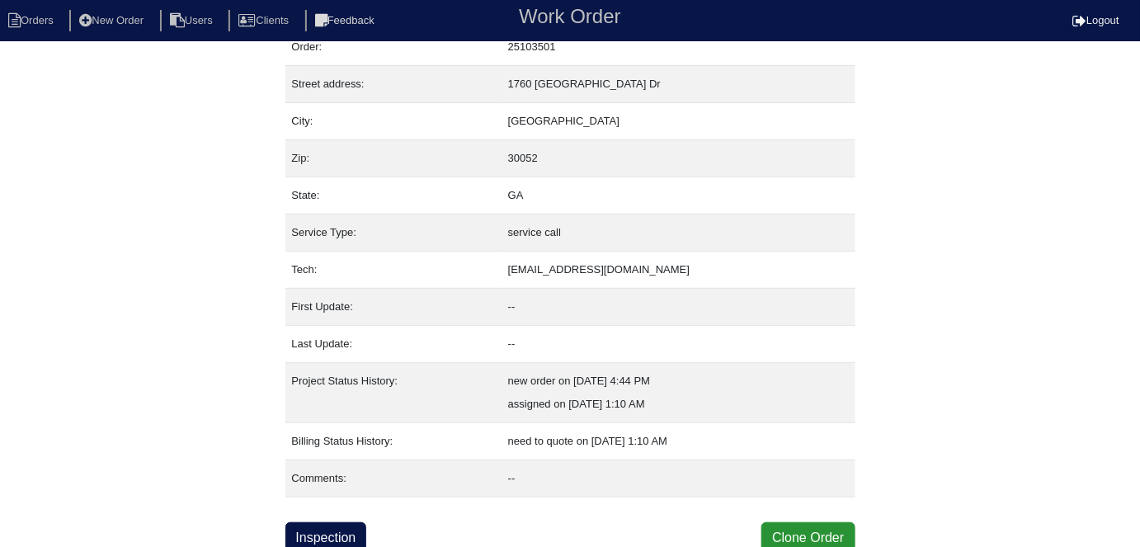
scroll to position [63, 0]
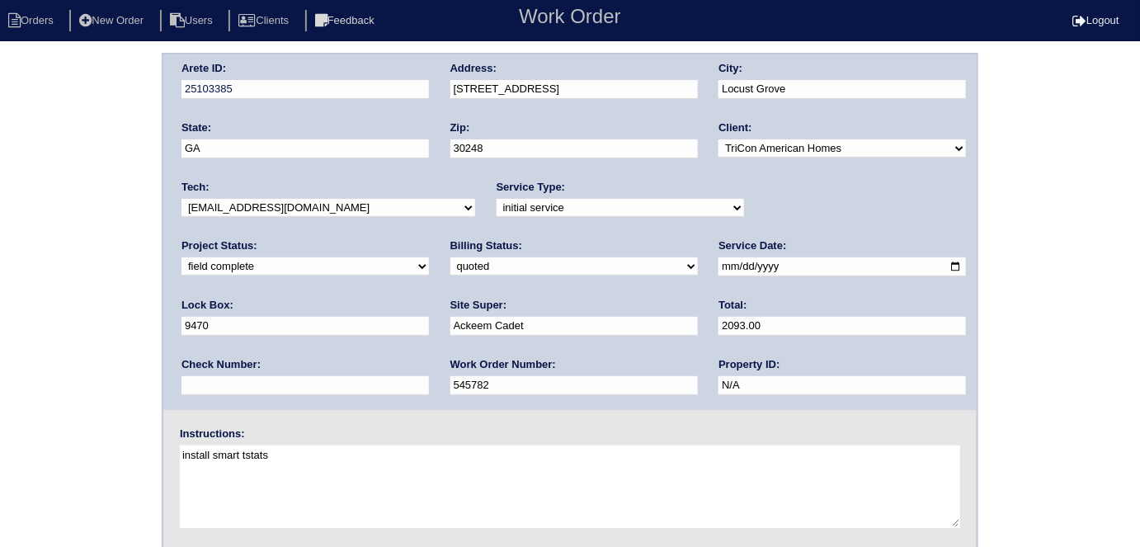
drag, startPoint x: 257, startPoint y: 262, endPoint x: 248, endPoint y: 262, distance: 9.1
click at [450, 262] on select "need to quote quoted need to invoice invoiced paid warranty purchase order need…" at bounding box center [573, 266] width 247 height 18
select select "need to invoice"
click at [450, 257] on select "need to quote quoted need to invoice invoiced paid warranty purchase order need…" at bounding box center [573, 266] width 247 height 18
click at [129, 322] on div "Arete ID: 25103385 Address: [STREET_ADDRESS] City: [GEOGRAPHIC_DATA] State: [GE…" at bounding box center [570, 386] width 1140 height 667
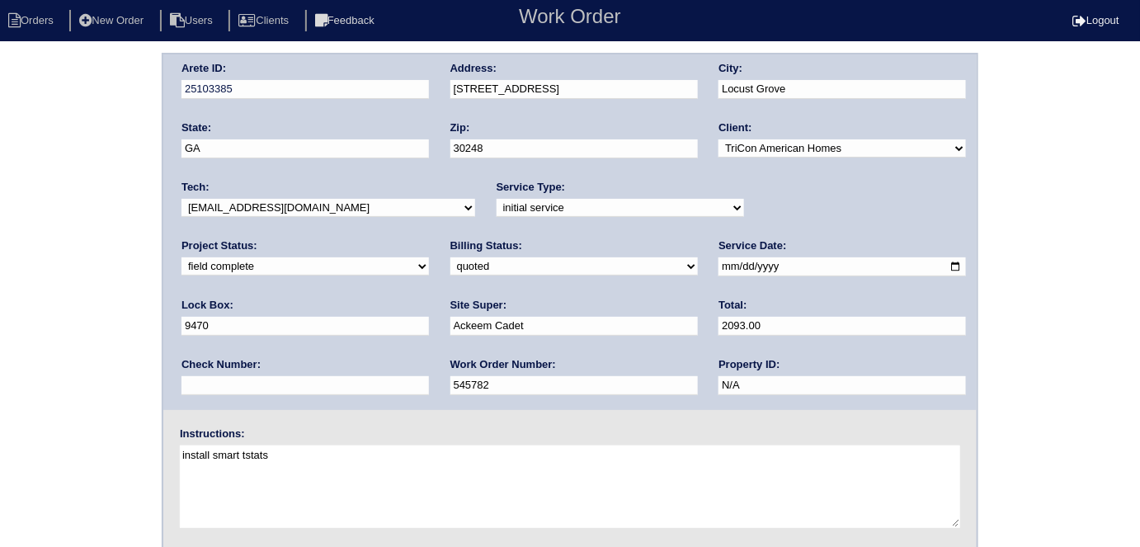
drag, startPoint x: 83, startPoint y: 176, endPoint x: 172, endPoint y: 303, distance: 155.3
click at [79, 177] on div "Arete ID: 25103385 Address: [STREET_ADDRESS] City: [GEOGRAPHIC_DATA] State: [GE…" at bounding box center [570, 386] width 1140 height 667
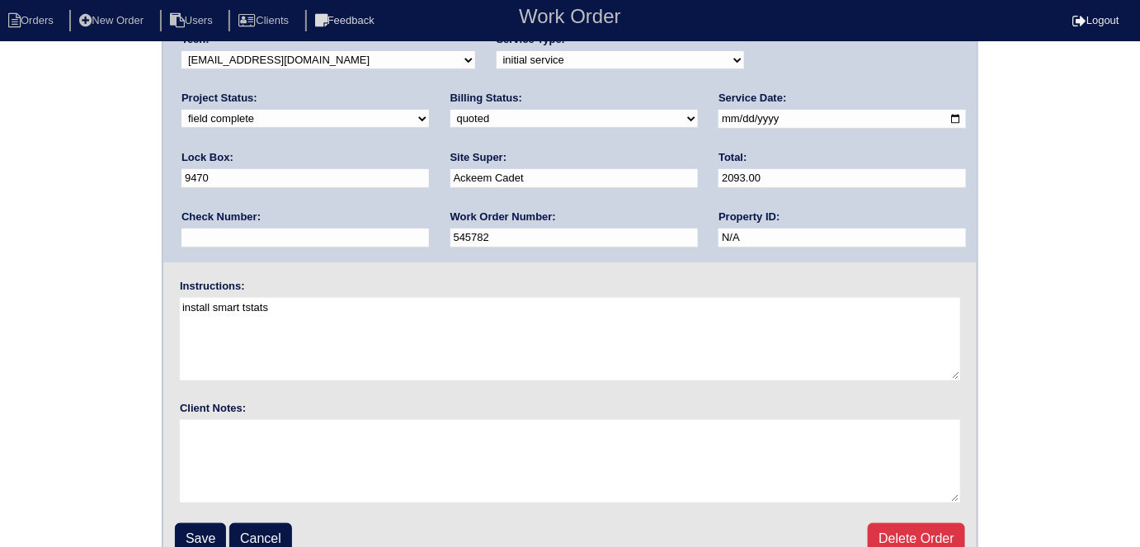
scroll to position [169, 0]
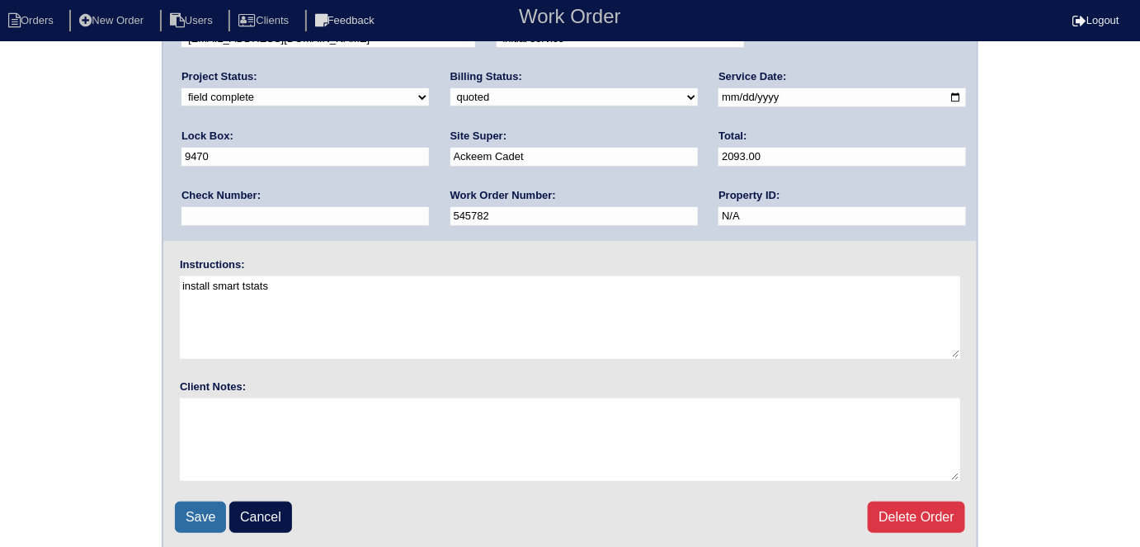
click at [216, 506] on input "Save" at bounding box center [200, 516] width 51 height 31
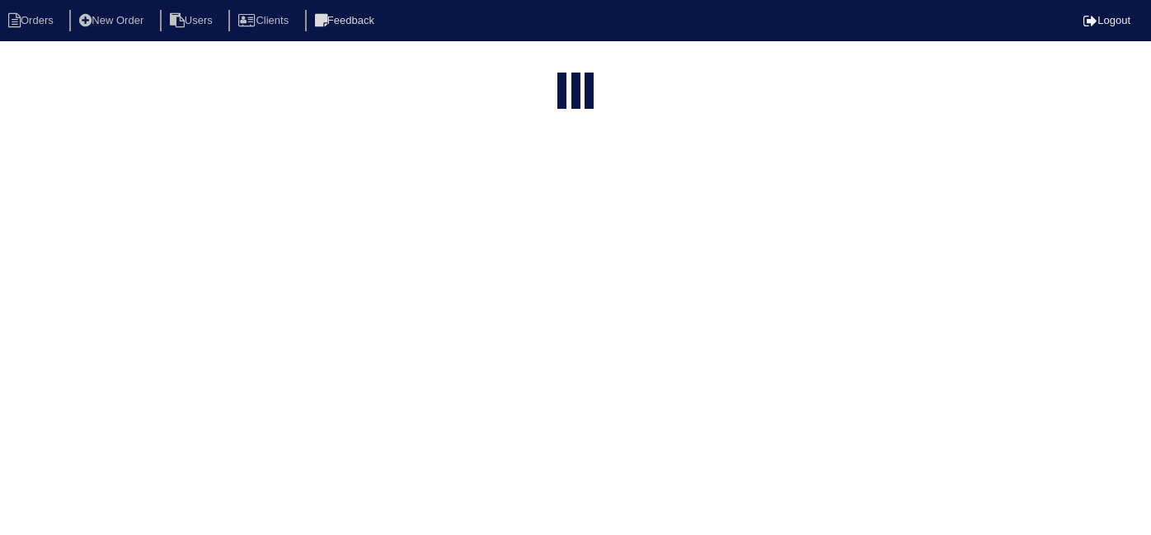
select select "15"
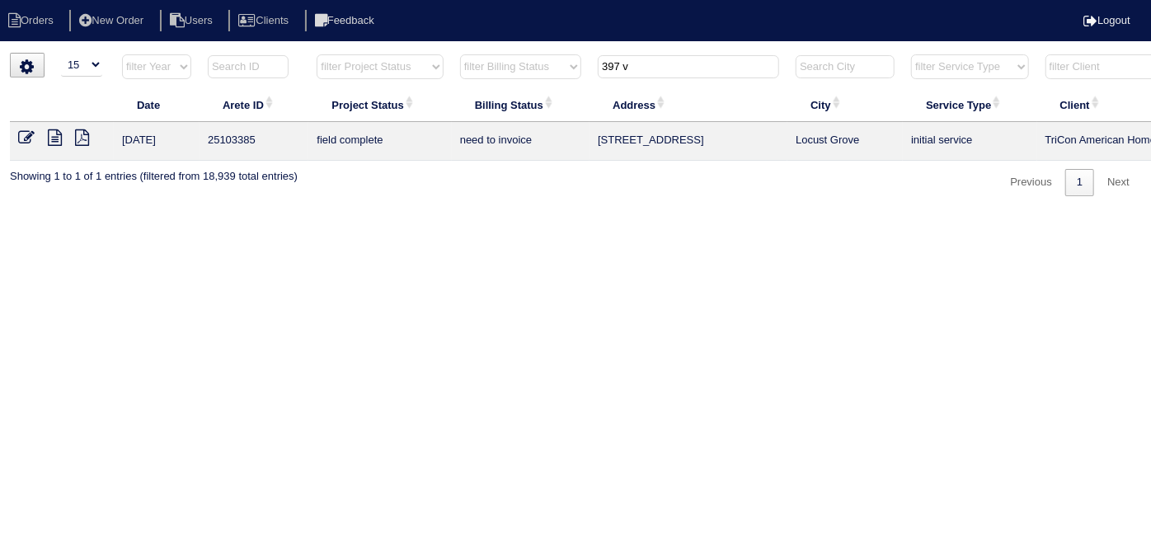
drag, startPoint x: 641, startPoint y: 67, endPoint x: 501, endPoint y: 45, distance: 141.1
click at [501, 45] on html "Orders New Order Users Clients Feedback Logout Orders New Order Users Clients M…" at bounding box center [575, 106] width 1151 height 213
